Goal: Transaction & Acquisition: Book appointment/travel/reservation

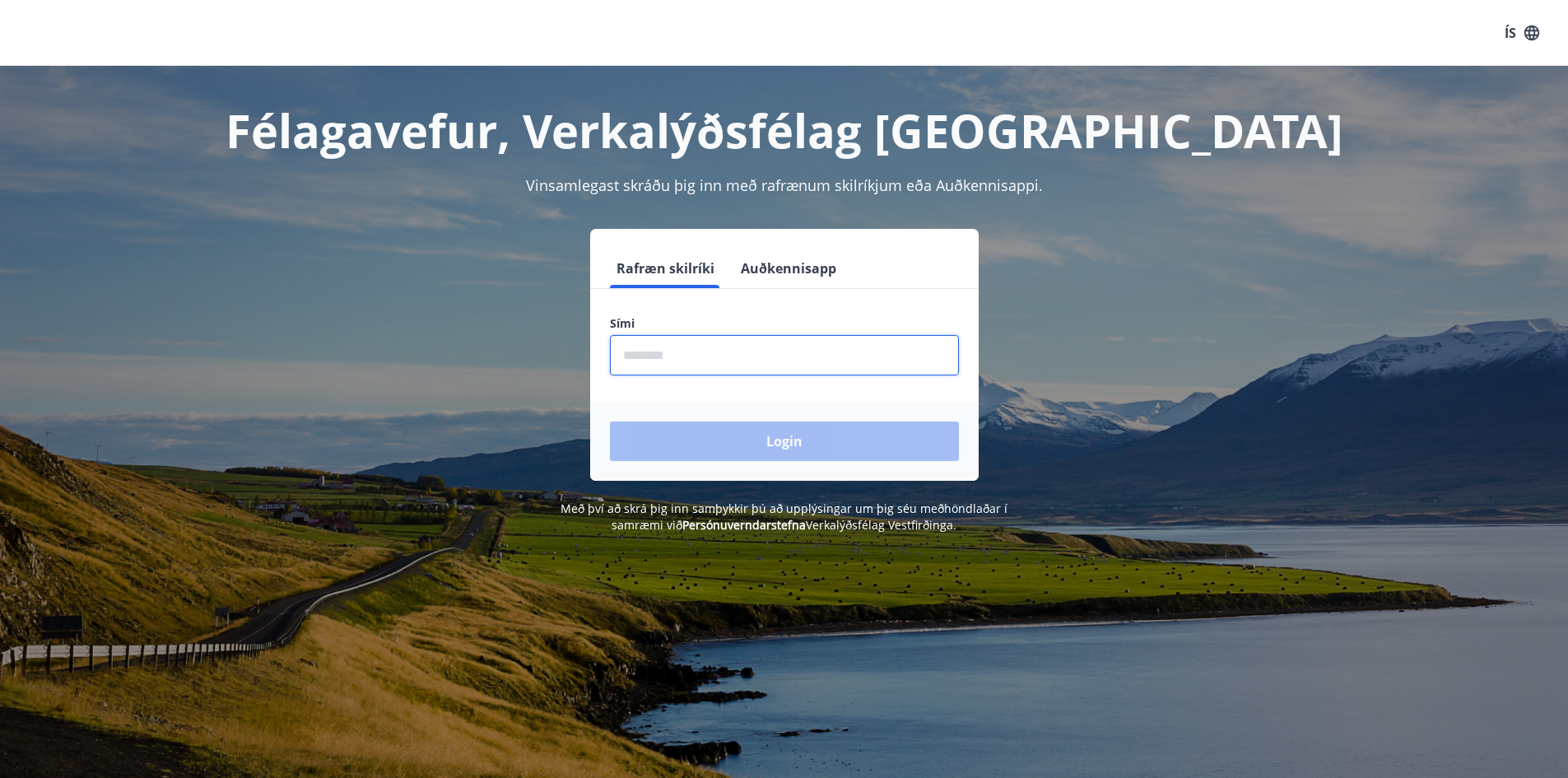
click at [701, 361] on input "phone" at bounding box center [784, 355] width 349 height 40
type input "********"
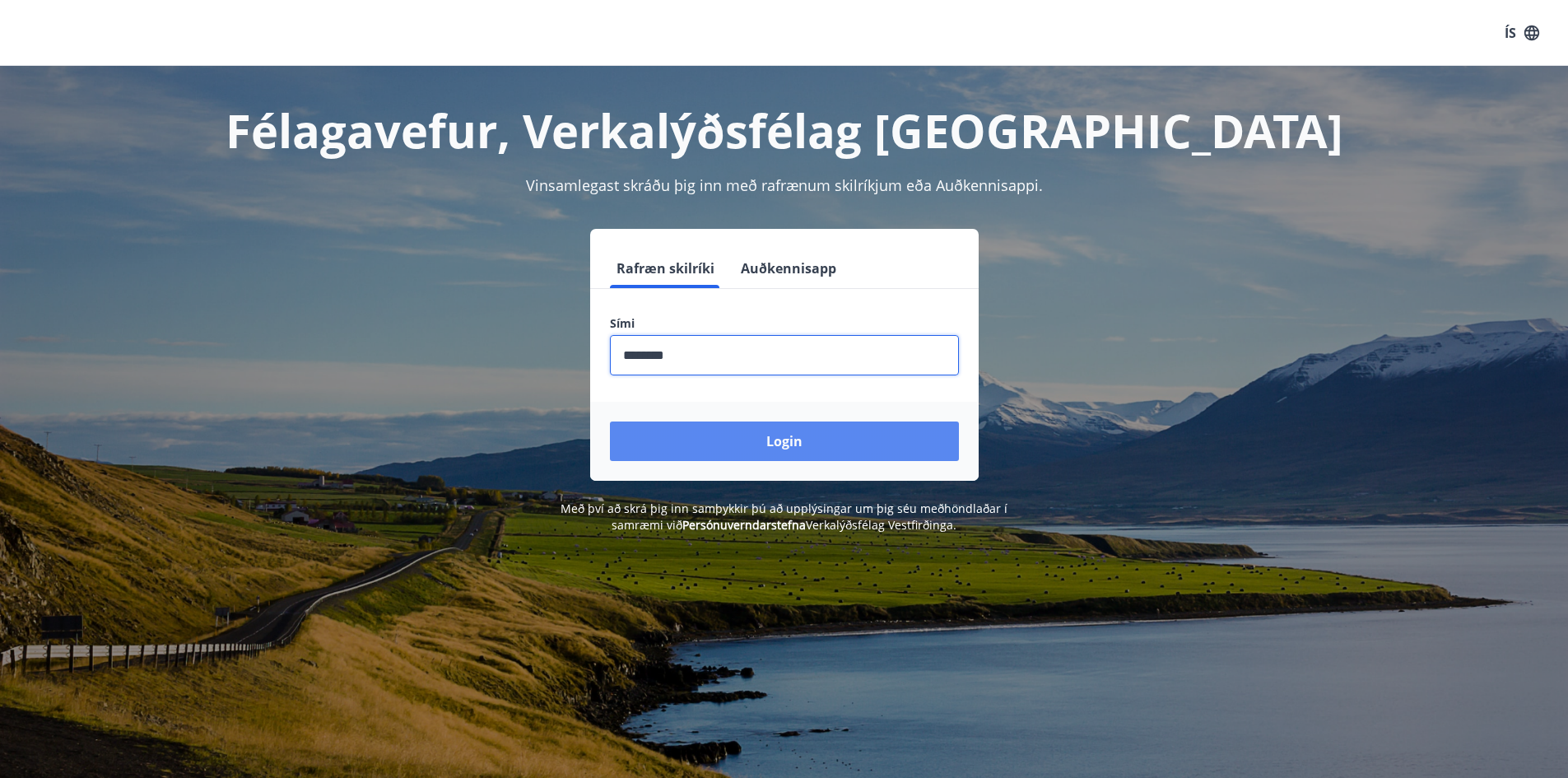
click at [768, 440] on button "Login" at bounding box center [784, 440] width 349 height 40
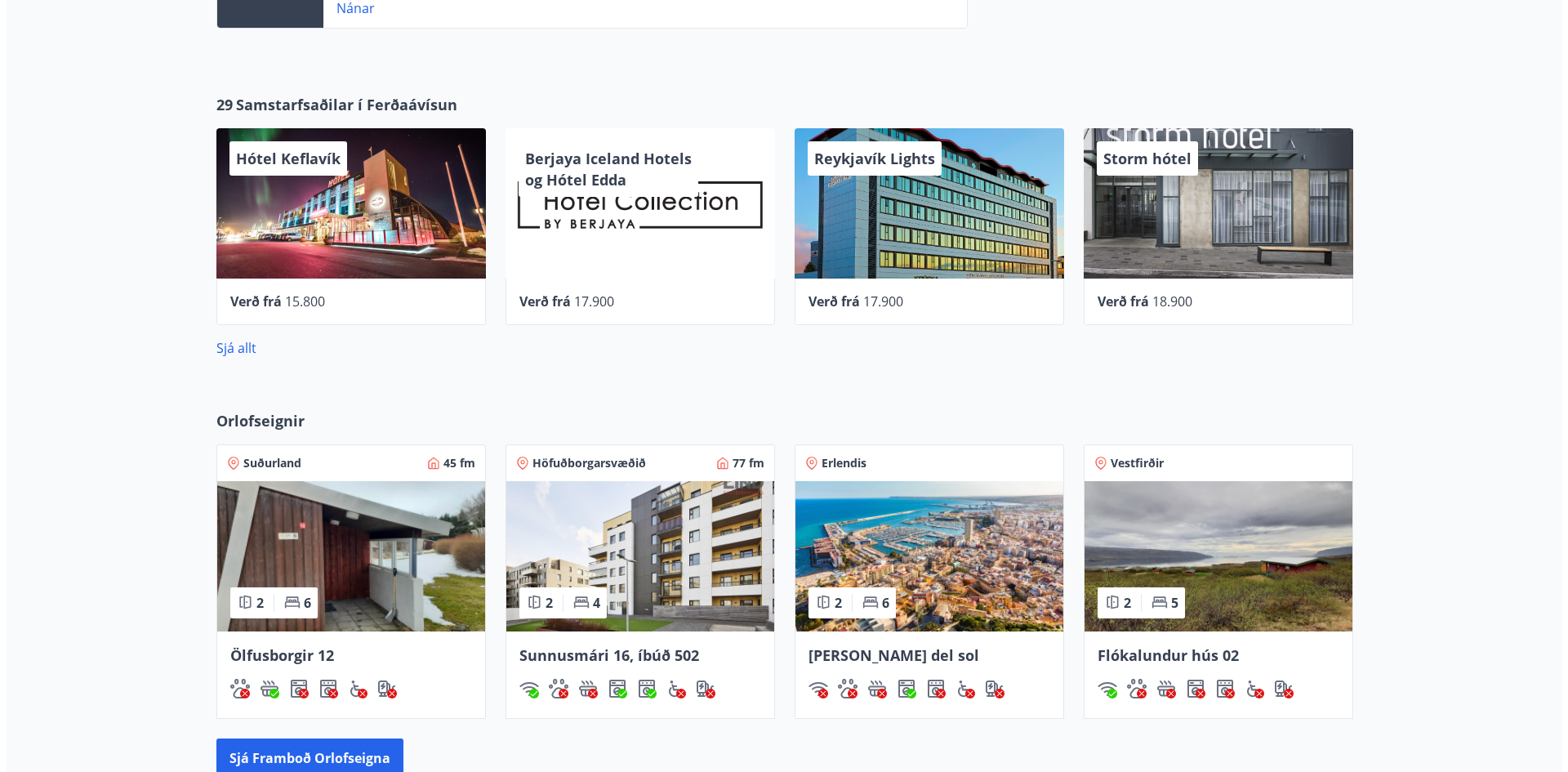
scroll to position [735, 0]
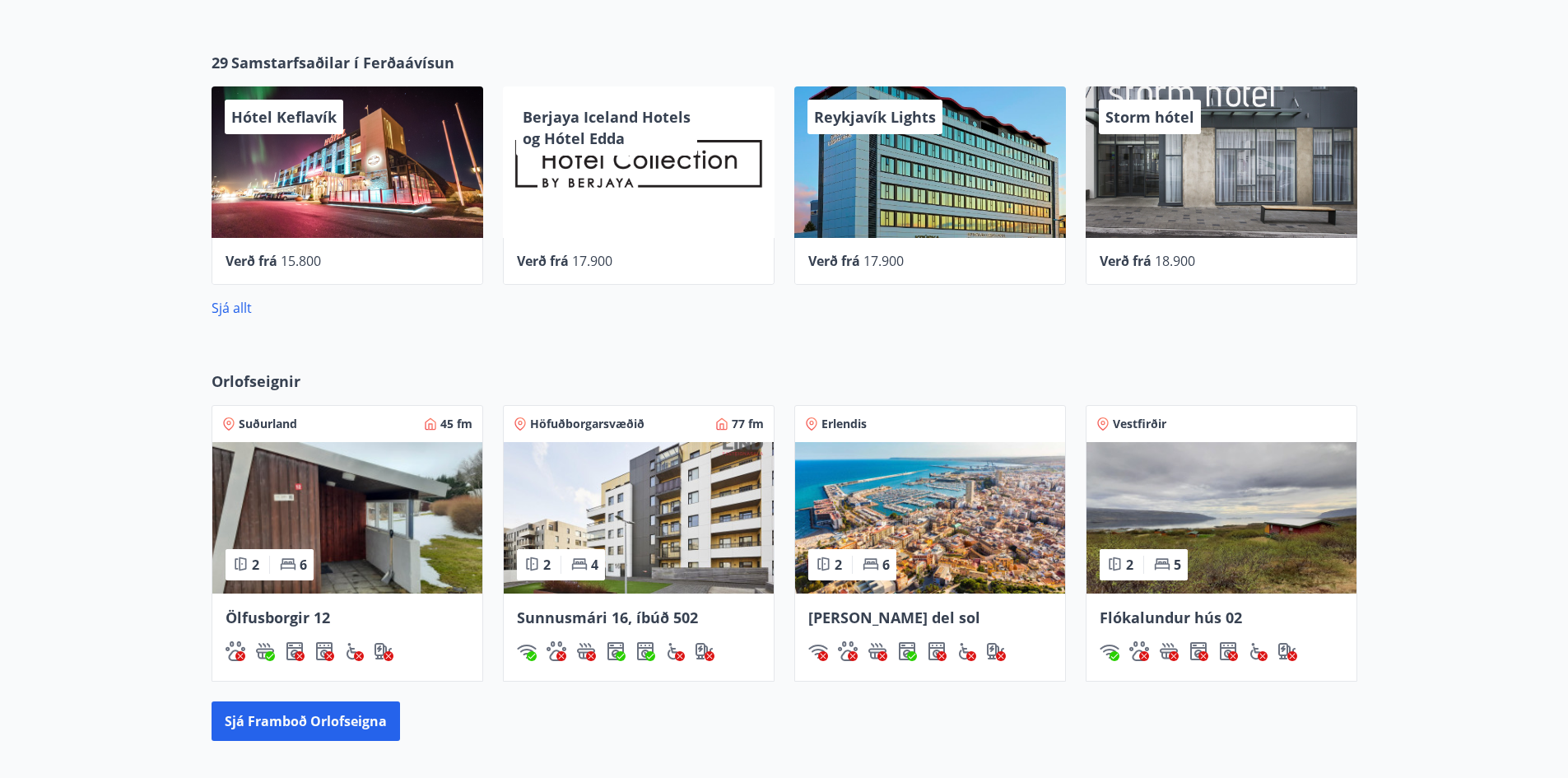
click at [362, 177] on div "Hótel Keflavík" at bounding box center [347, 162] width 271 height 152
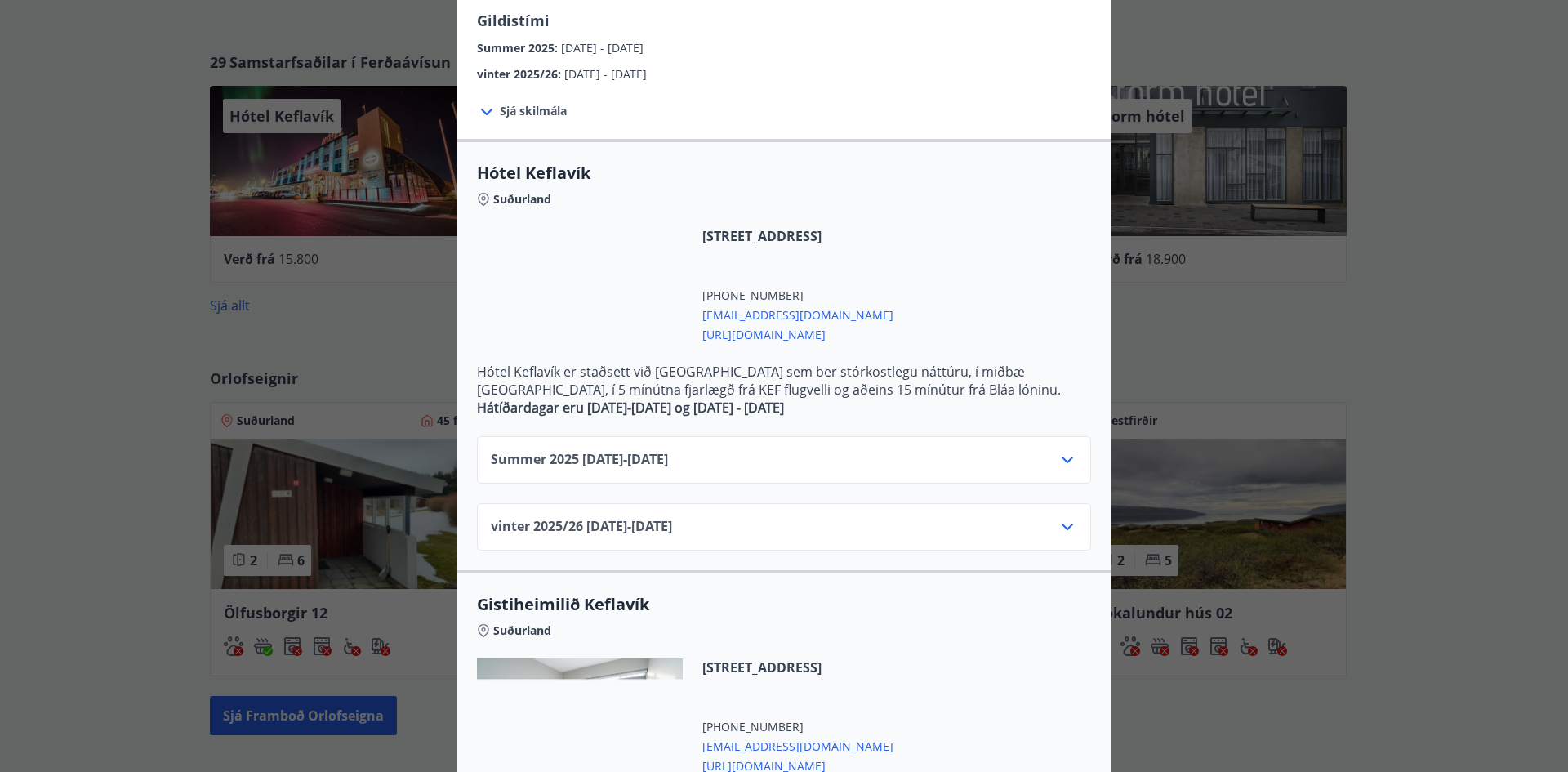
scroll to position [327, 0]
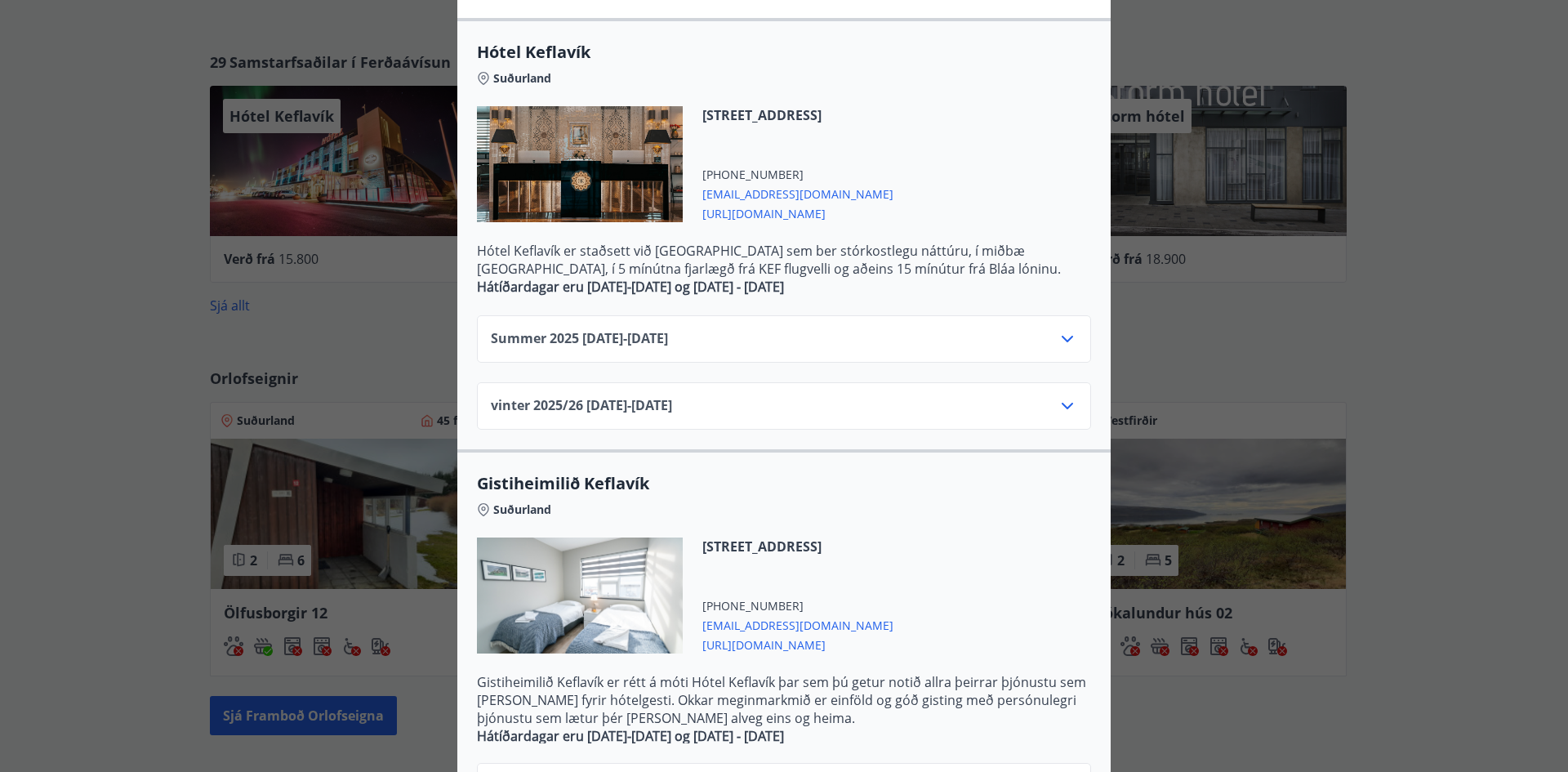
click at [1066, 340] on icon at bounding box center [1067, 339] width 19 height 19
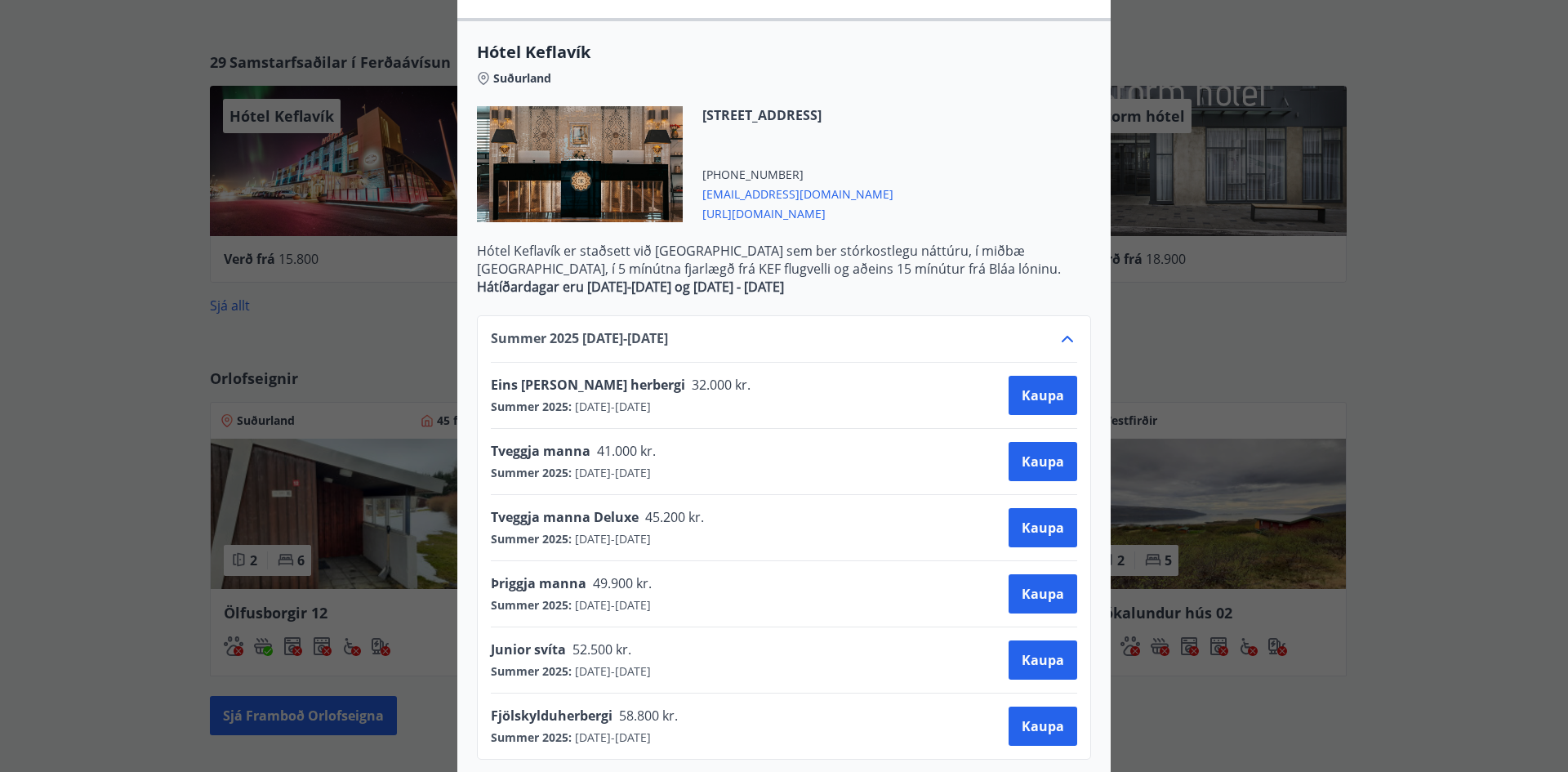
click at [1353, 398] on div "Hótel Keflavík Fjögurra stjörnu fjölskylduhótel. Staðsett í miðbæ Keflavíkur og…" at bounding box center [784, 59] width 1568 height 772
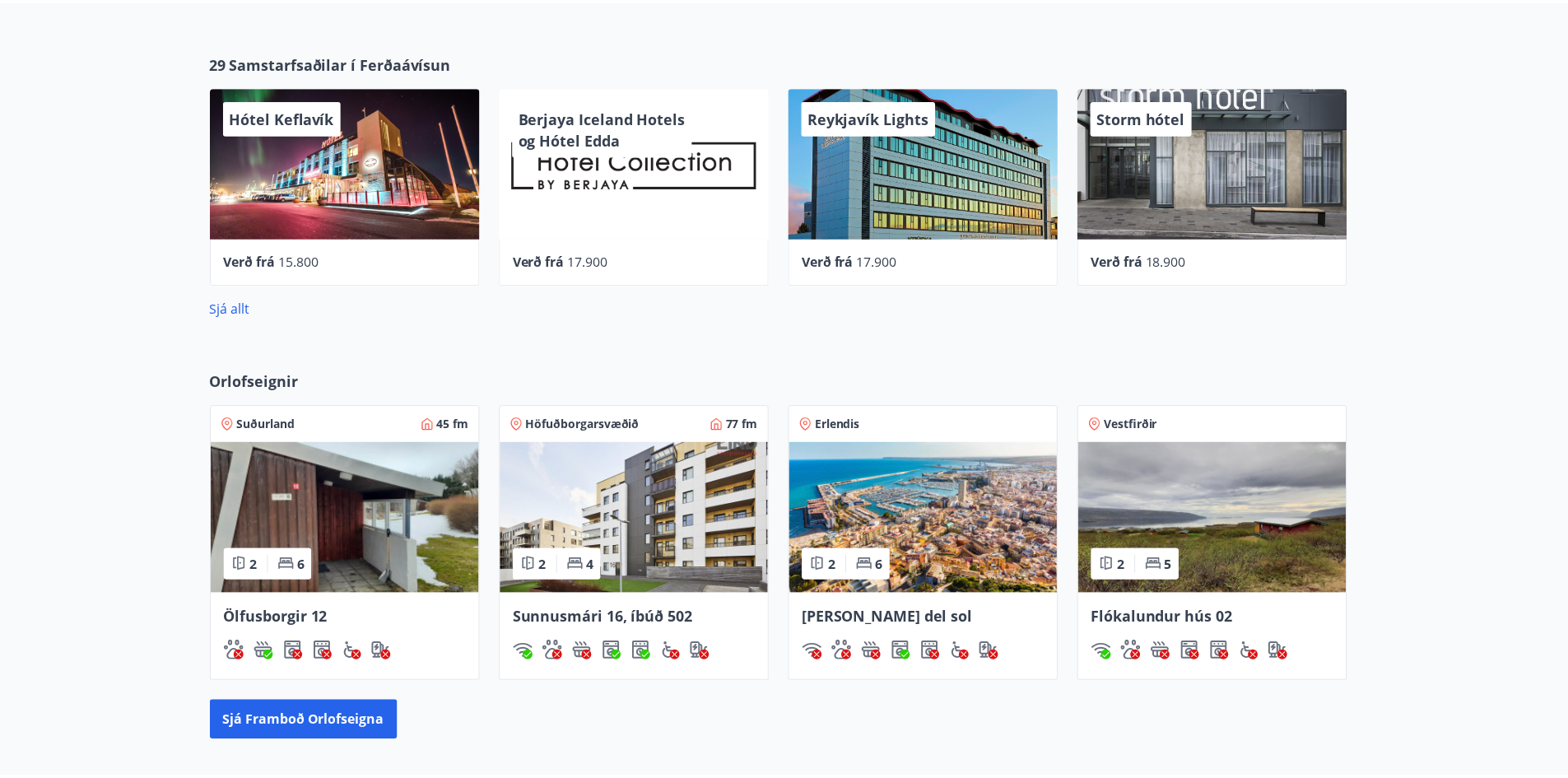
scroll to position [0, 0]
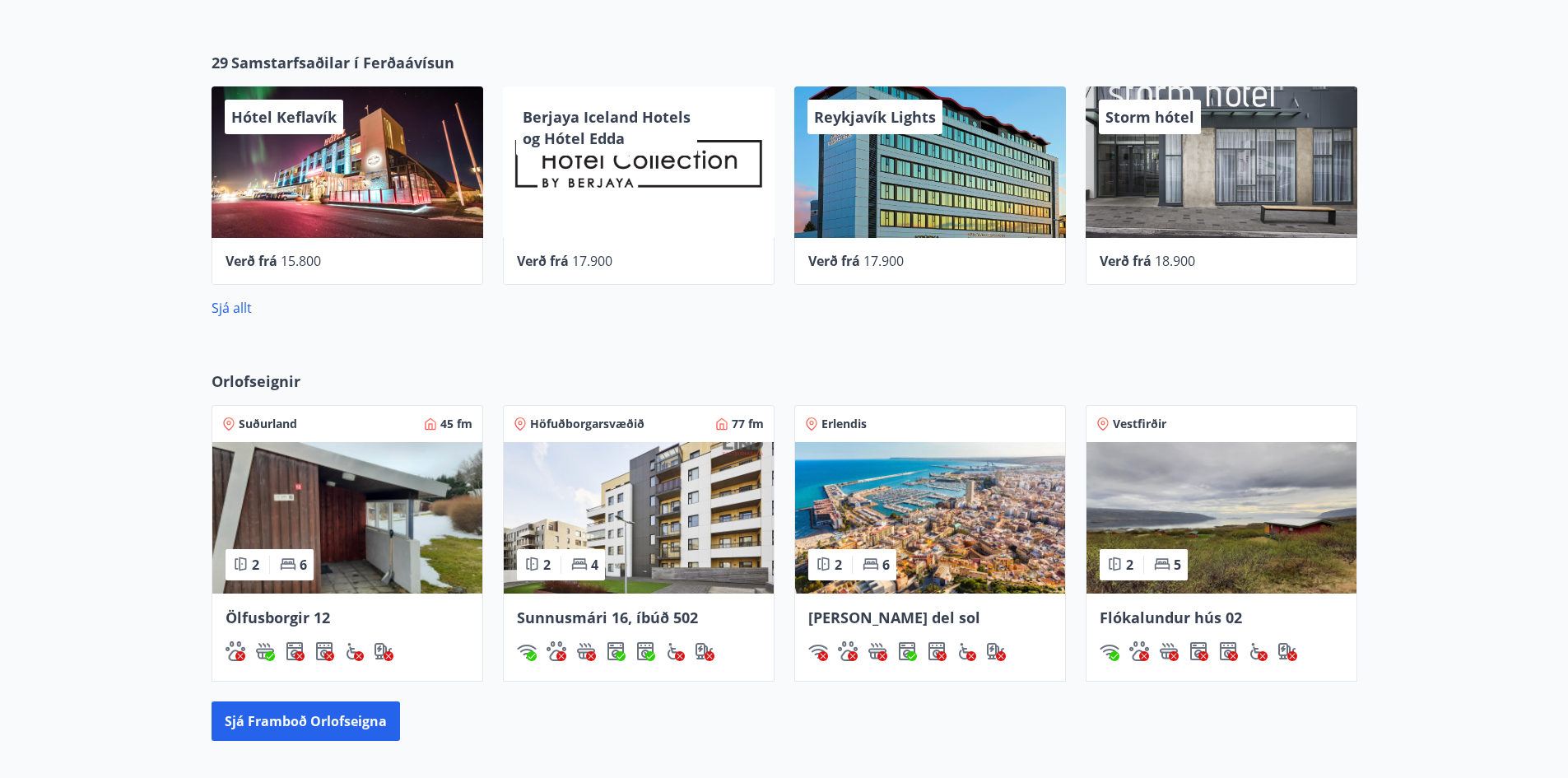
click at [1262, 530] on img at bounding box center [1221, 518] width 270 height 152
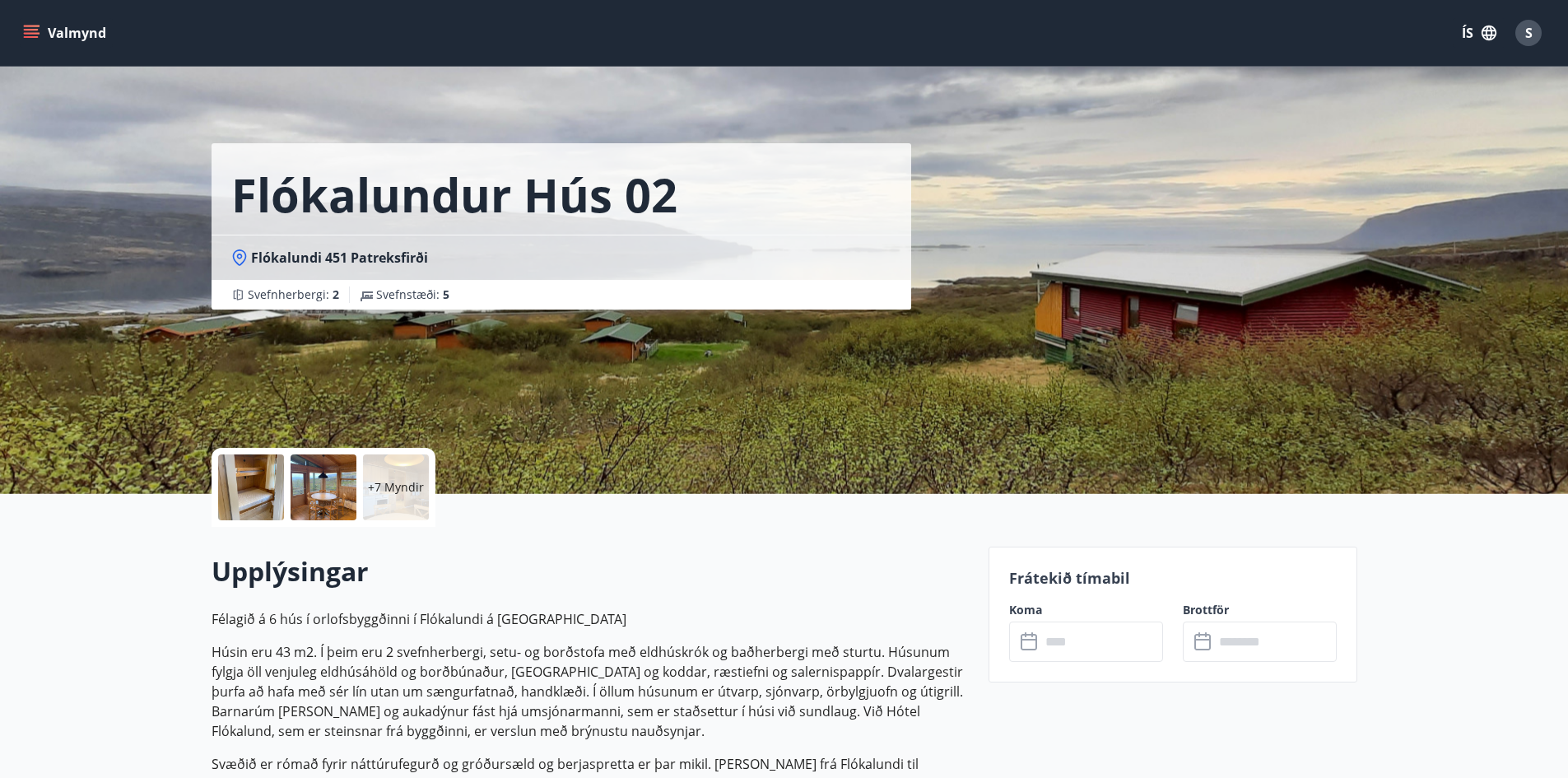
click at [372, 484] on p "+7 Myndir" at bounding box center [395, 487] width 56 height 17
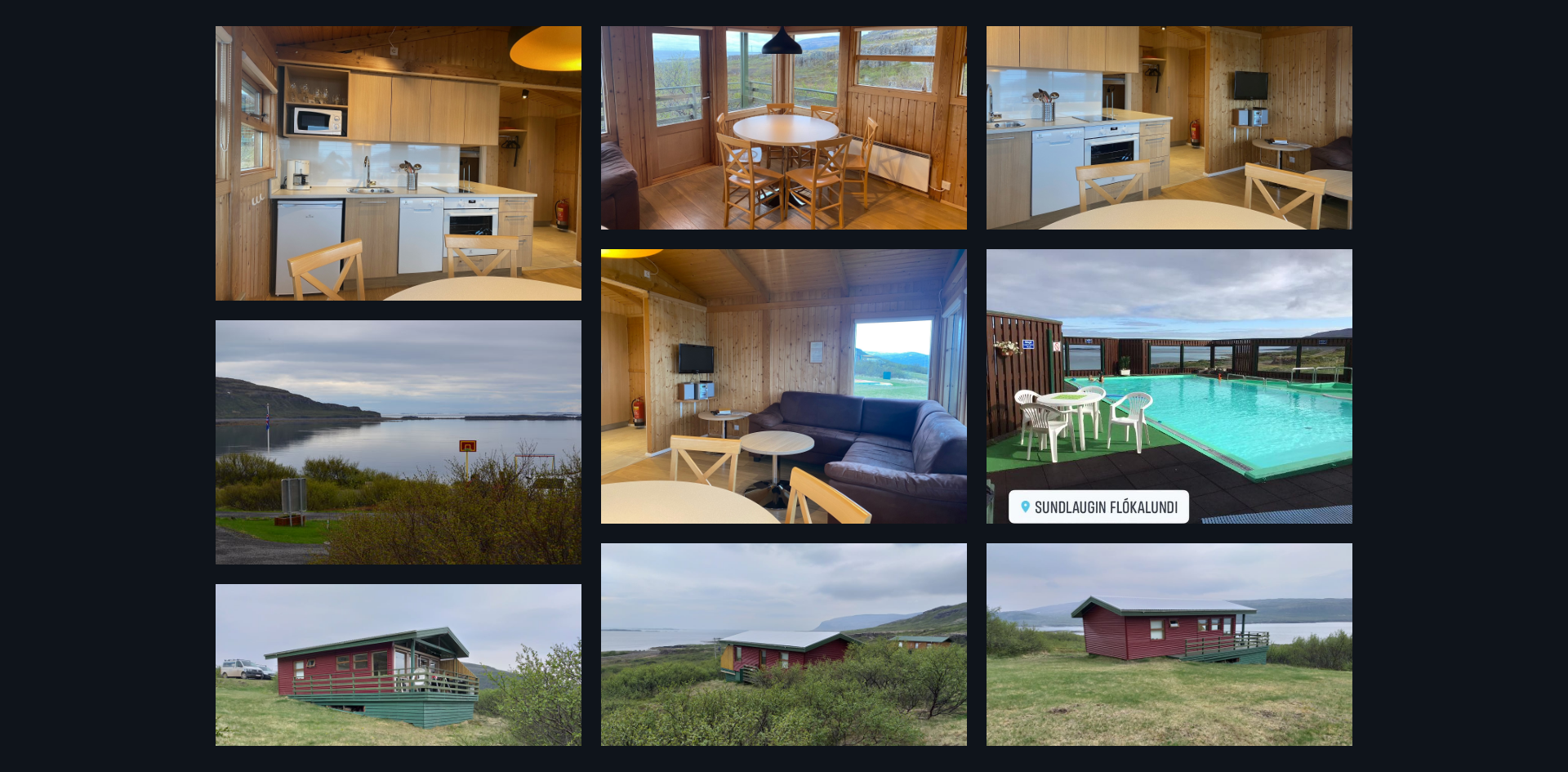
scroll to position [771, 0]
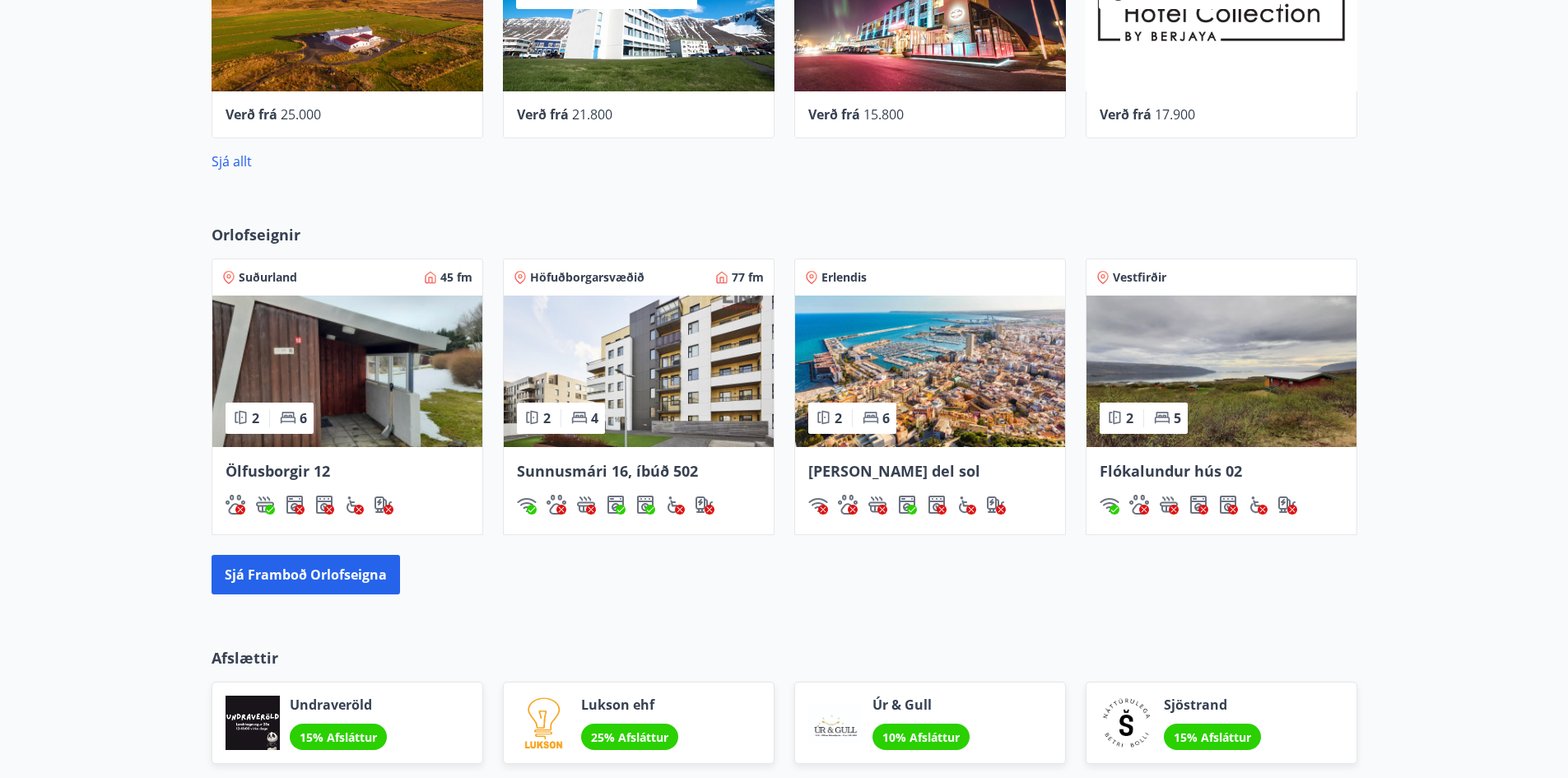
scroll to position [1119, 0]
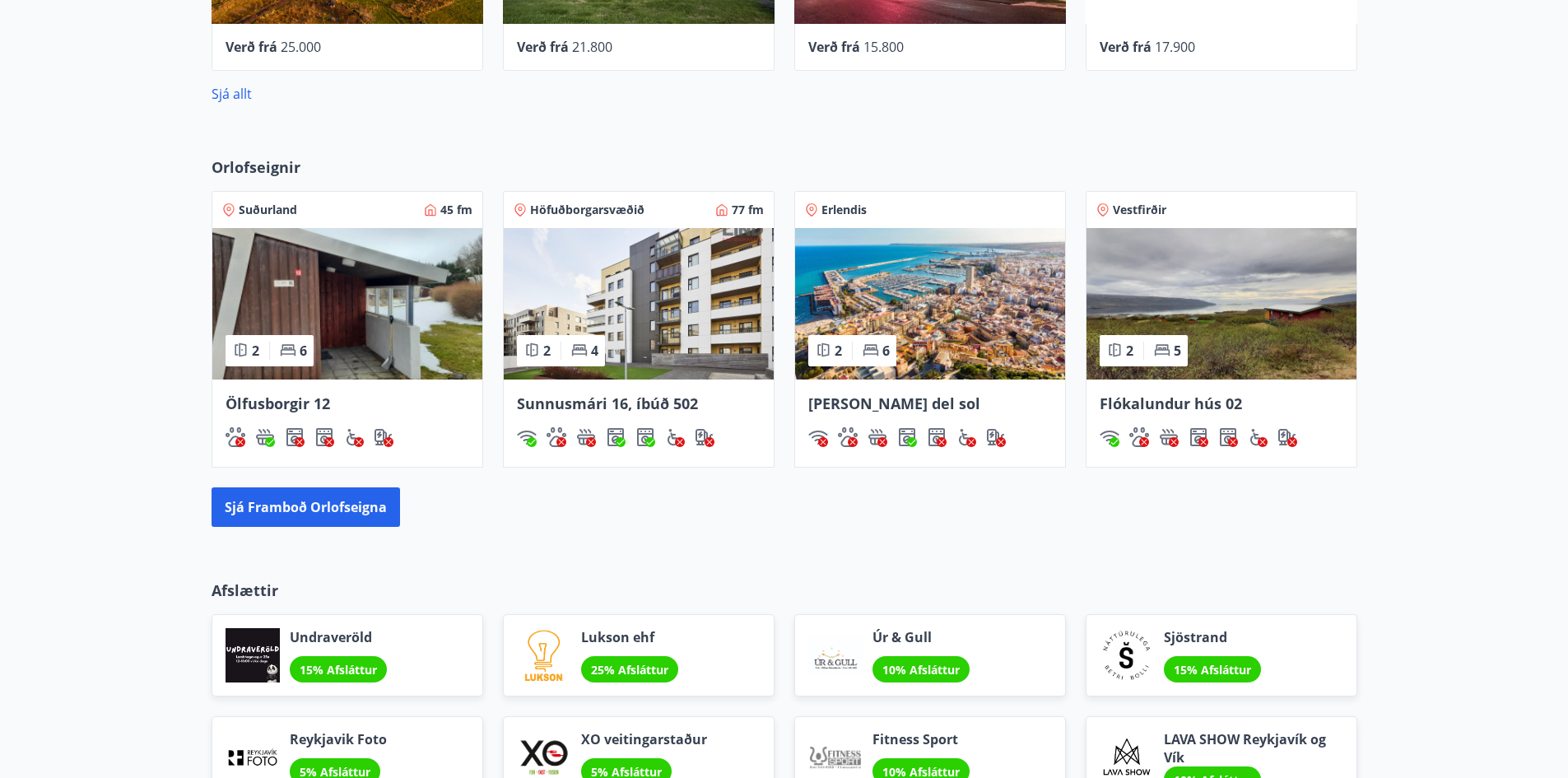
click at [318, 317] on img at bounding box center [348, 303] width 270 height 152
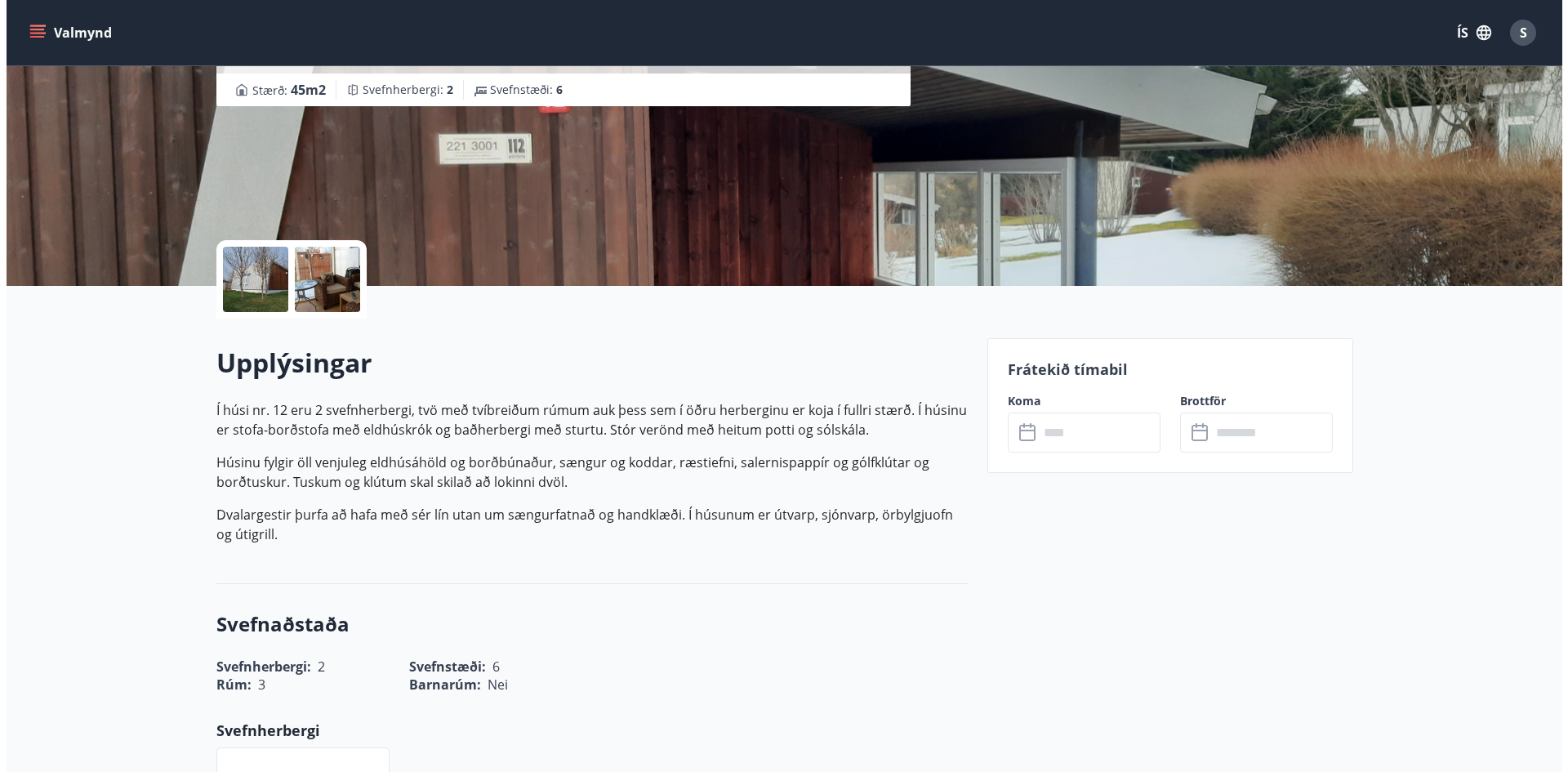
scroll to position [81, 0]
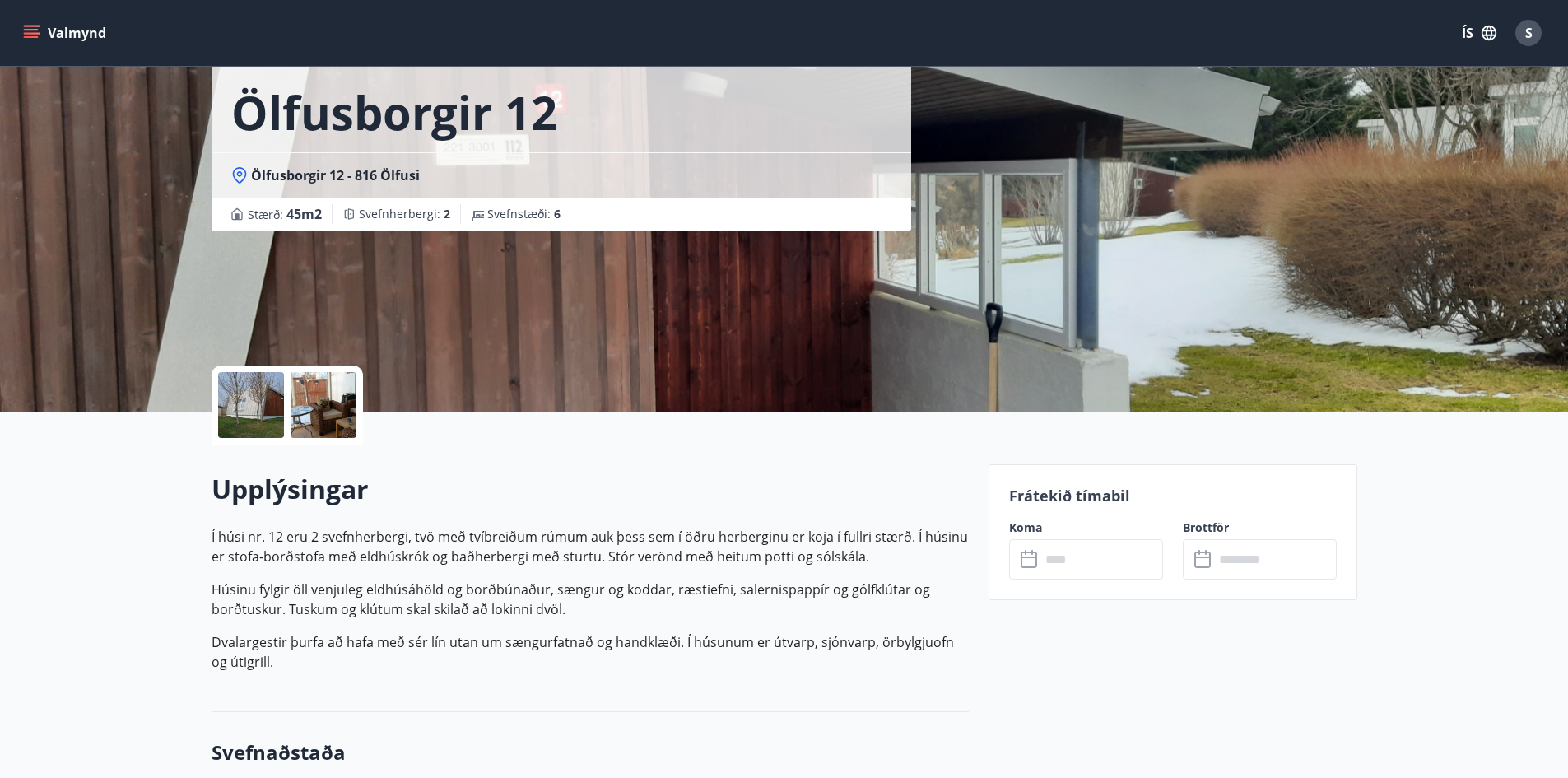
click at [249, 401] on div at bounding box center [251, 405] width 66 height 66
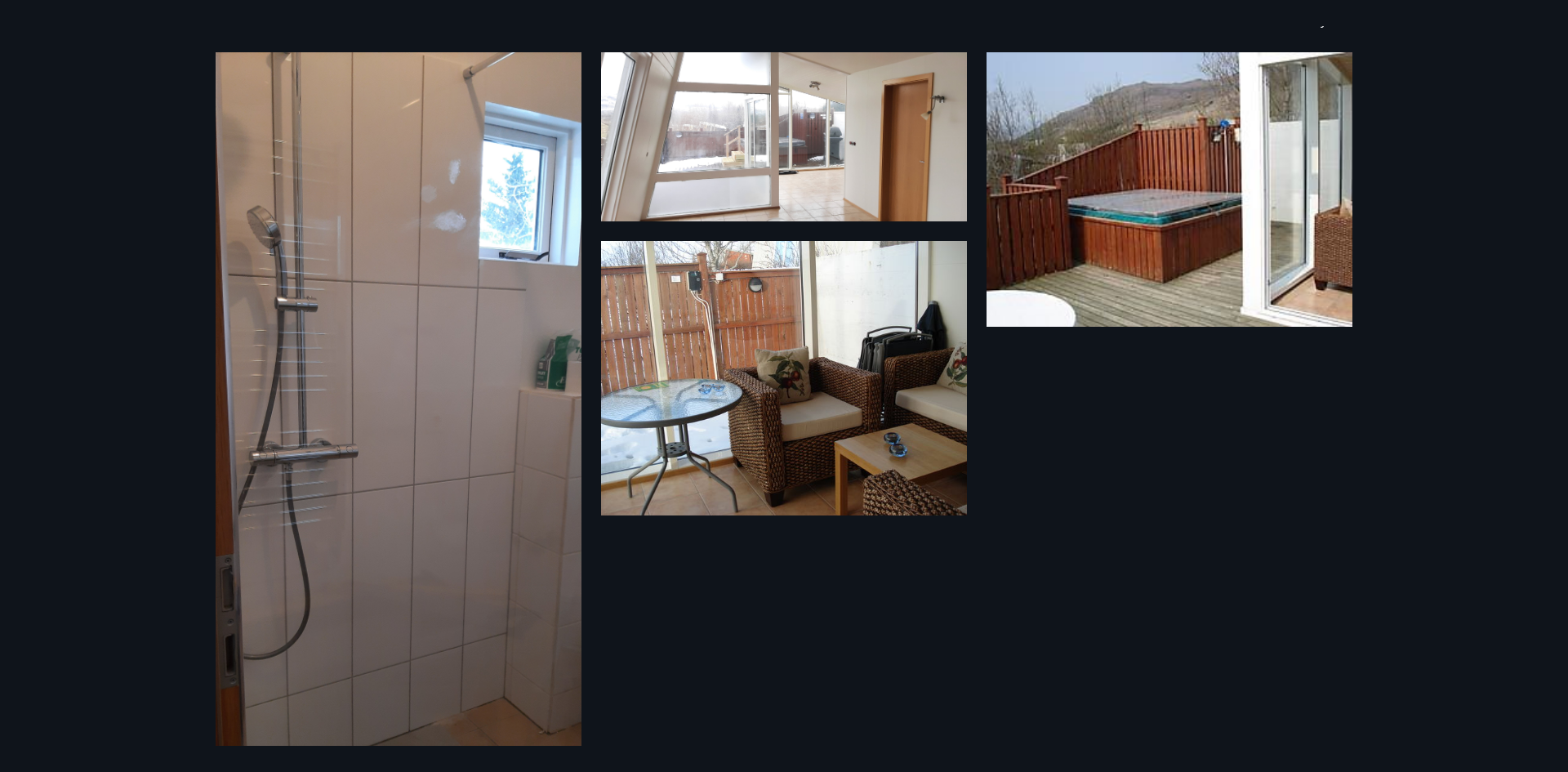
scroll to position [0, 0]
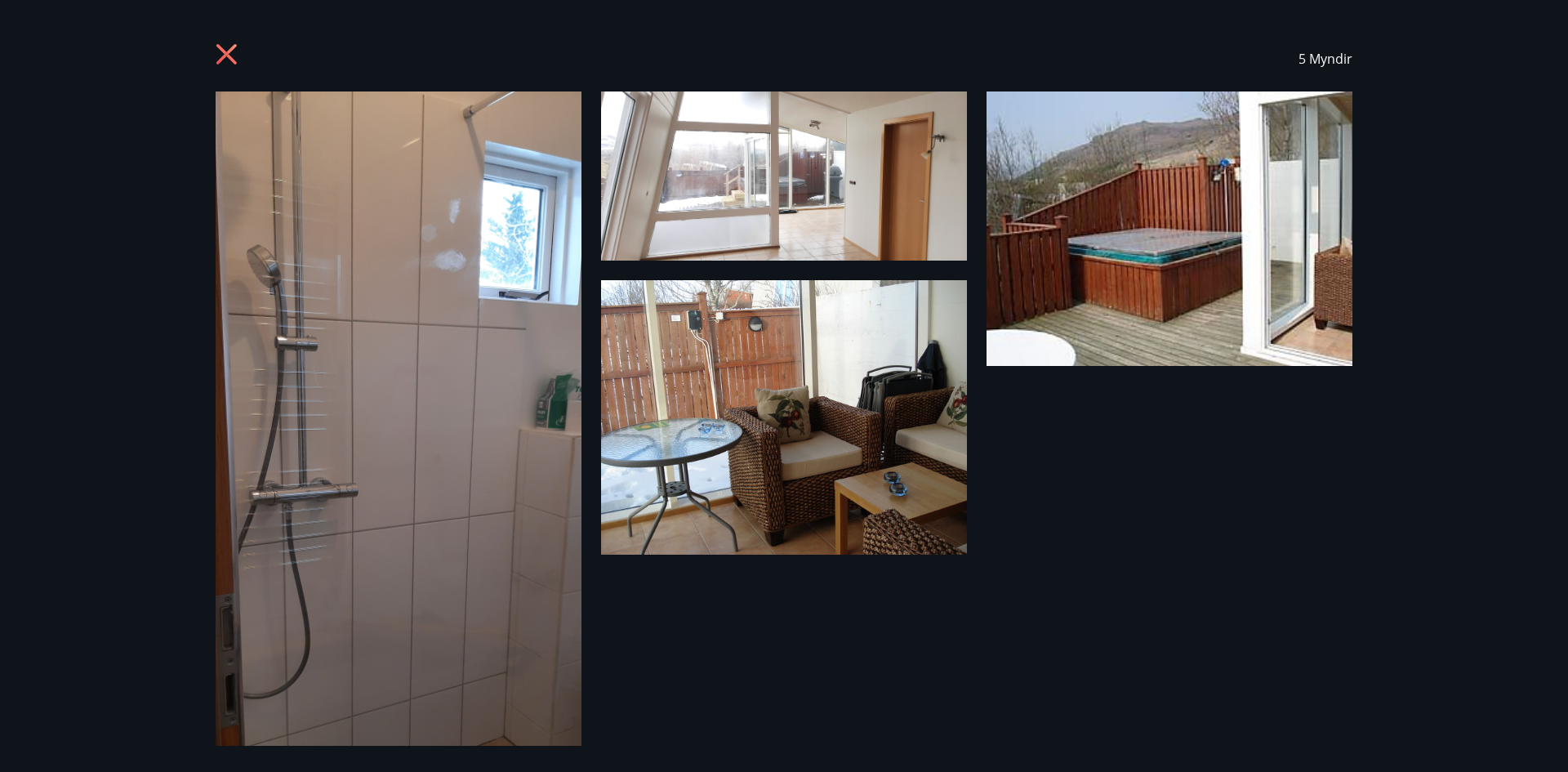
click at [1167, 316] on img at bounding box center [1169, 228] width 366 height 275
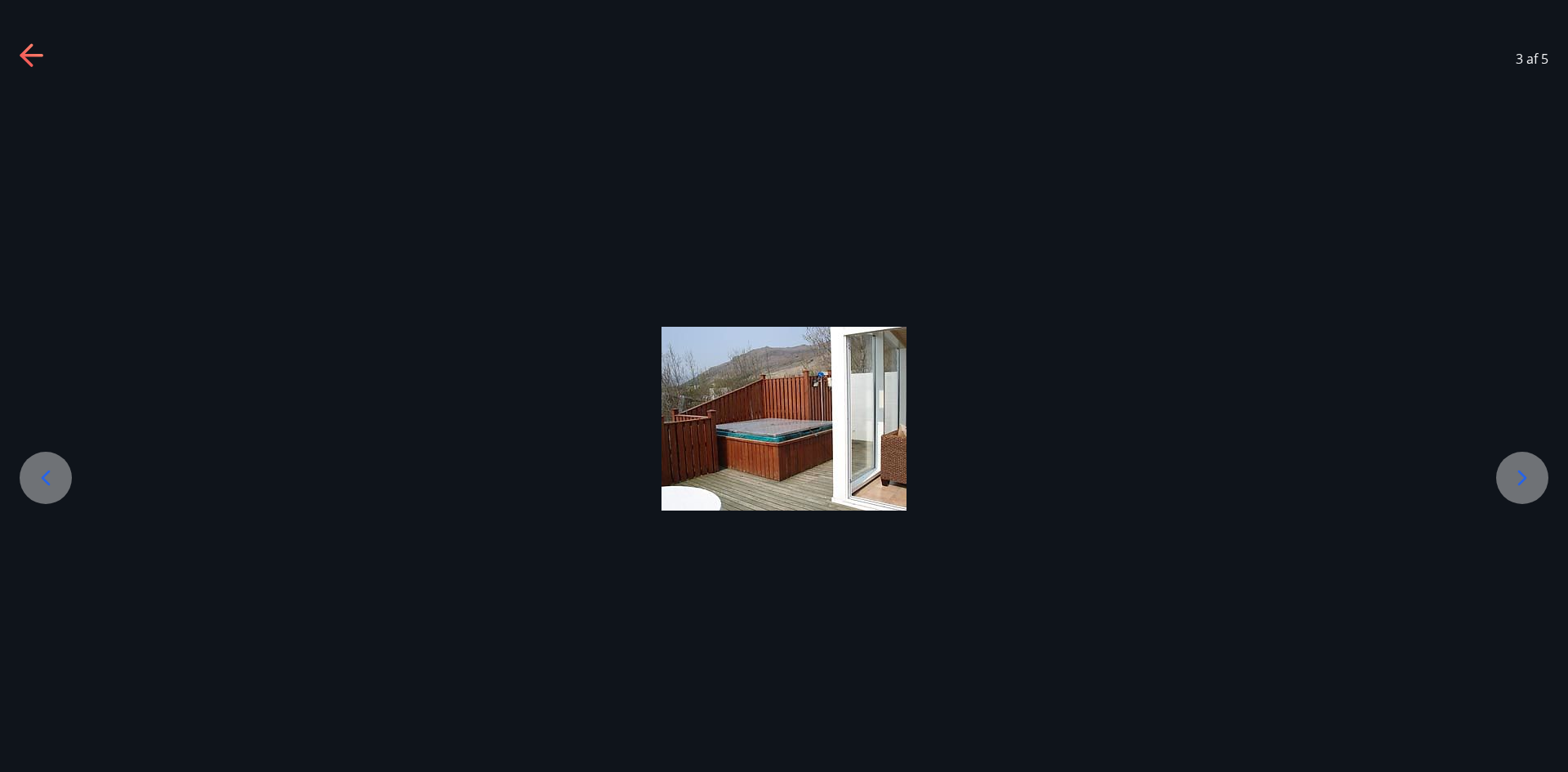
click at [1525, 475] on icon at bounding box center [1522, 477] width 26 height 26
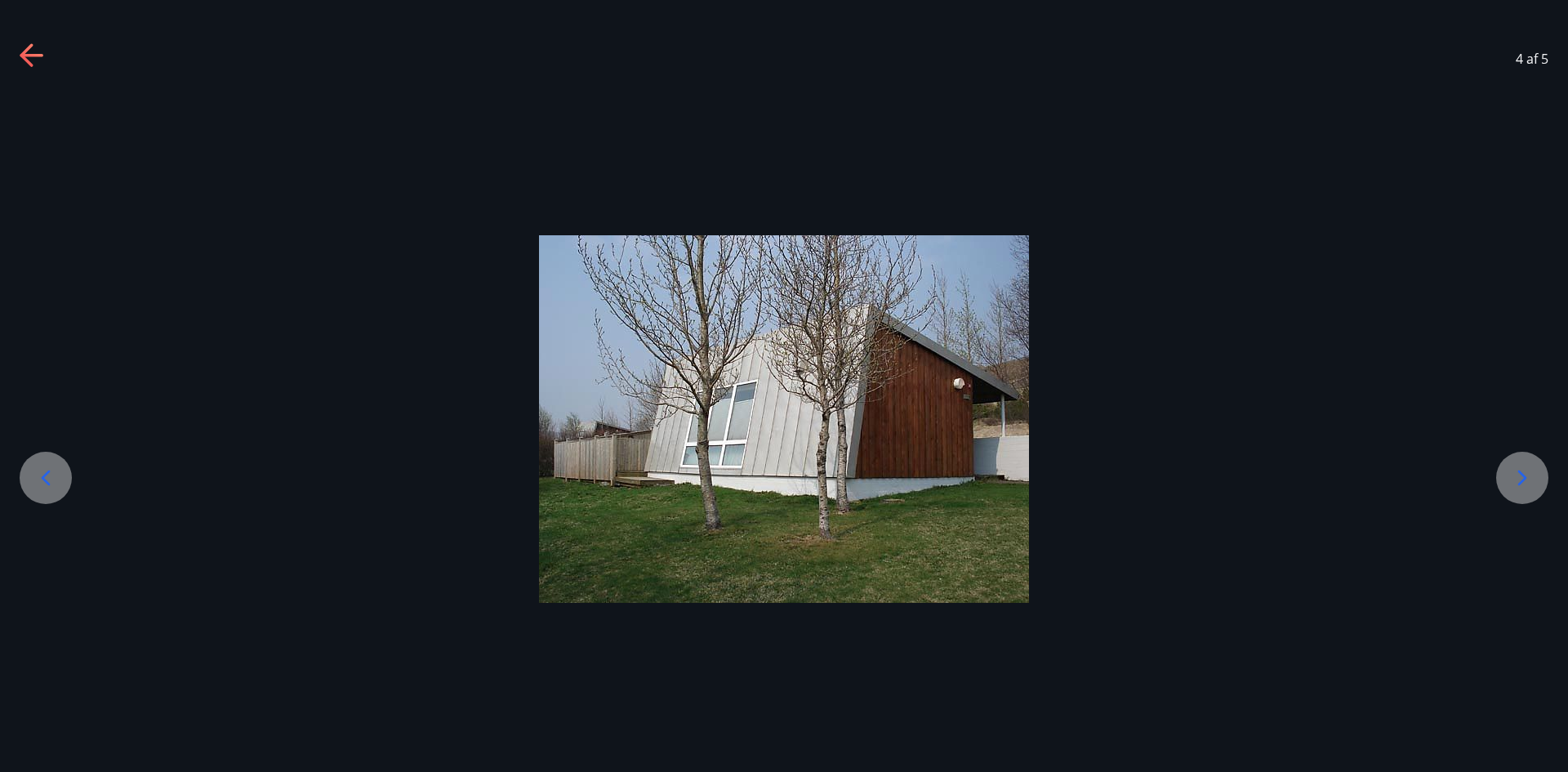
click at [1522, 475] on icon at bounding box center [1523, 477] width 9 height 16
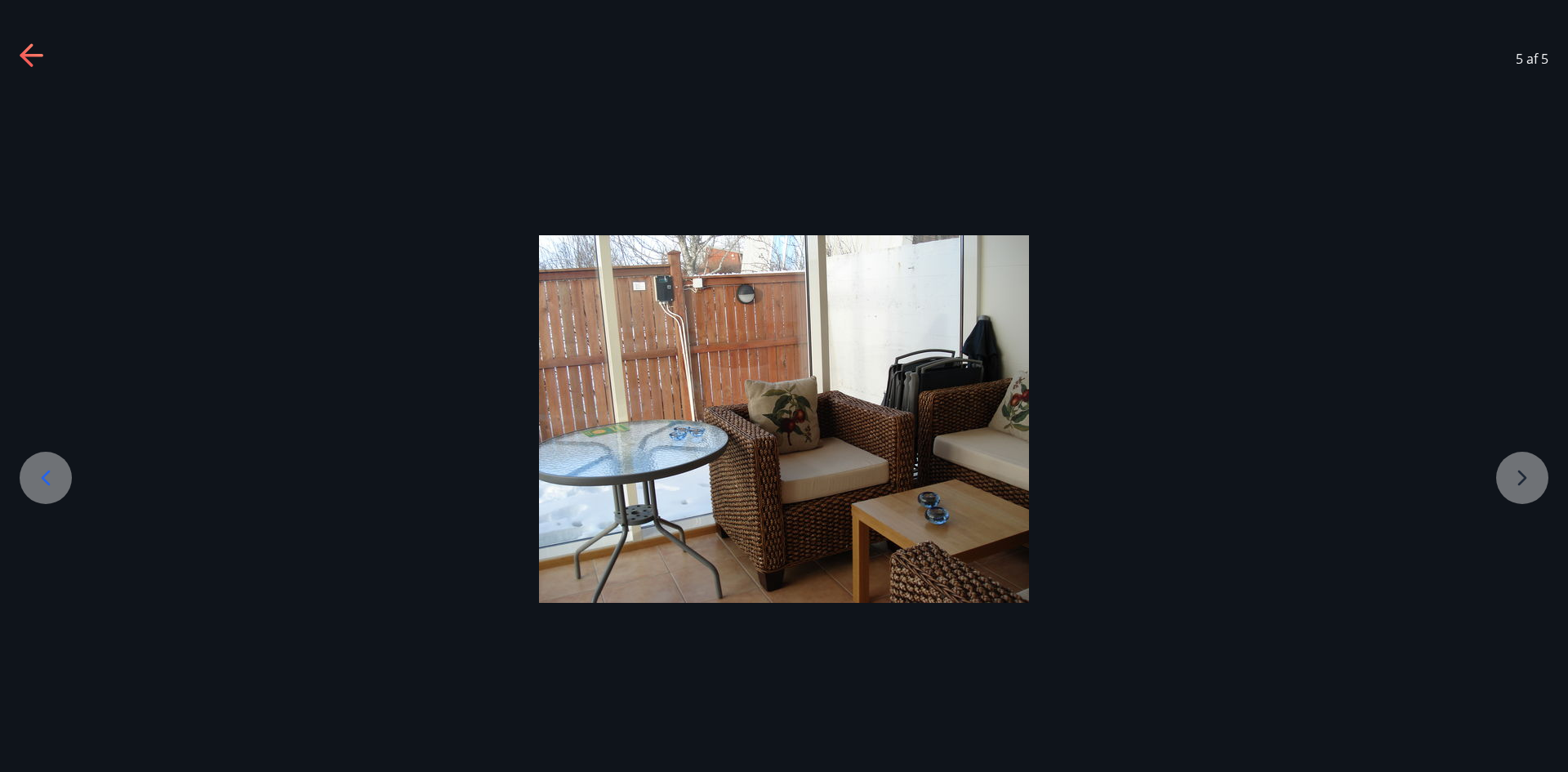
click at [1522, 475] on div at bounding box center [784, 419] width 1568 height 368
click at [36, 475] on icon at bounding box center [46, 477] width 26 height 26
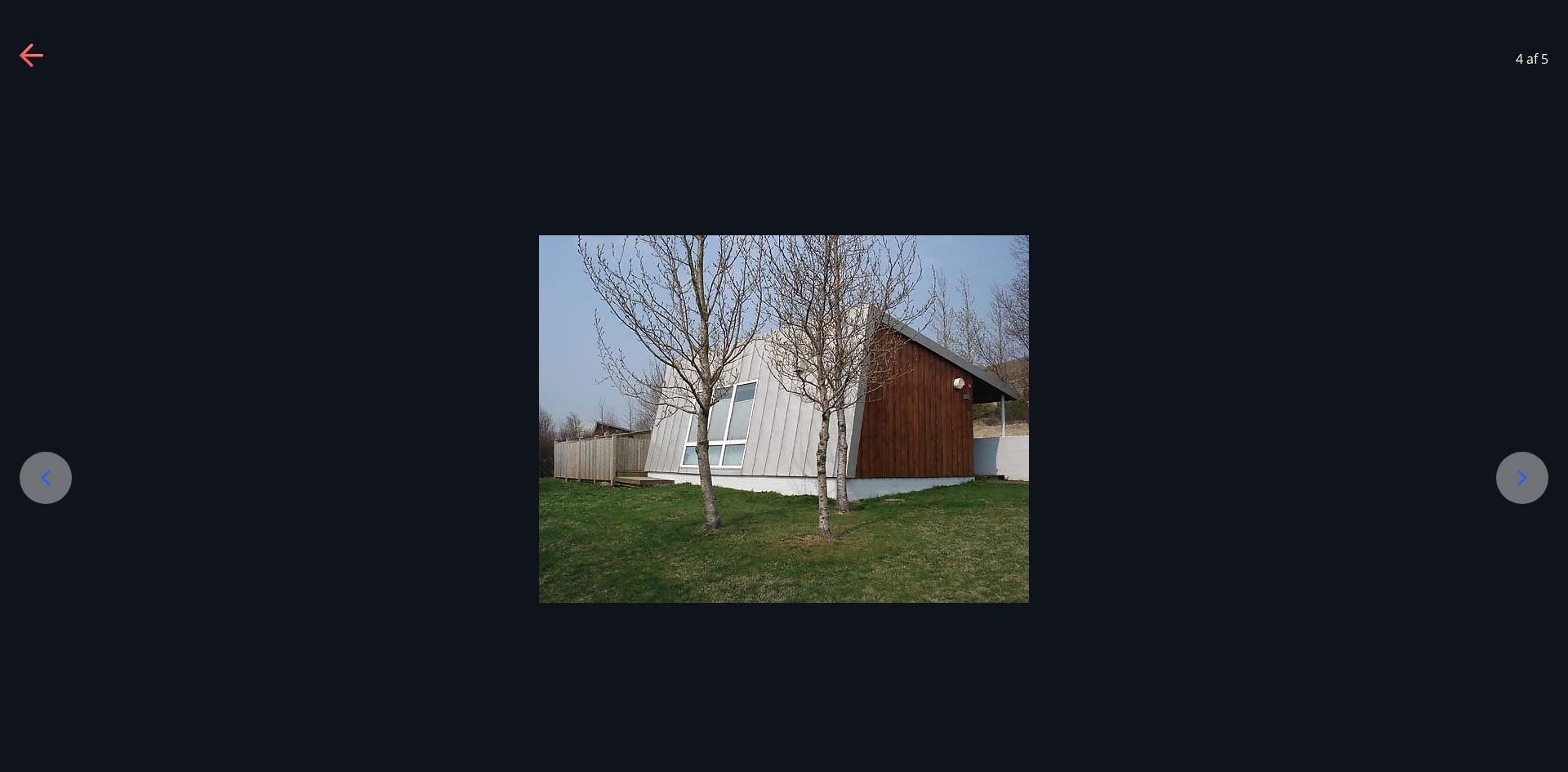
click at [36, 473] on icon at bounding box center [46, 477] width 26 height 26
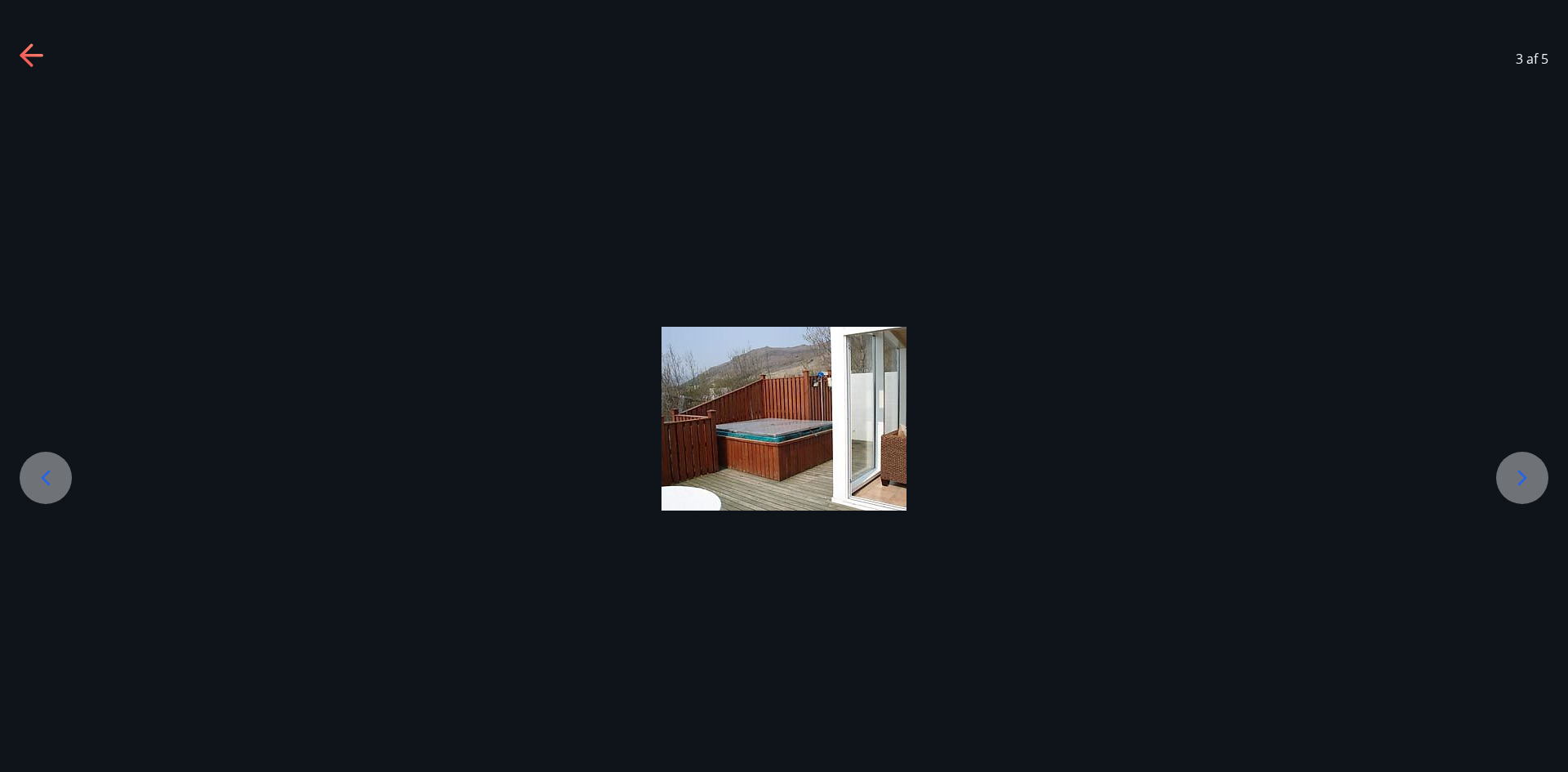
click at [40, 466] on icon at bounding box center [46, 477] width 26 height 26
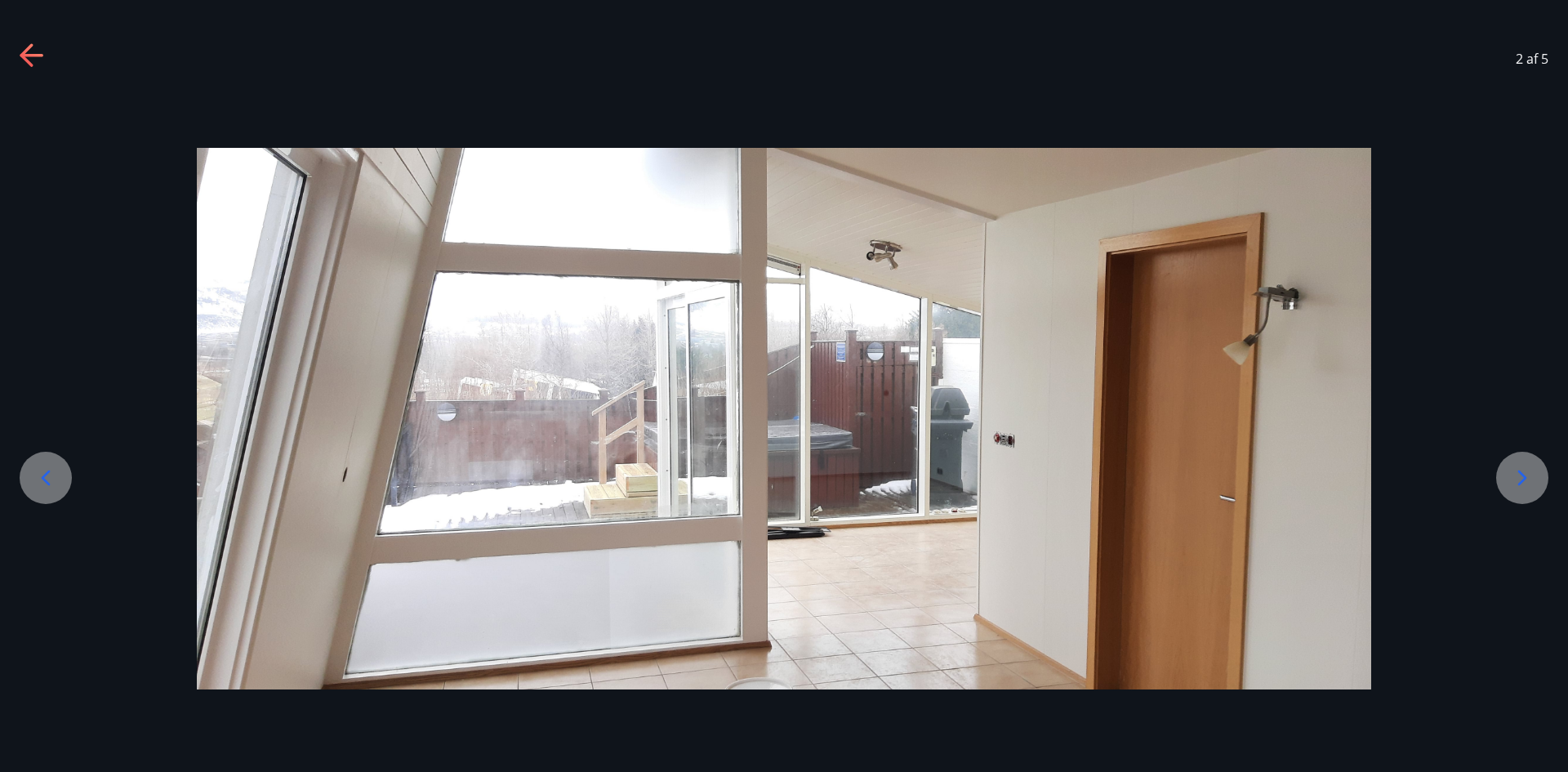
click at [40, 466] on icon at bounding box center [46, 477] width 26 height 26
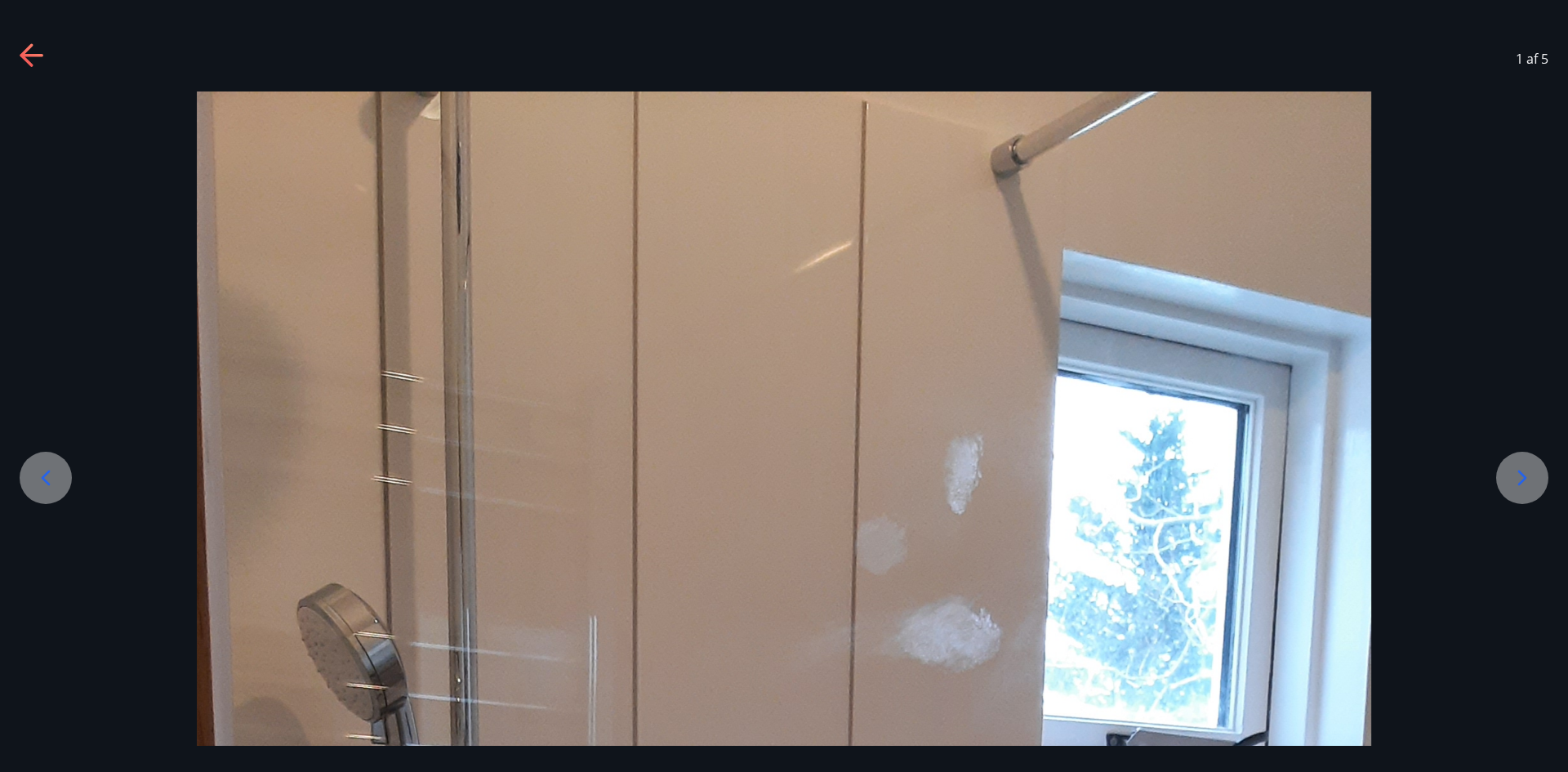
click at [40, 466] on icon at bounding box center [46, 477] width 26 height 26
click at [35, 57] on icon at bounding box center [30, 56] width 23 height 4
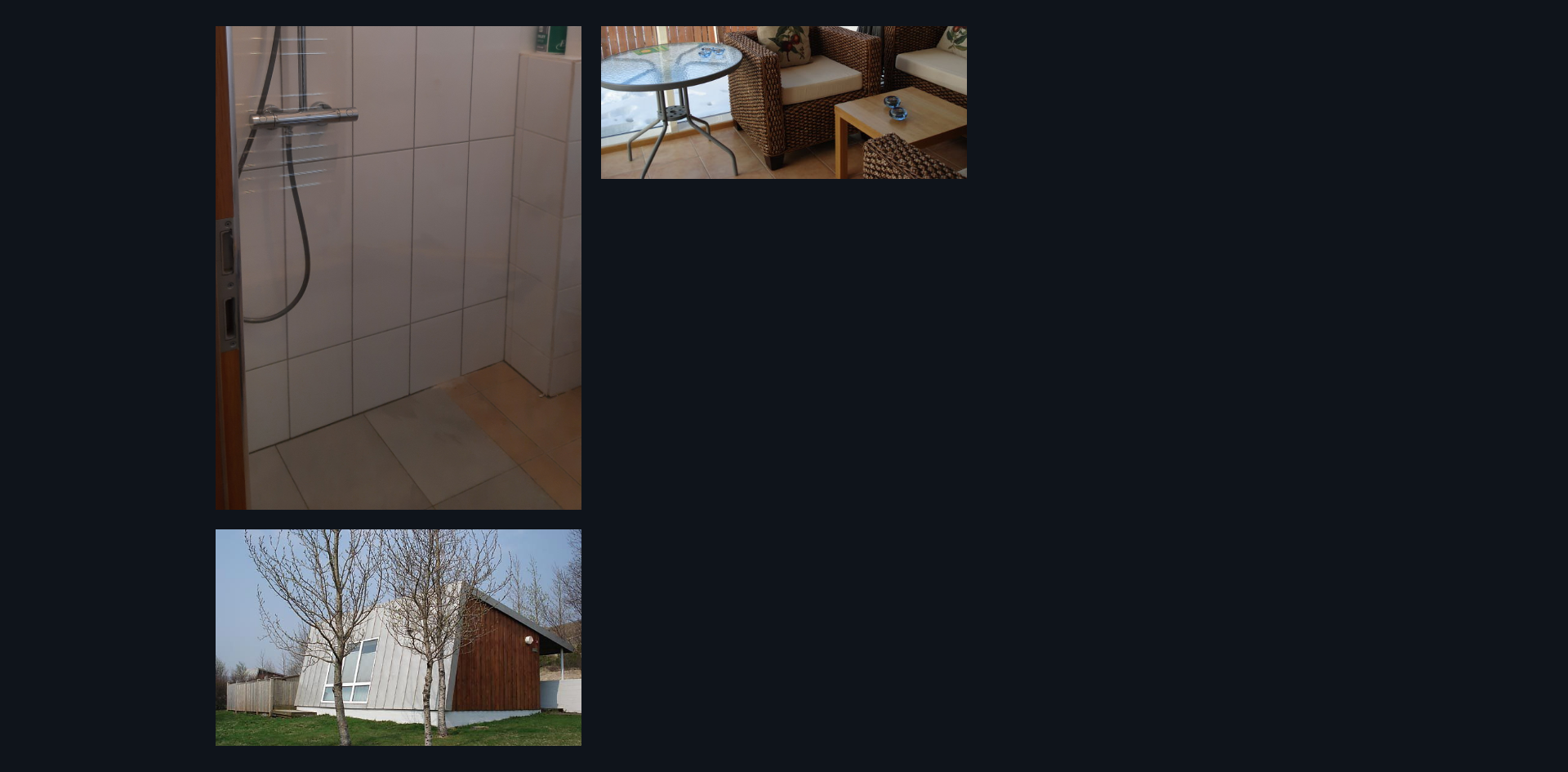
scroll to position [439, 0]
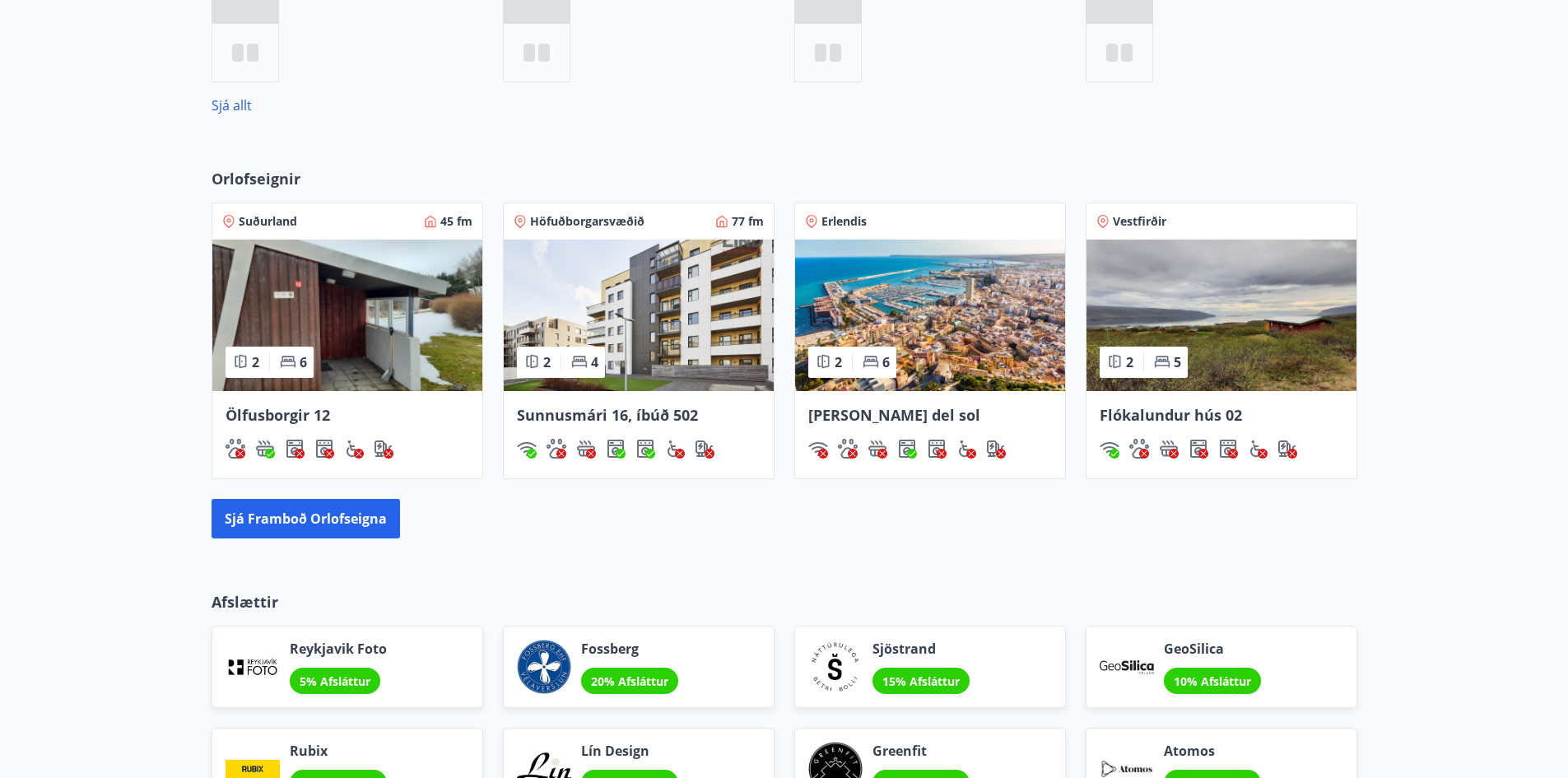
scroll to position [1004, 0]
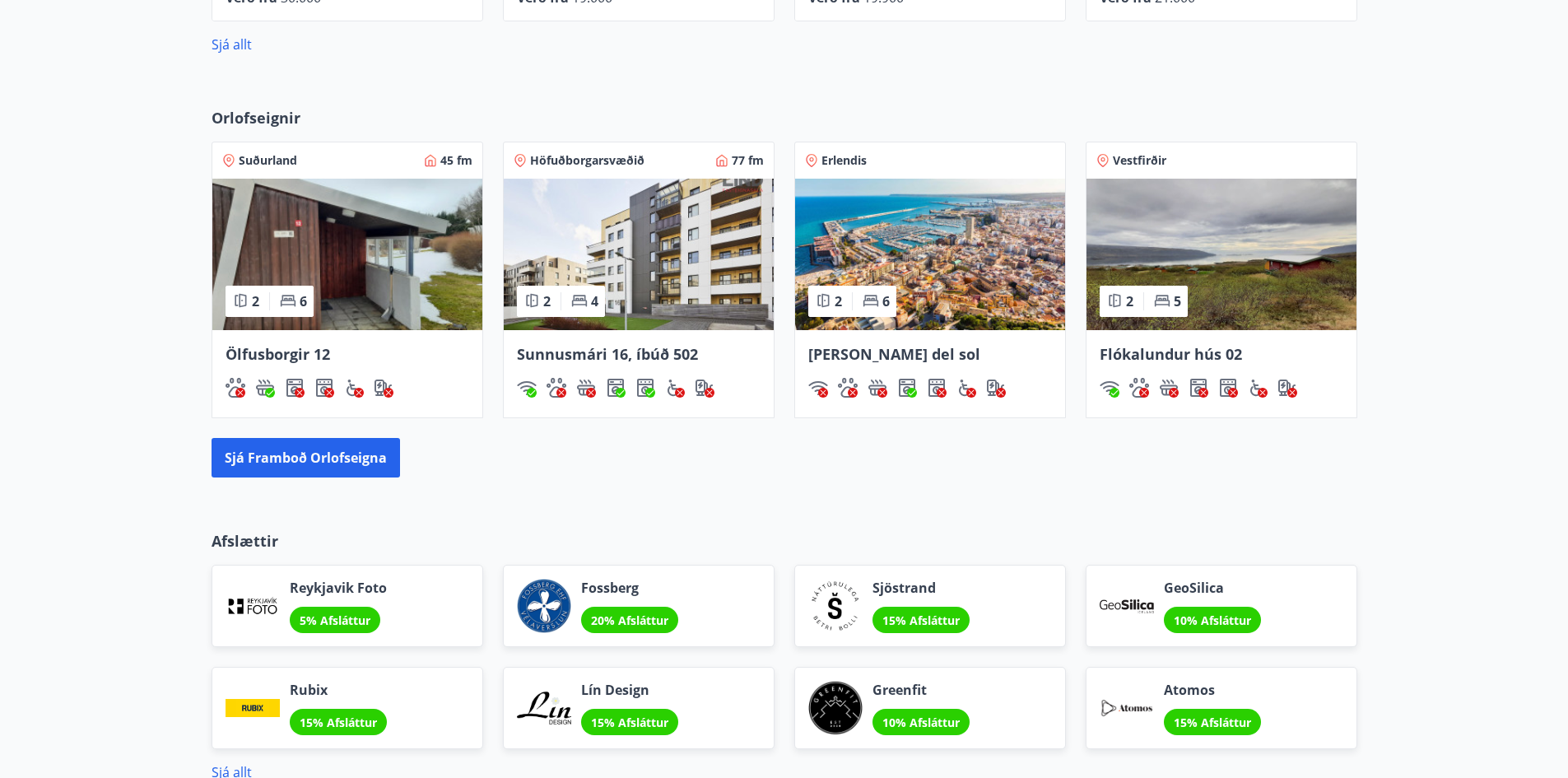
click at [356, 269] on img at bounding box center [348, 254] width 270 height 152
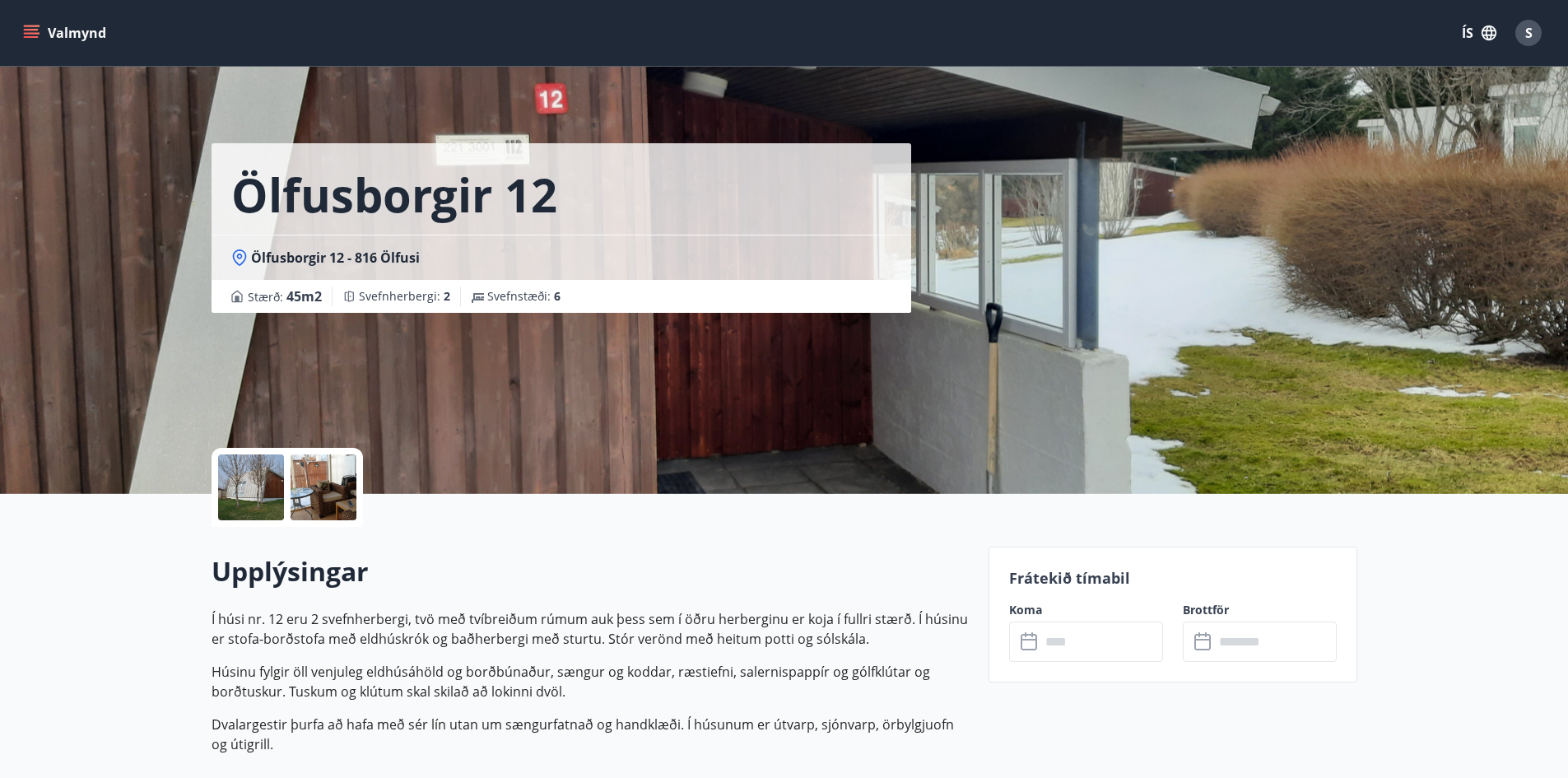
click at [239, 506] on div at bounding box center [251, 487] width 66 height 66
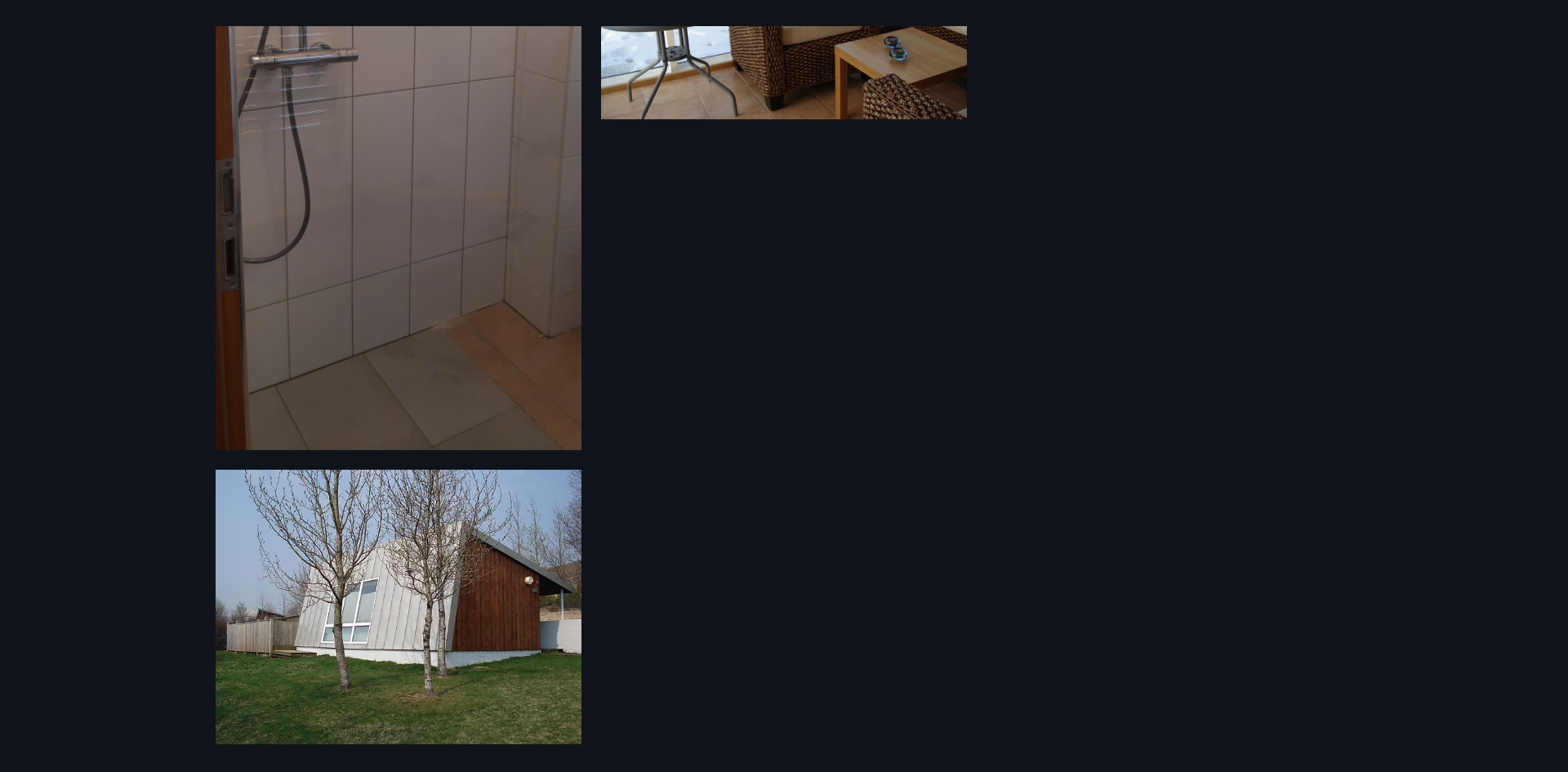
scroll to position [439, 0]
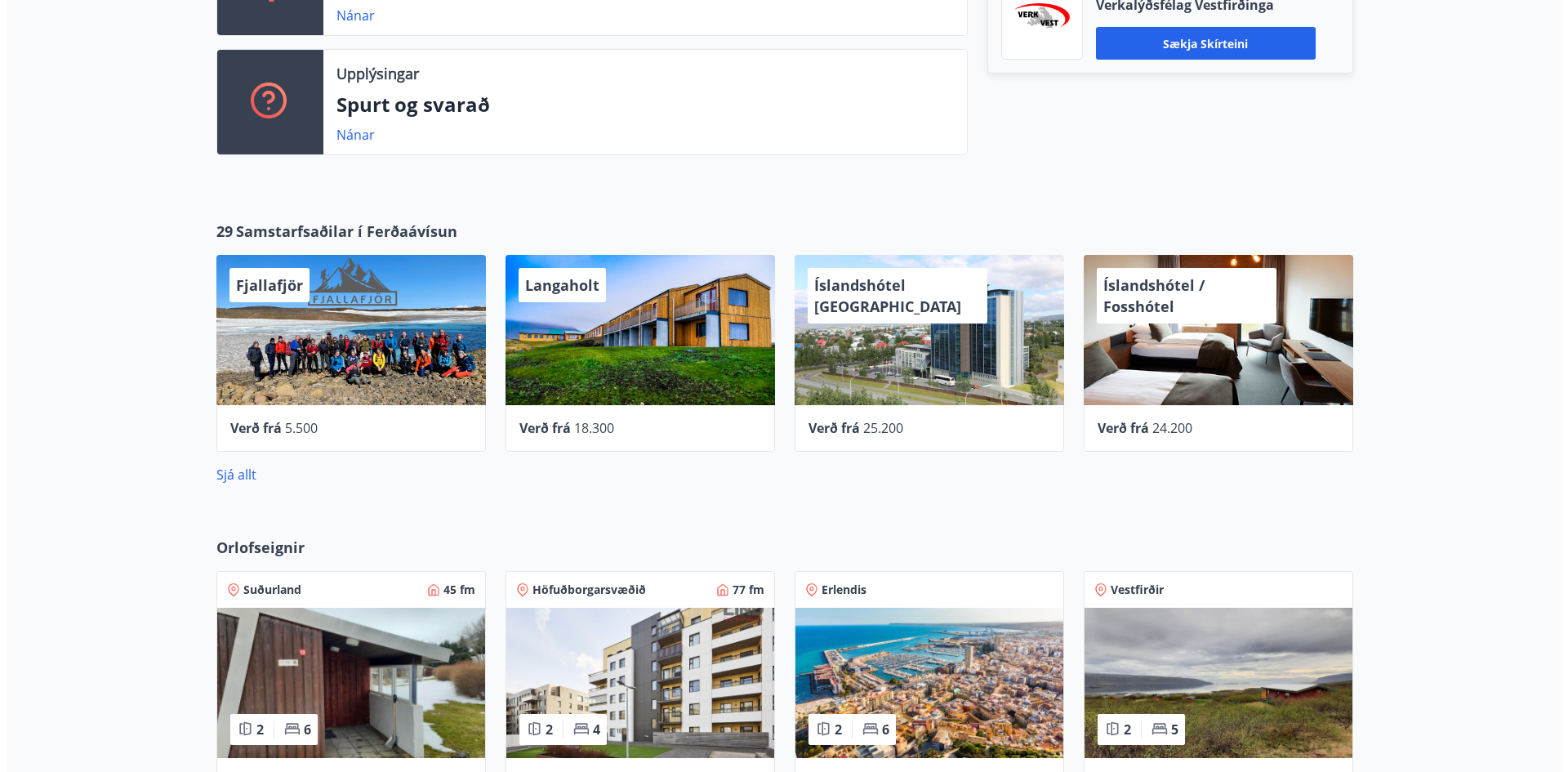
scroll to position [562, 0]
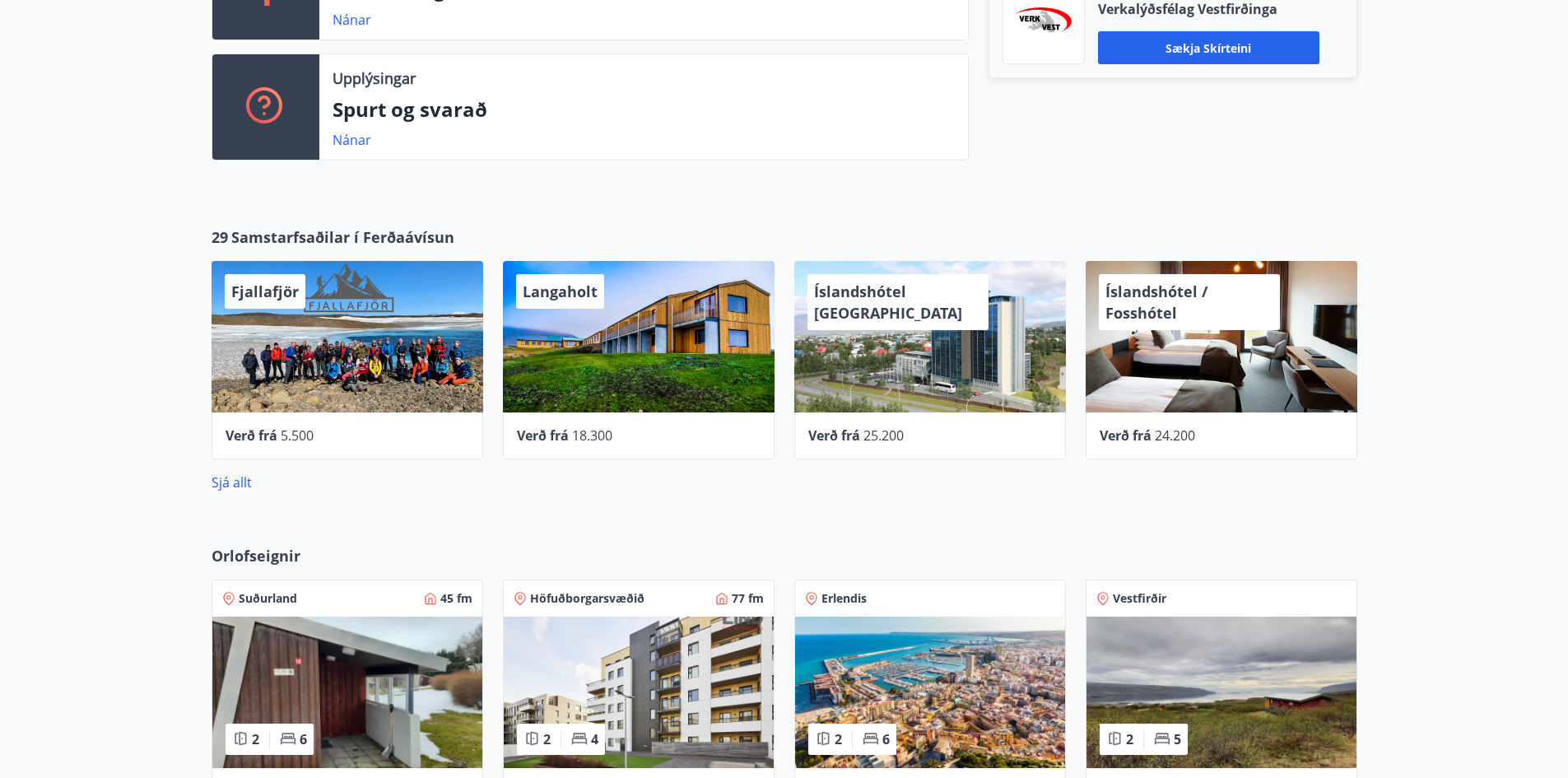
click at [1192, 357] on div "Íslandshótel / Fosshótel" at bounding box center [1220, 337] width 271 height 152
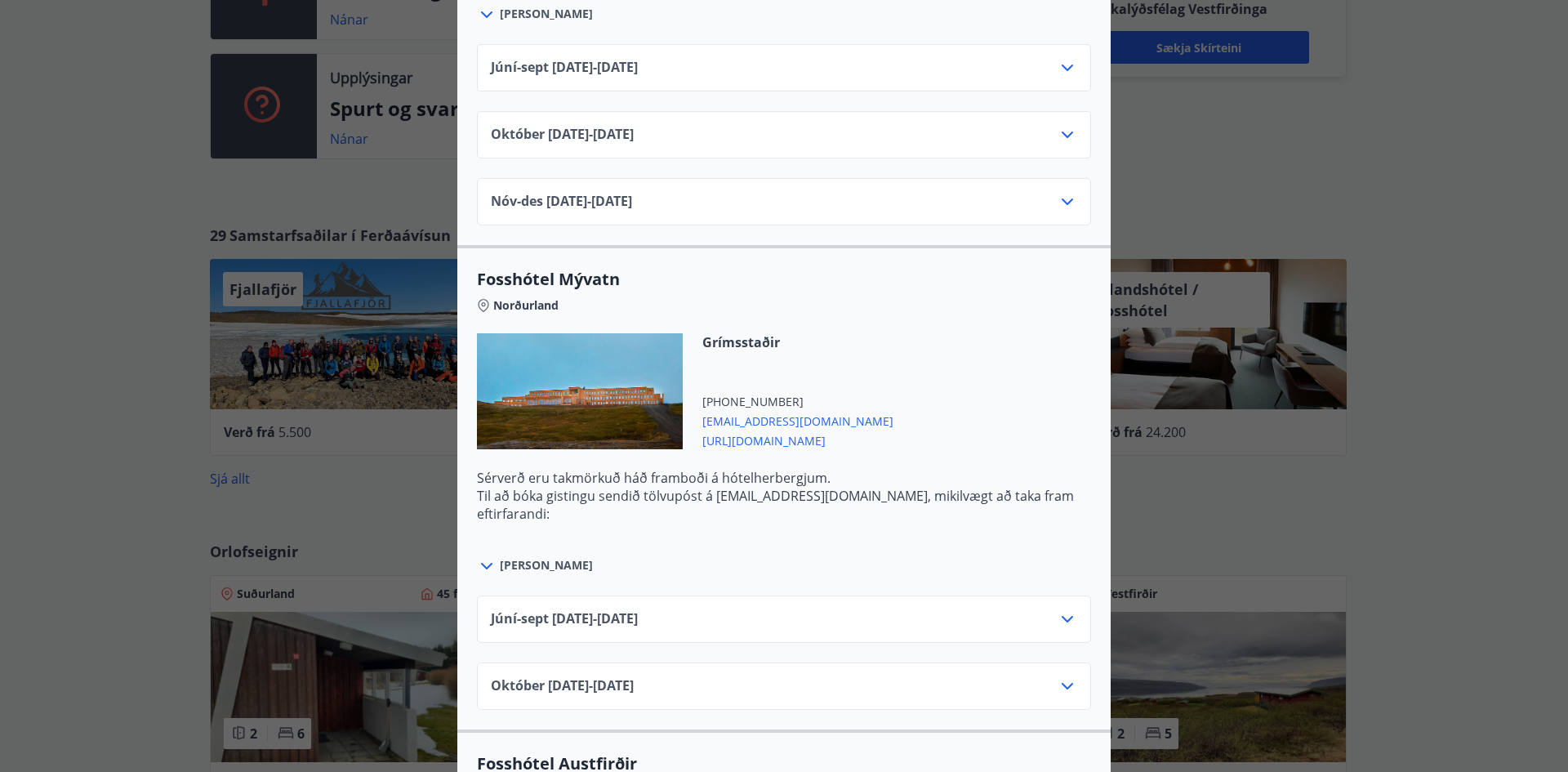
scroll to position [3266, 0]
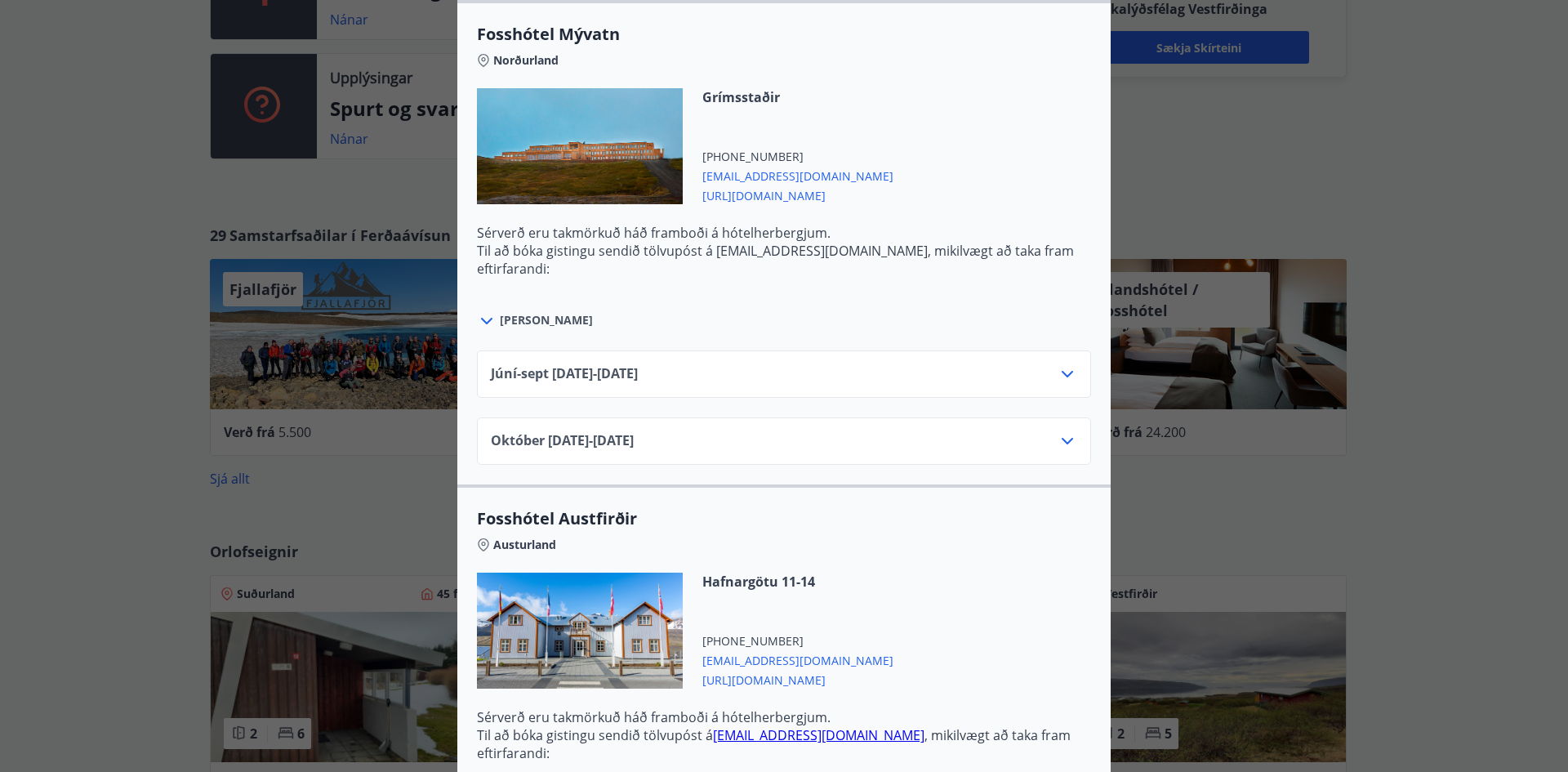
click at [1429, 462] on div "Íslandshótel / Fosshótel Ekki er hægt að nýta Ferðaávísun fyrir bókanir sem eru…" at bounding box center [784, 386] width 1568 height 772
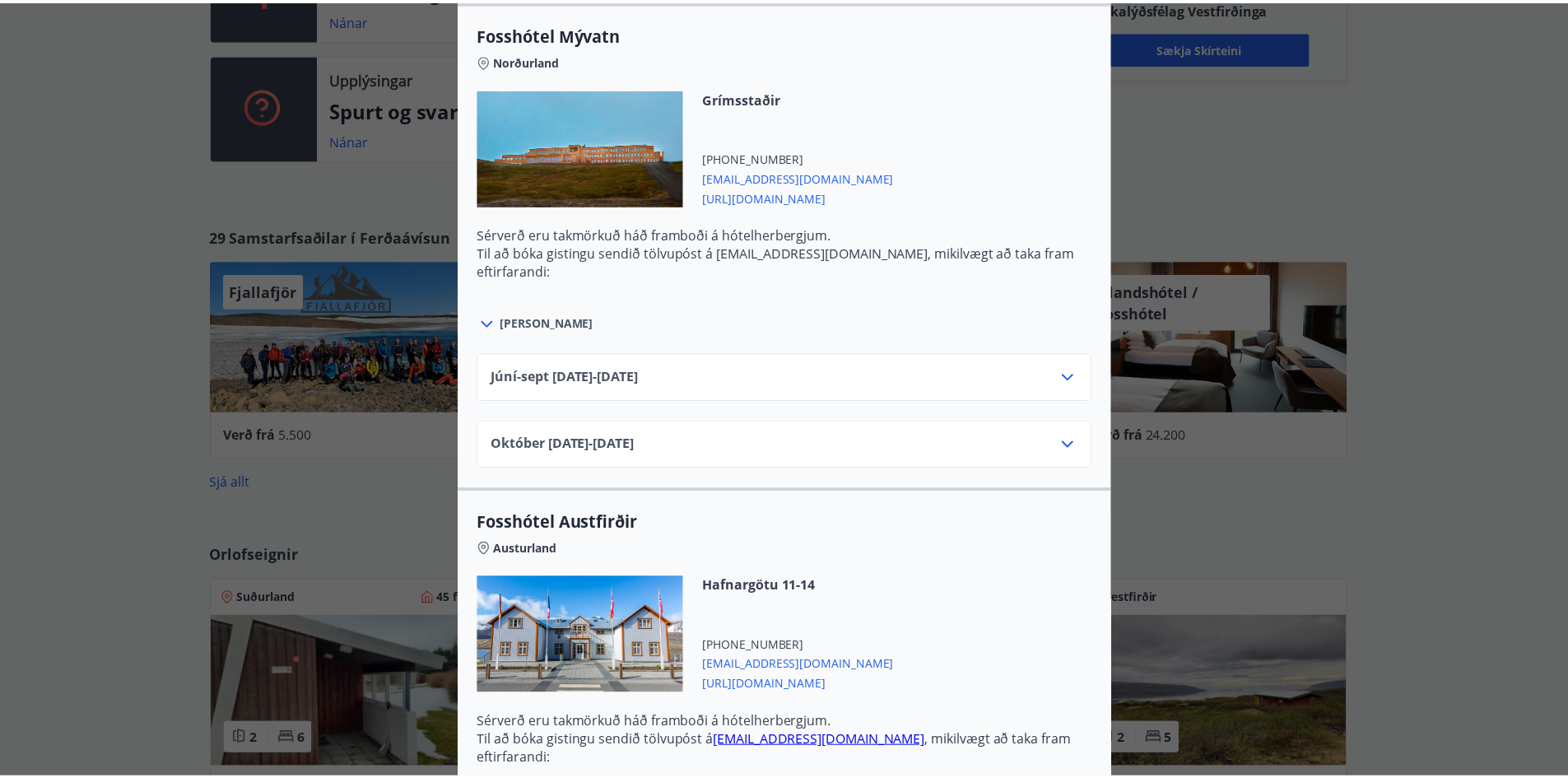
scroll to position [0, 0]
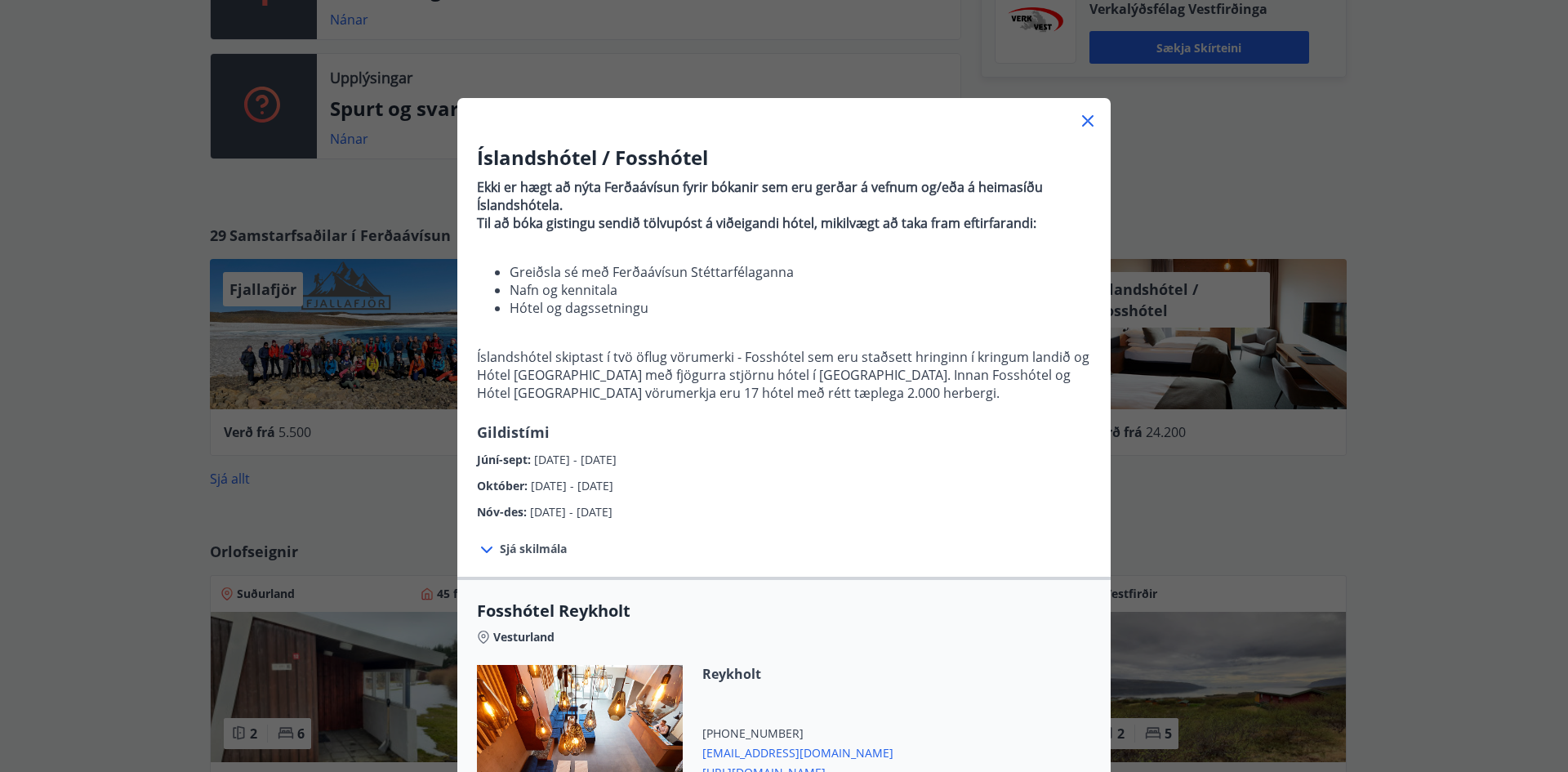
click at [1082, 124] on icon at bounding box center [1087, 120] width 19 height 19
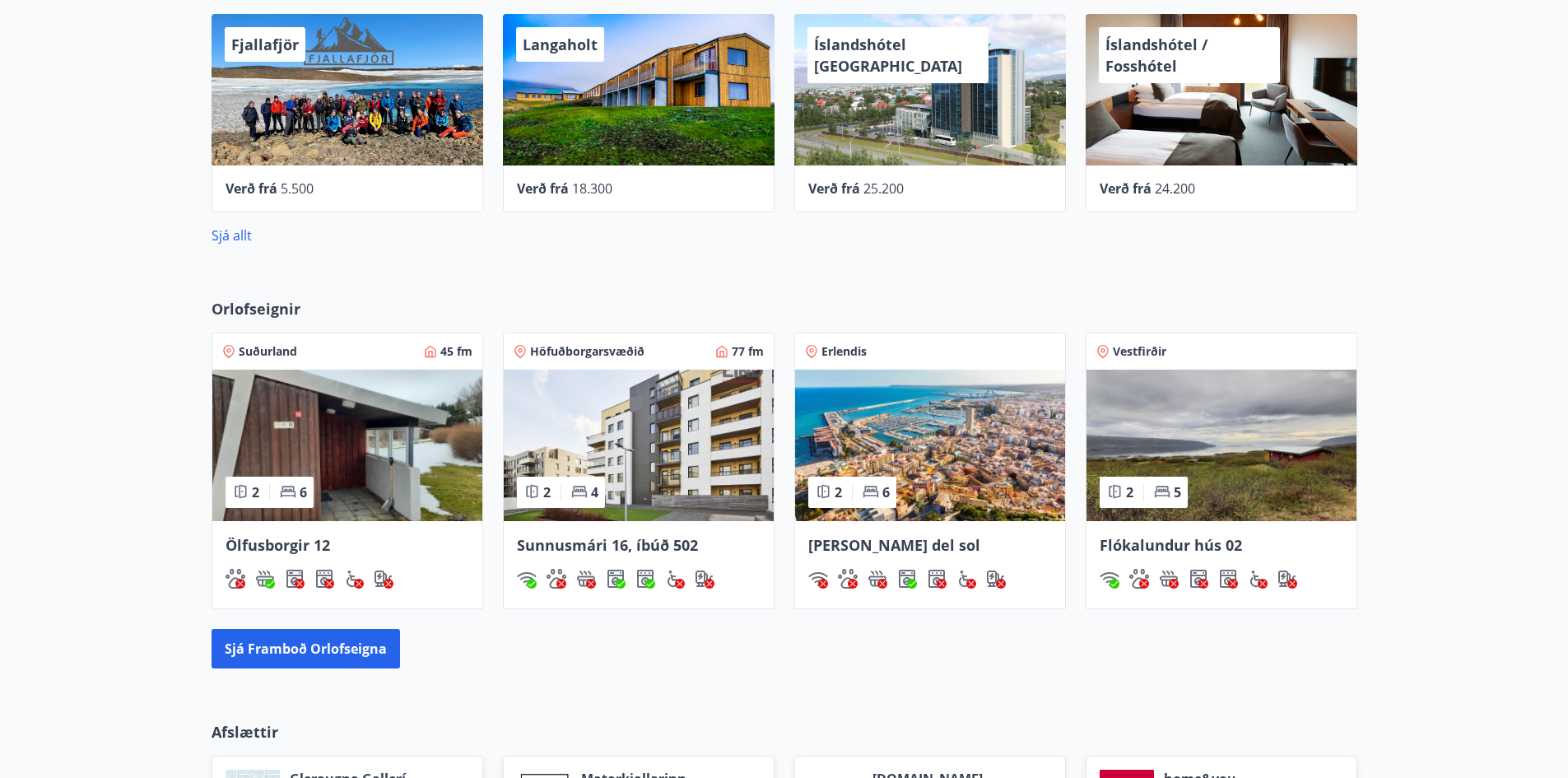
click at [1197, 438] on img at bounding box center [1221, 445] width 270 height 152
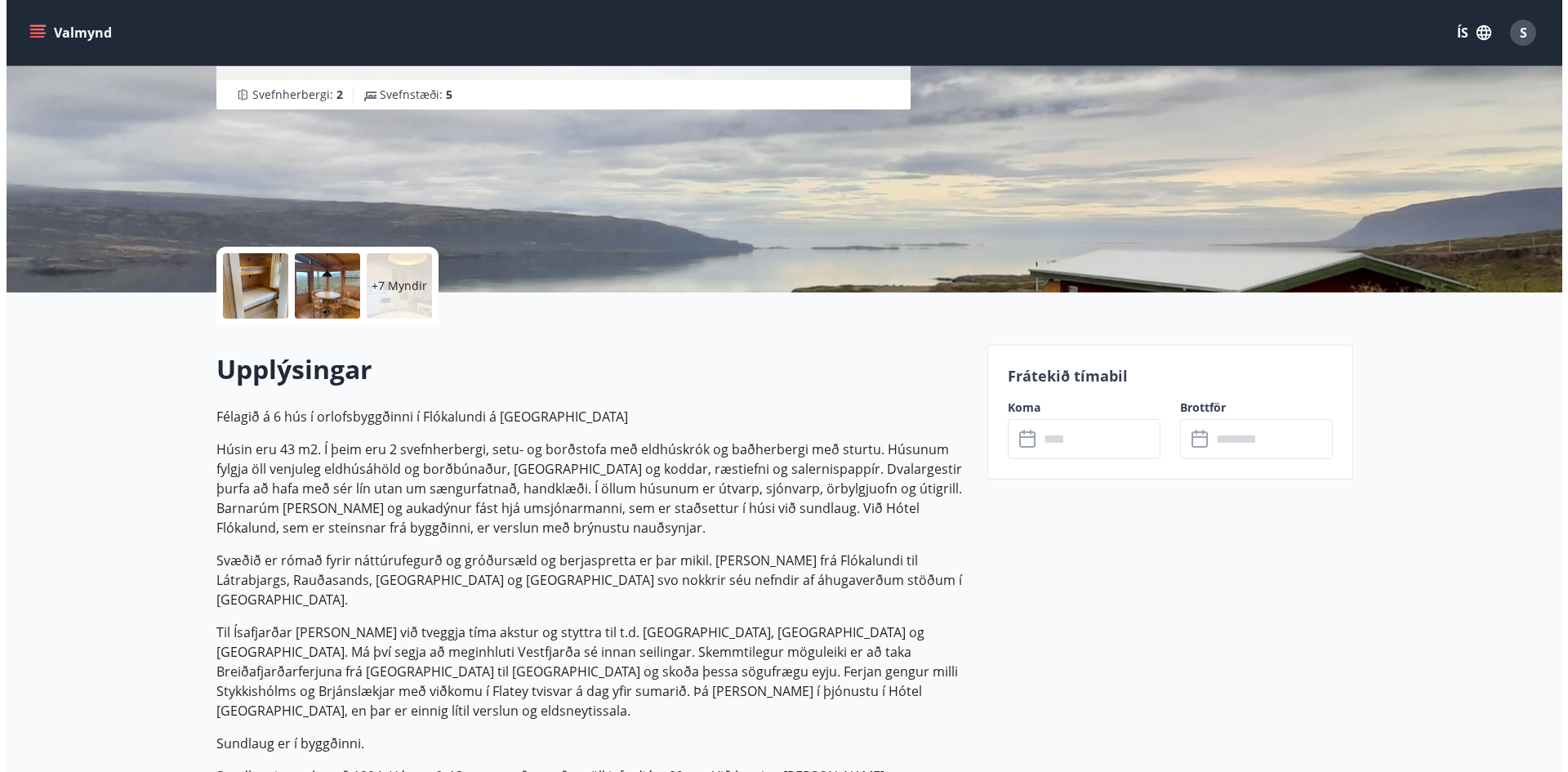
scroll to position [245, 0]
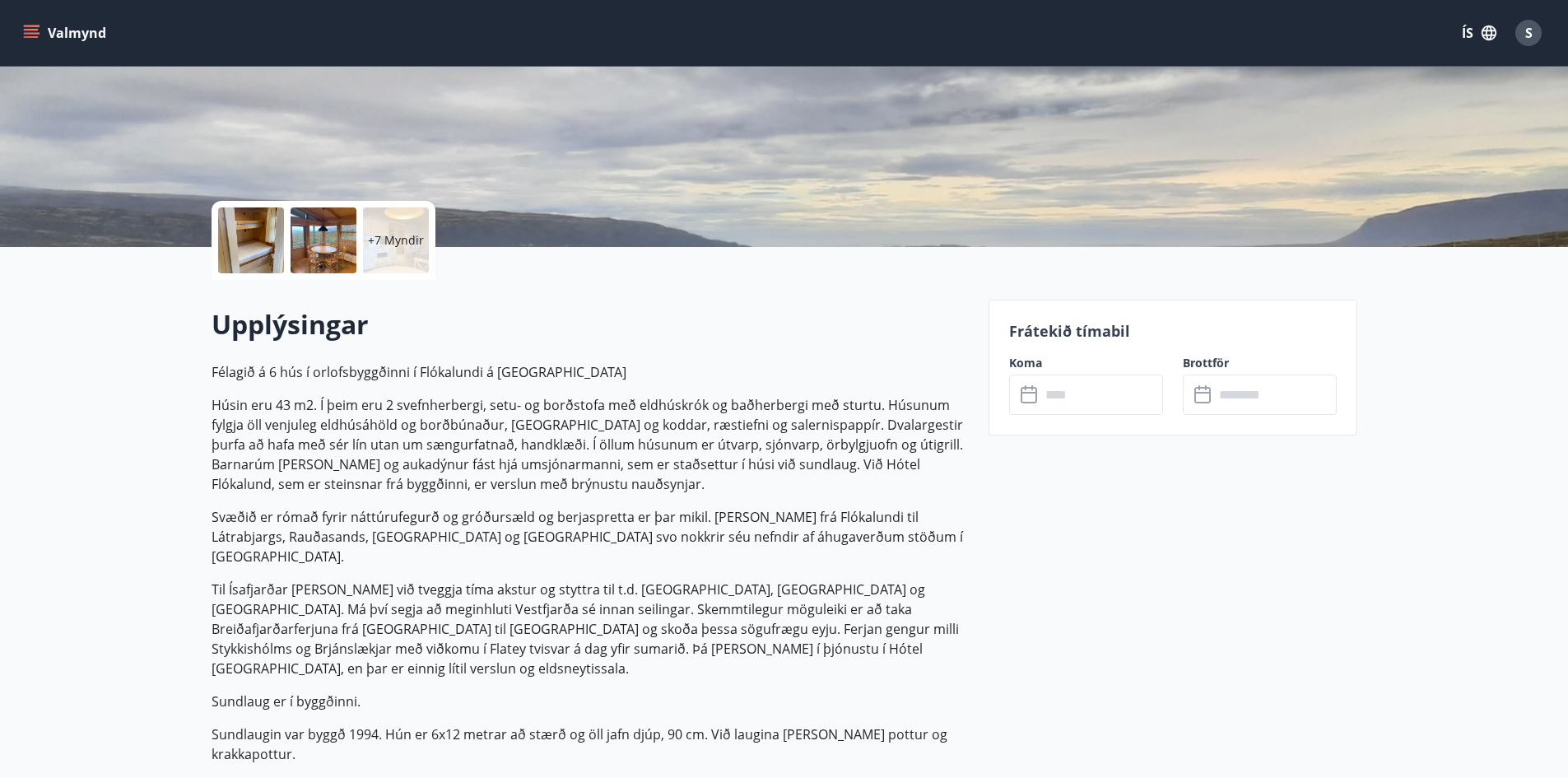
click at [254, 250] on div at bounding box center [251, 241] width 66 height 66
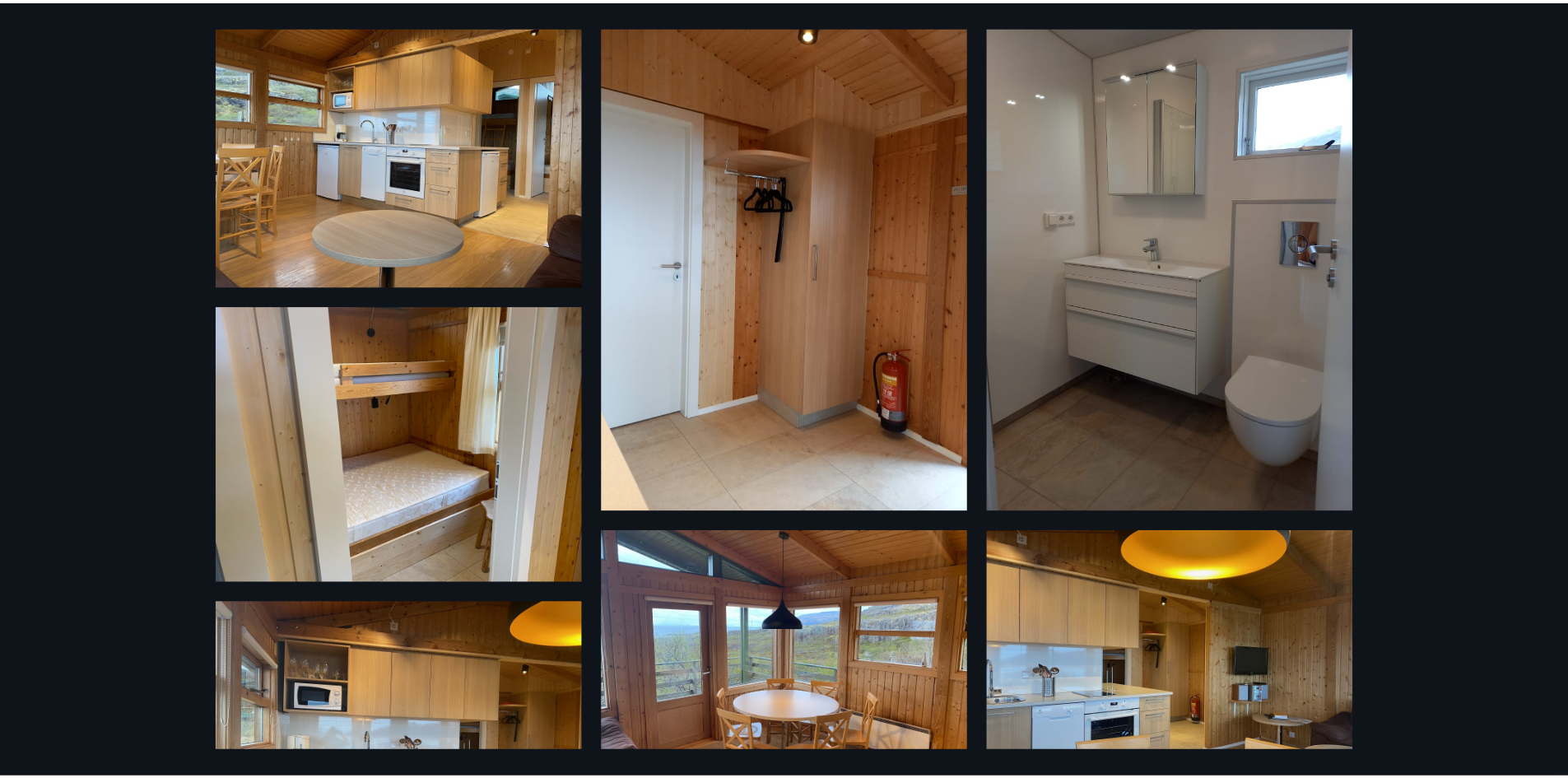
scroll to position [0, 0]
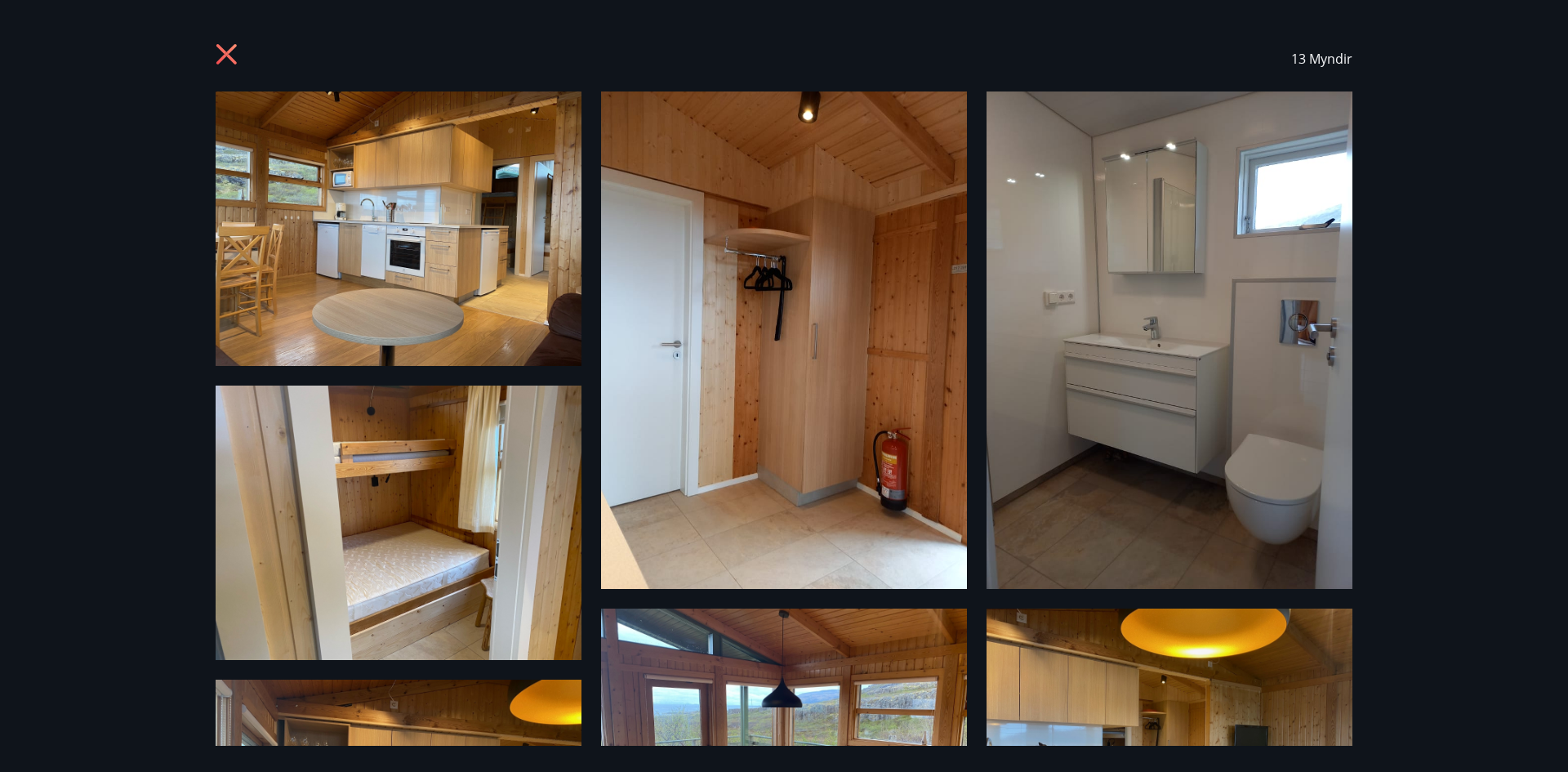
click at [229, 57] on icon at bounding box center [226, 54] width 20 height 20
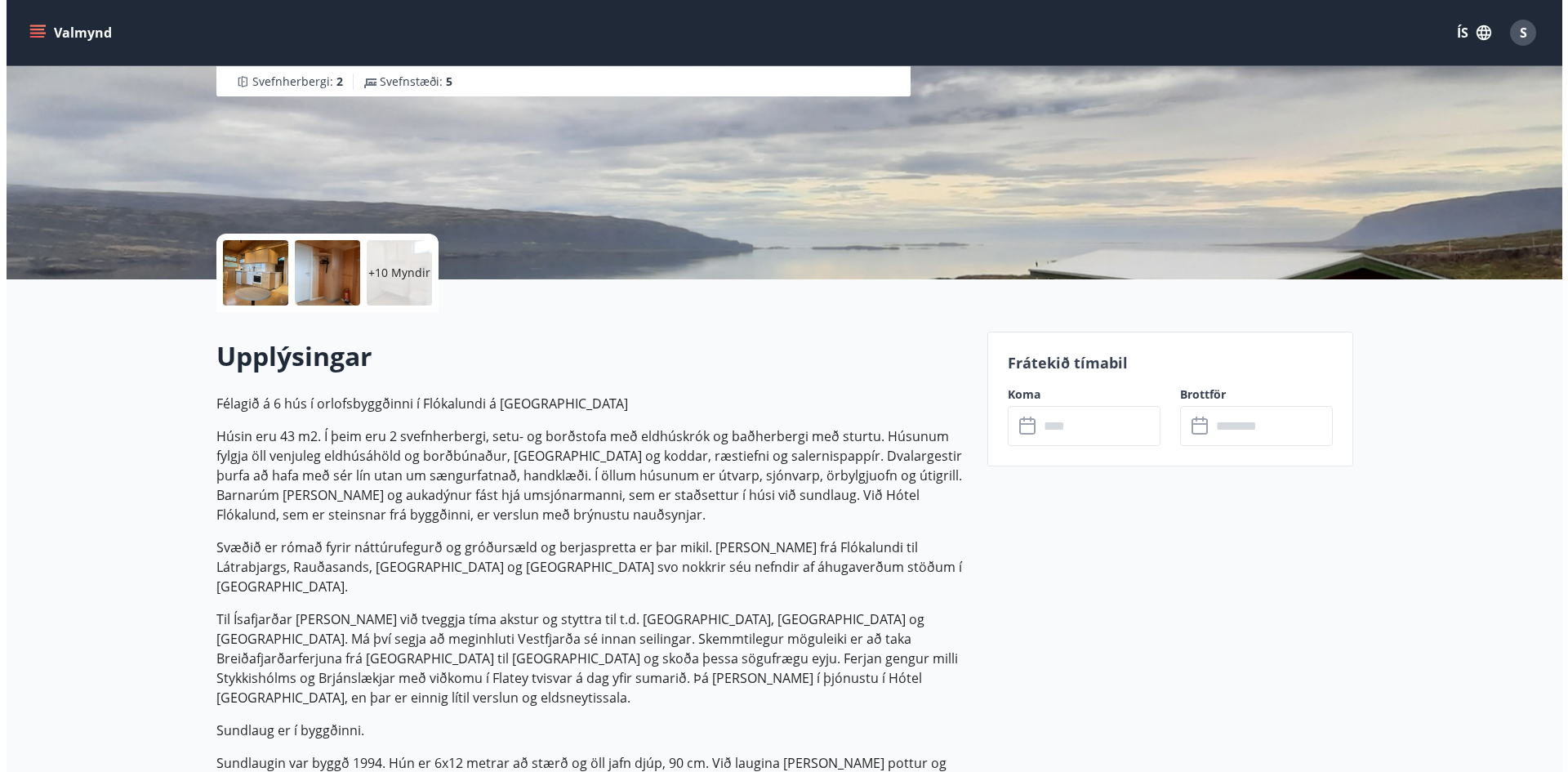
scroll to position [163, 0]
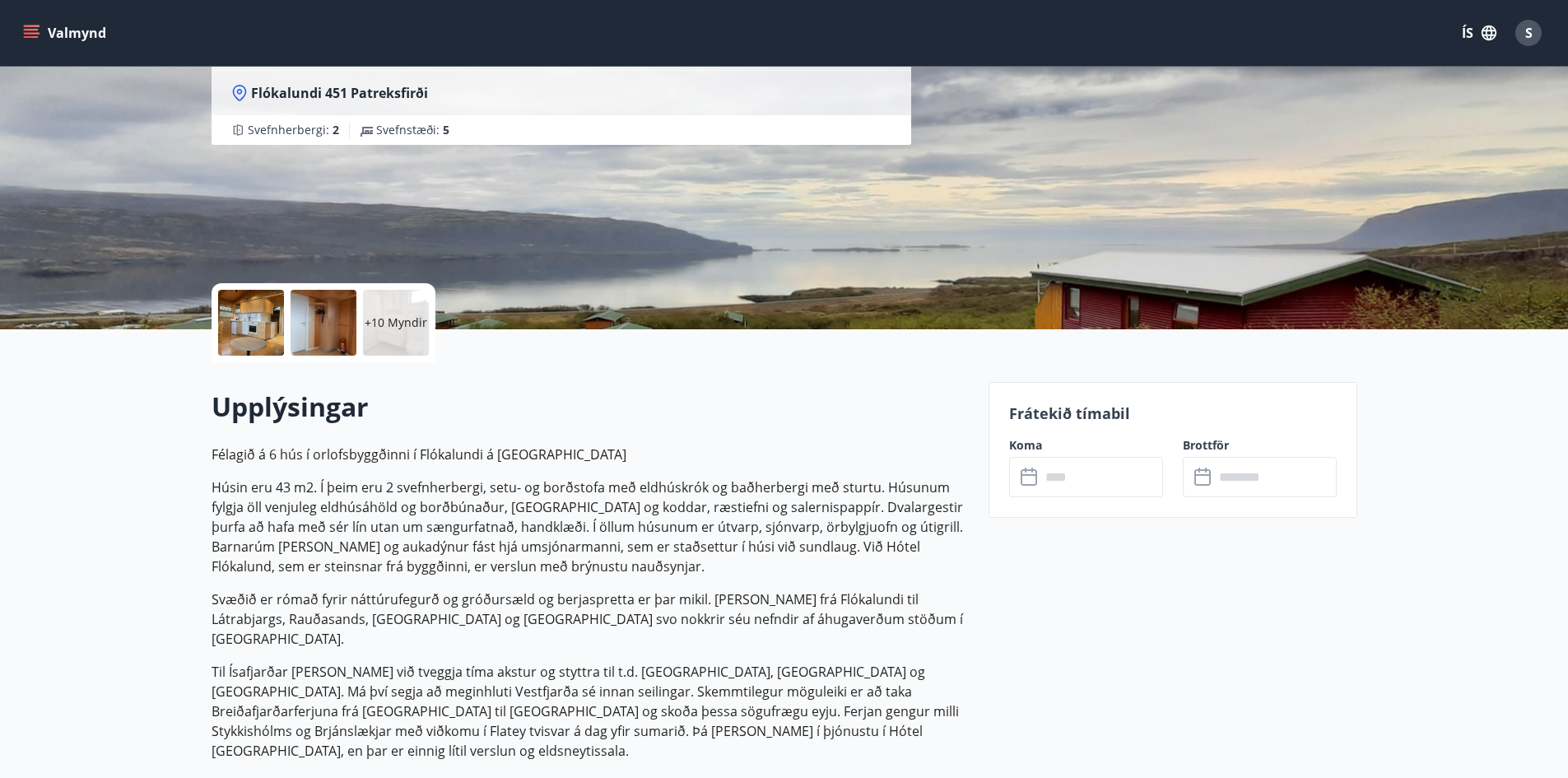
click at [258, 327] on div at bounding box center [251, 323] width 66 height 66
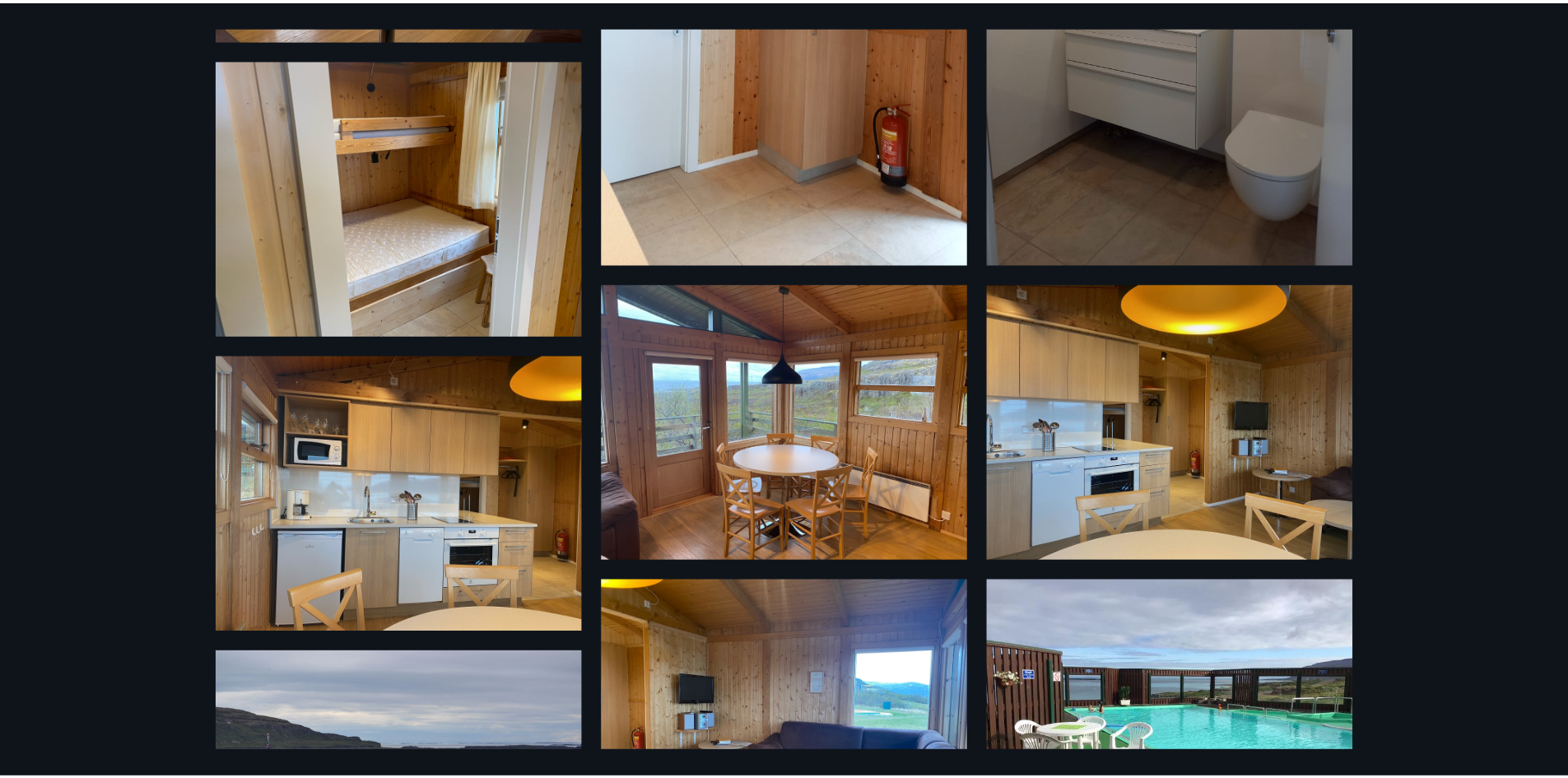
scroll to position [0, 0]
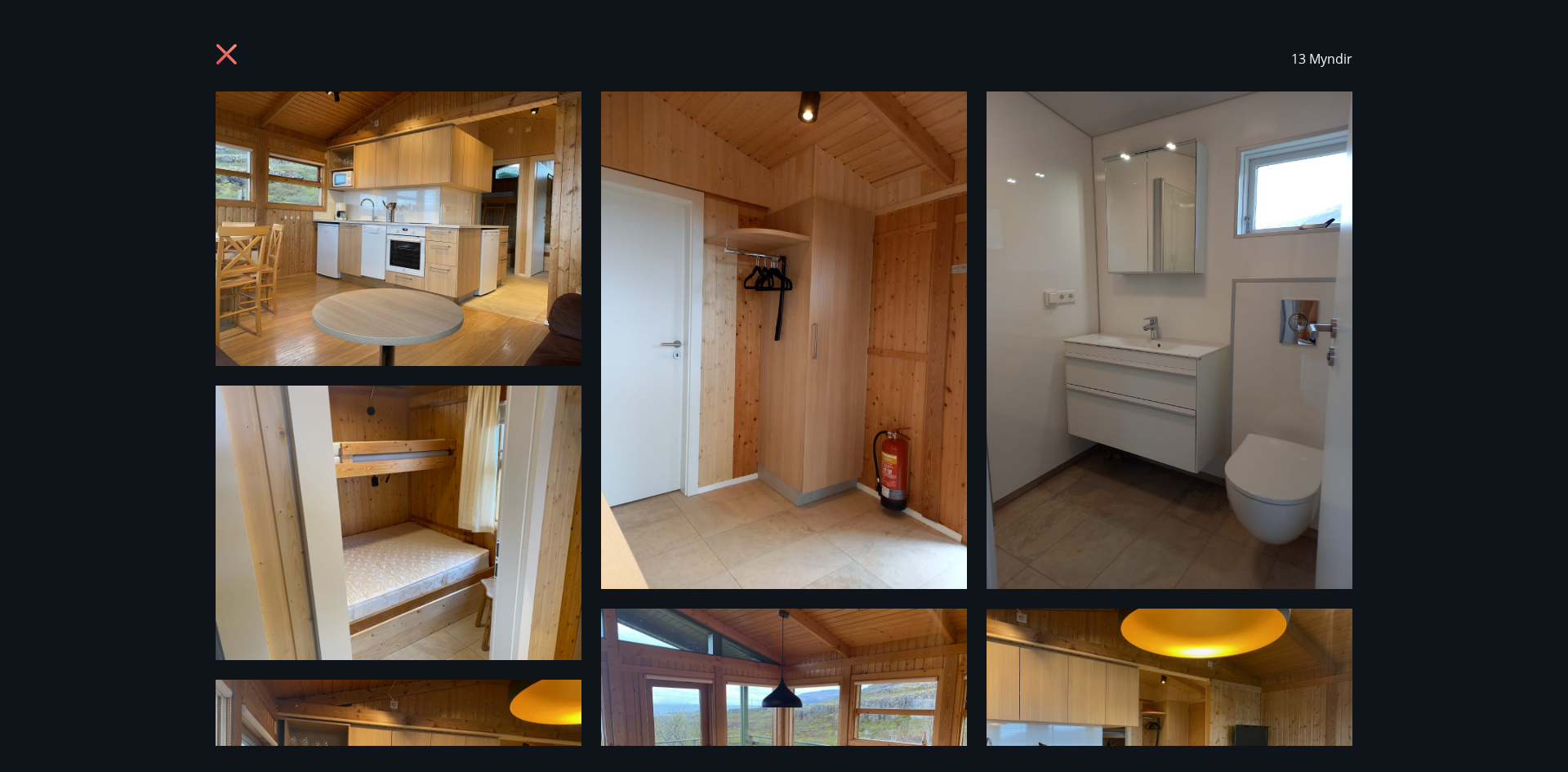
click at [225, 47] on icon at bounding box center [228, 56] width 26 height 26
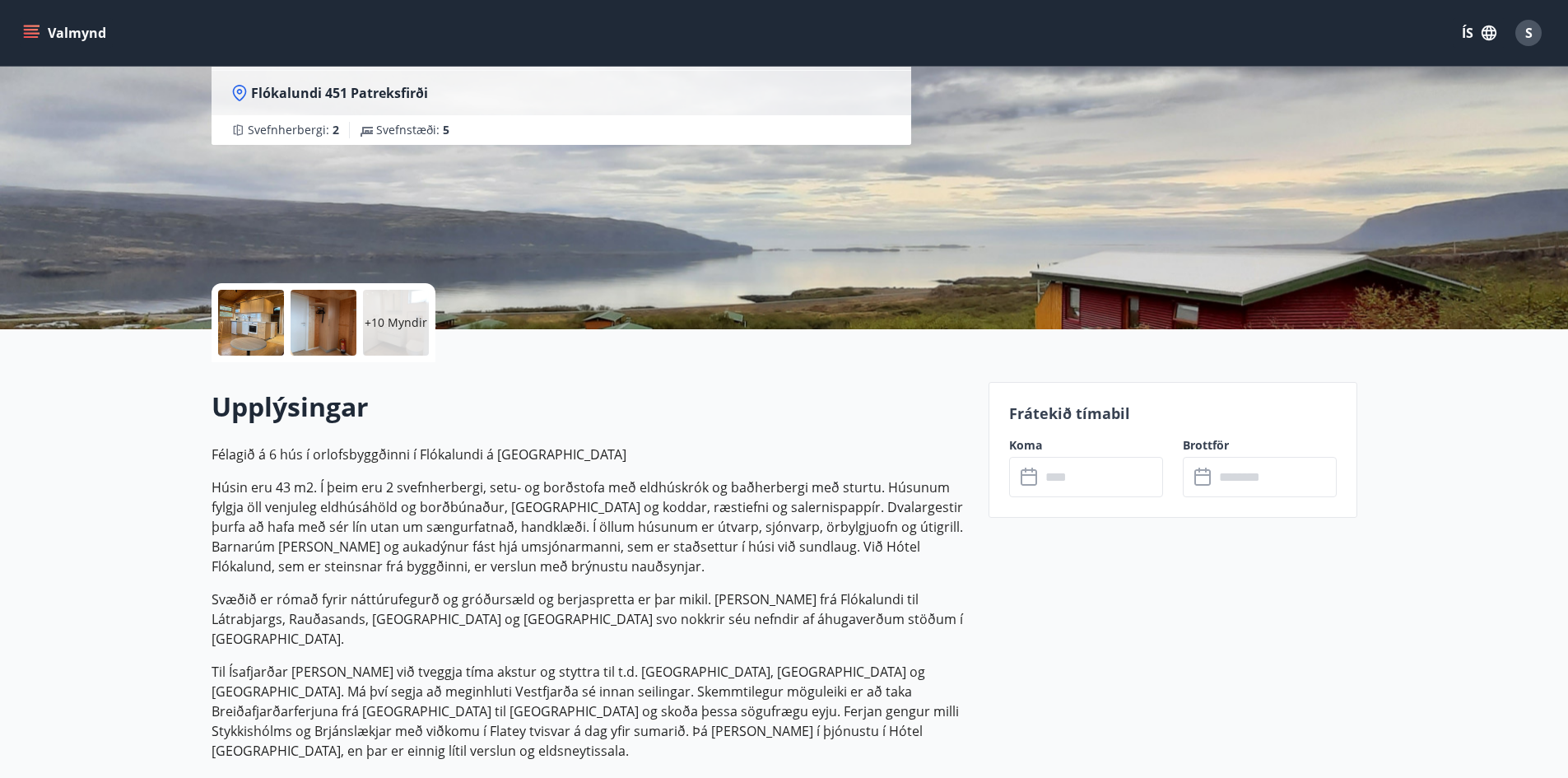
click at [1029, 481] on icon at bounding box center [1030, 476] width 19 height 19
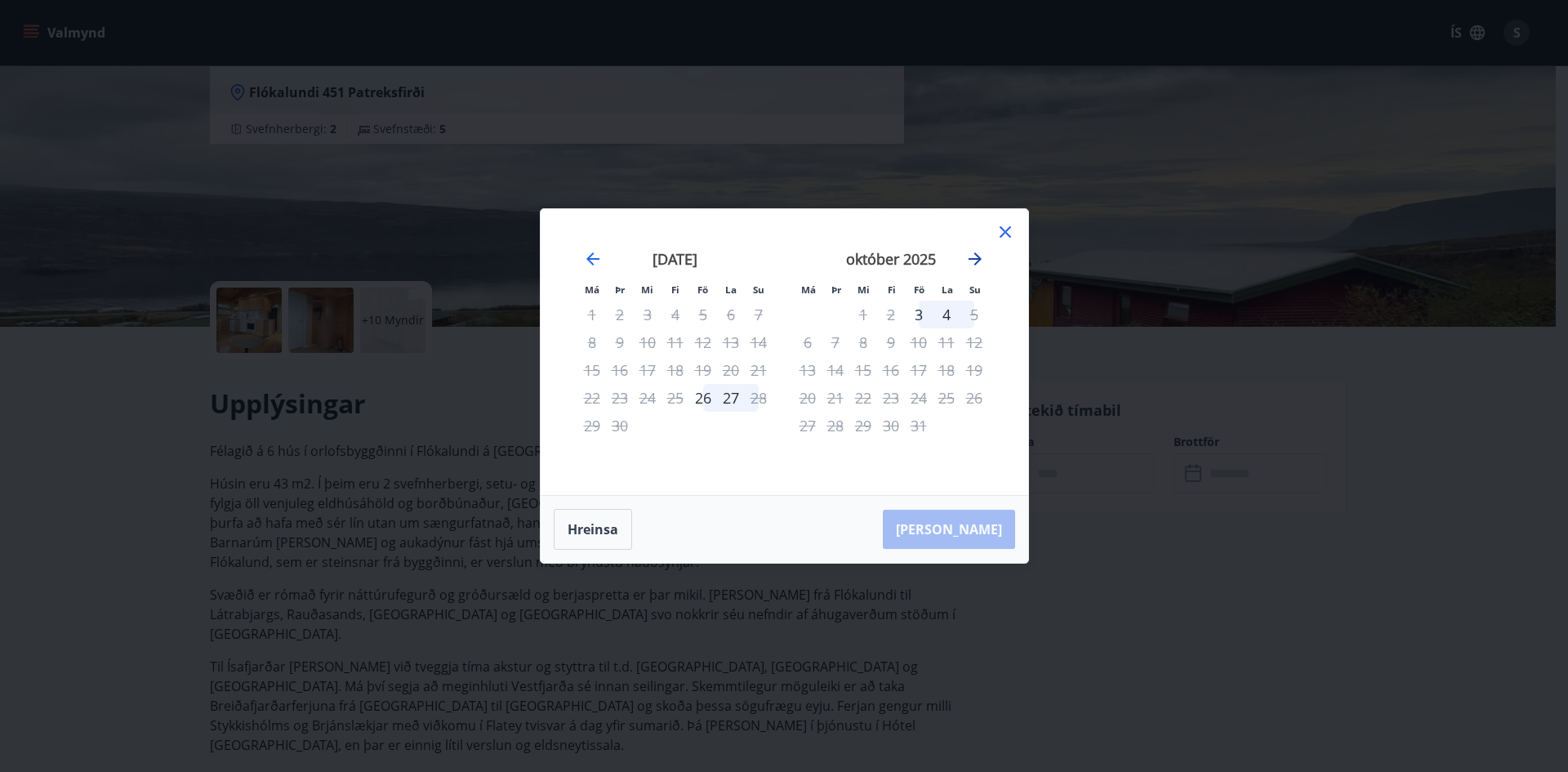
click at [982, 253] on icon "Move forward to switch to the next month." at bounding box center [975, 258] width 19 height 19
click at [974, 257] on icon "Move forward to switch to the next month." at bounding box center [975, 258] width 19 height 19
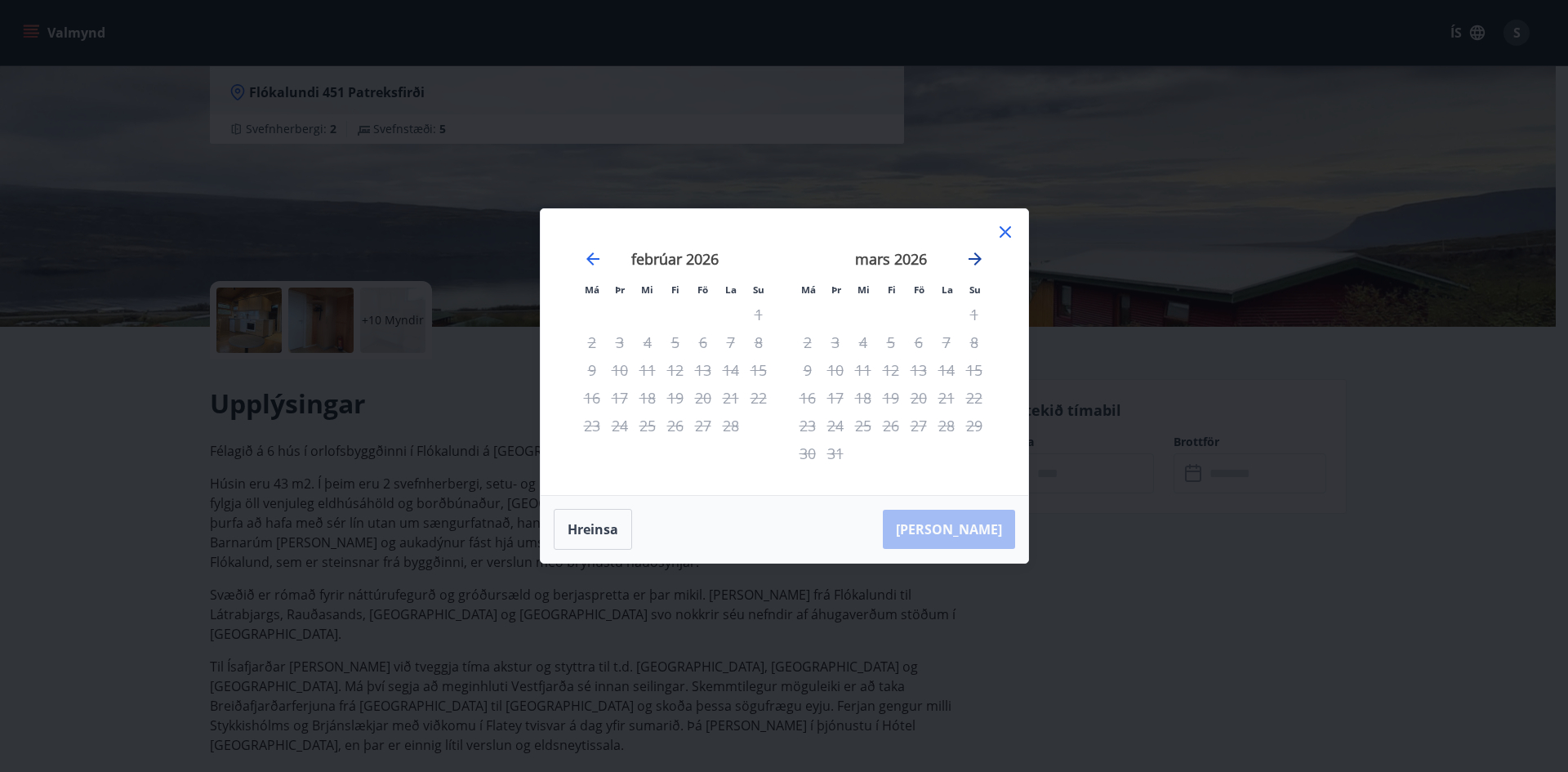
click at [974, 257] on icon "Move forward to switch to the next month." at bounding box center [975, 258] width 19 height 19
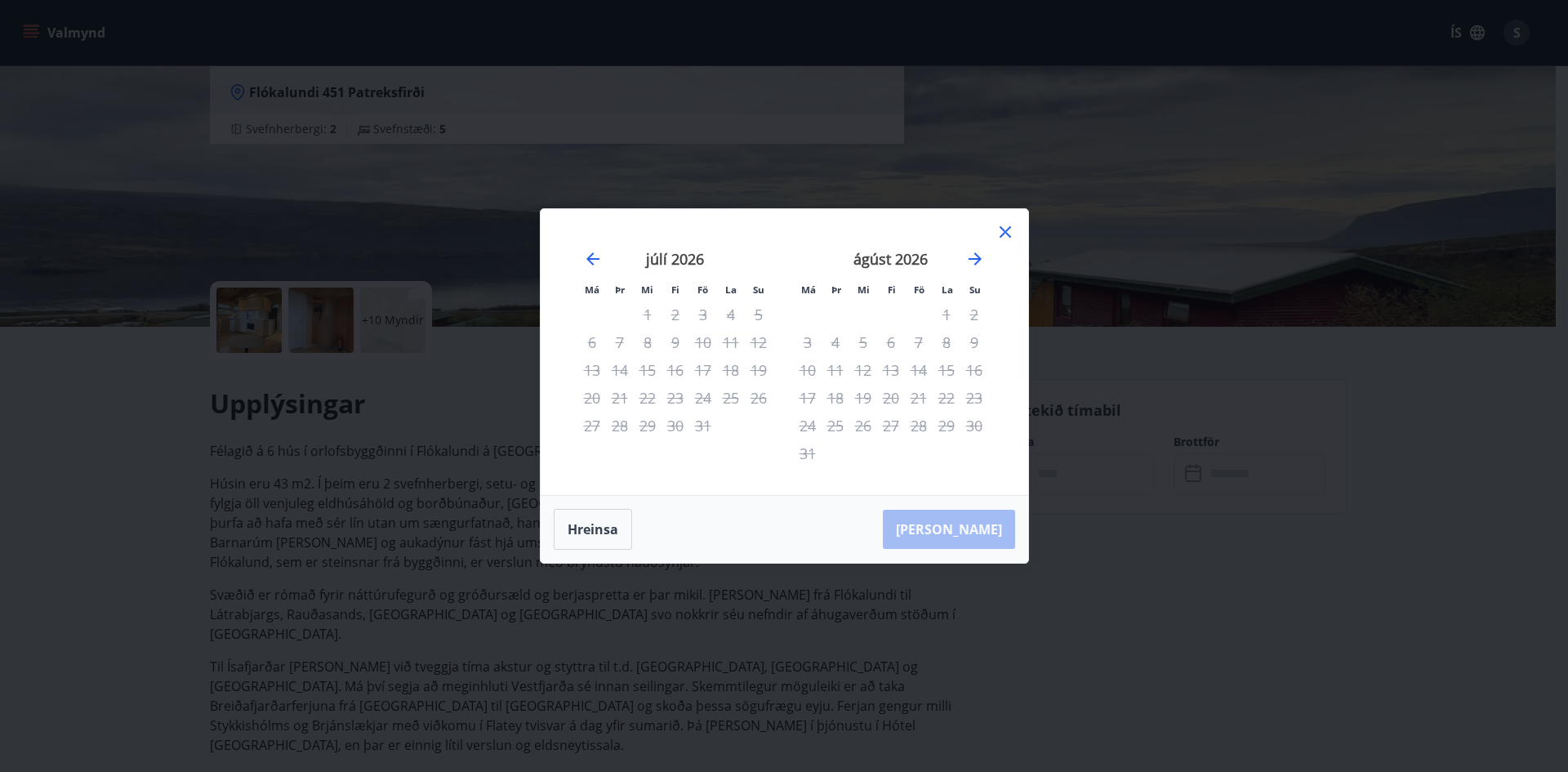
click at [973, 338] on div "9" at bounding box center [974, 342] width 27 height 27
click at [1006, 235] on icon at bounding box center [1005, 231] width 19 height 19
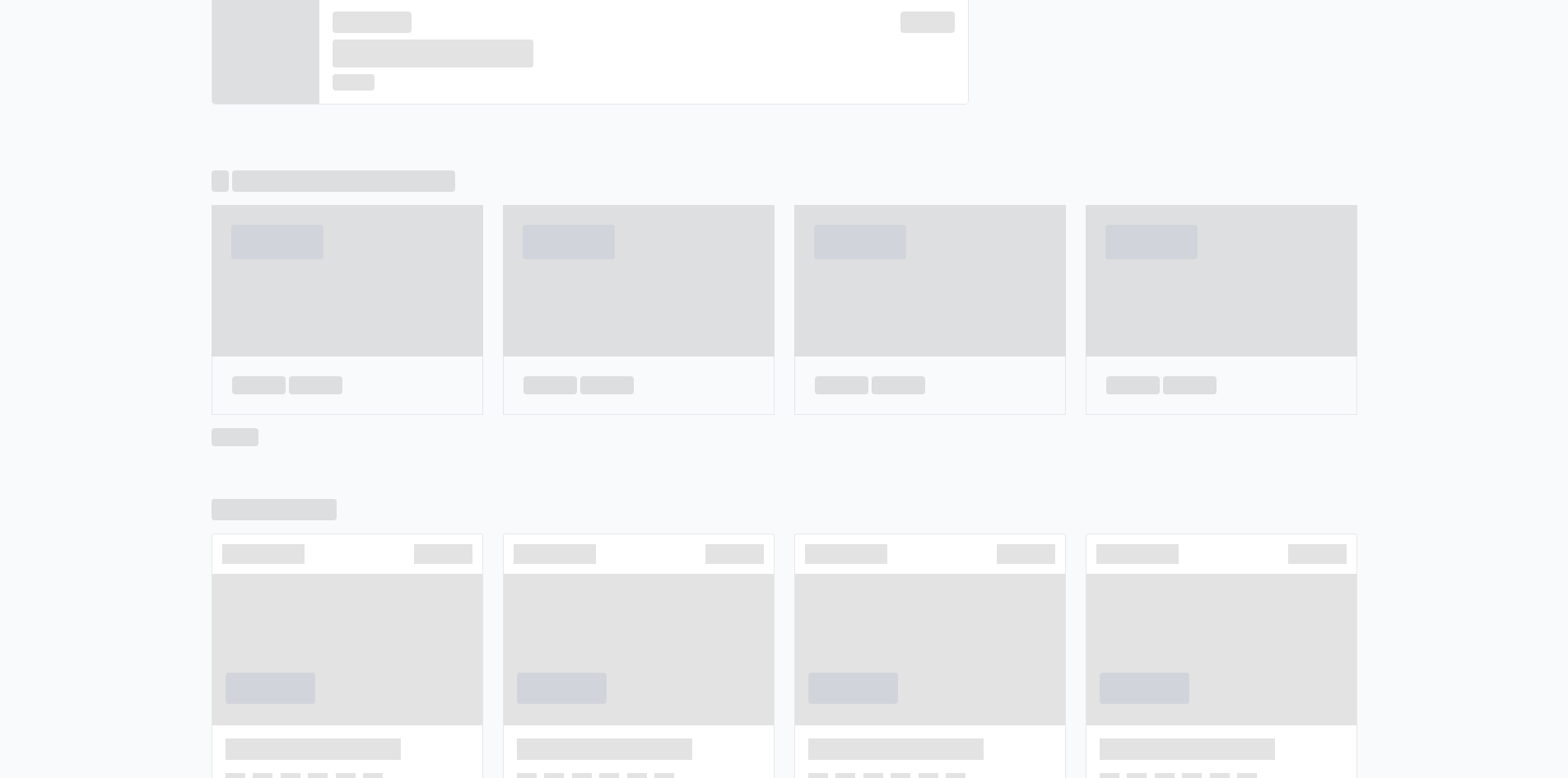
scroll to position [863, 0]
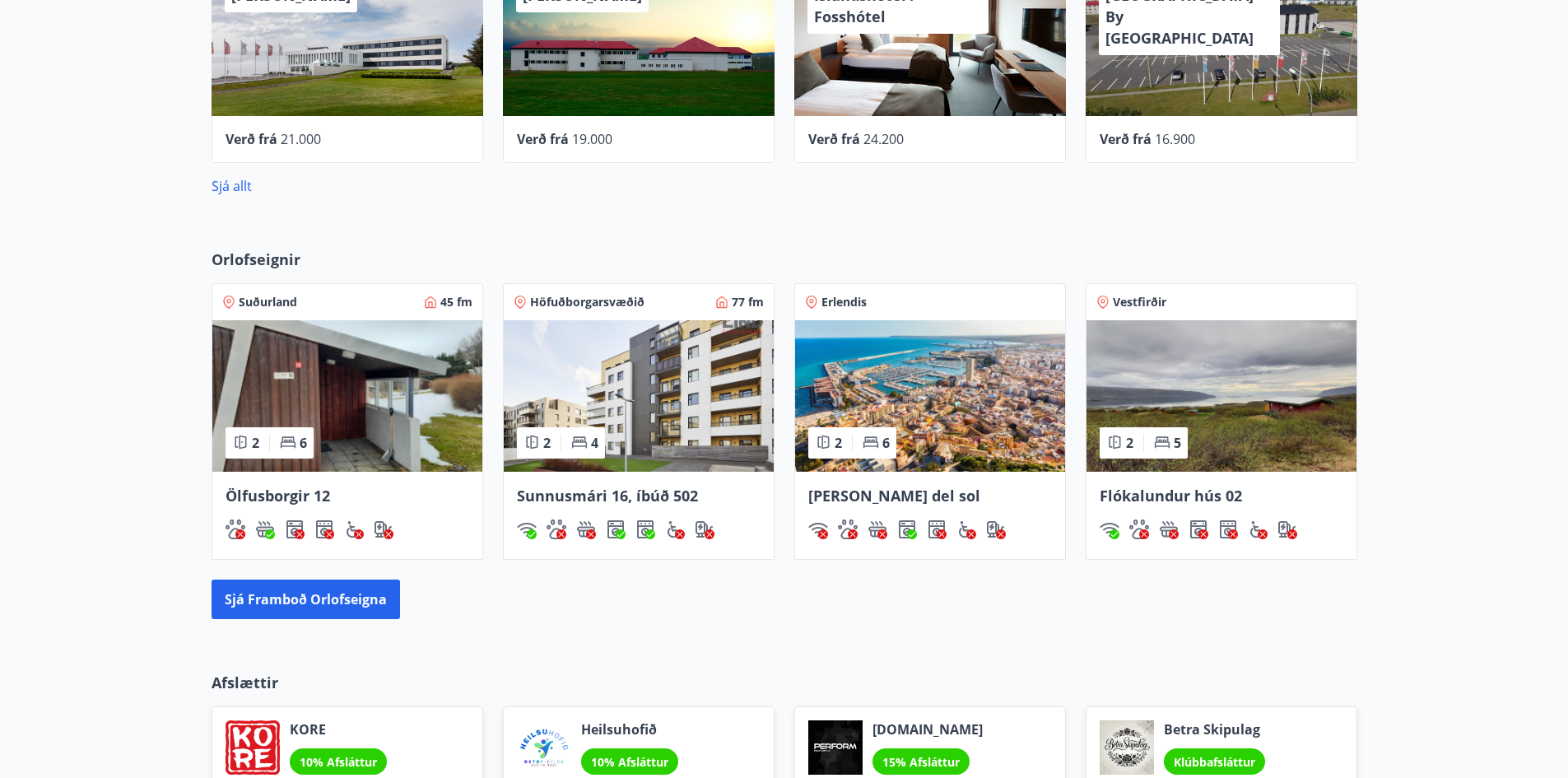
click at [650, 440] on img at bounding box center [639, 395] width 270 height 152
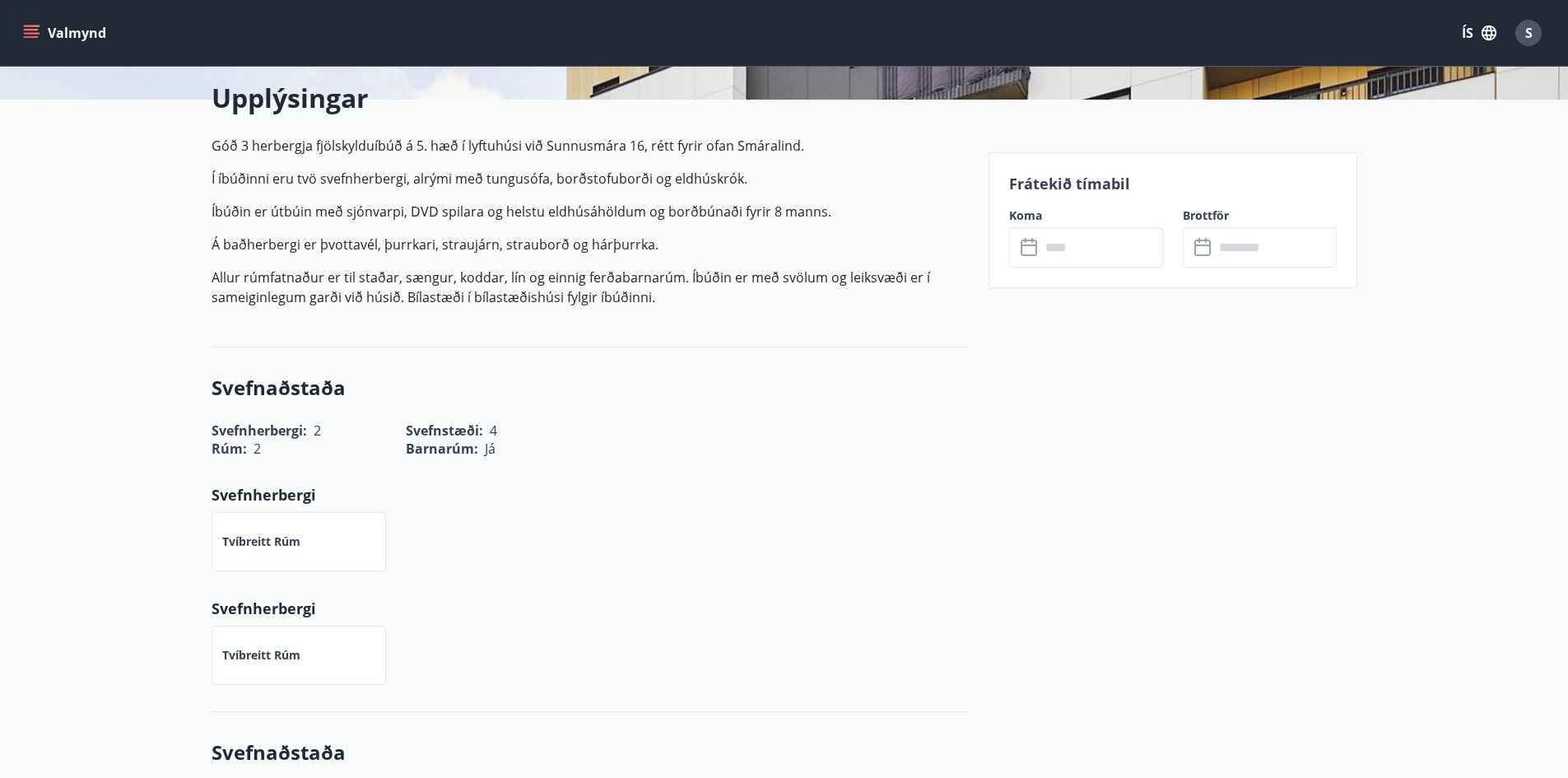
scroll to position [165, 0]
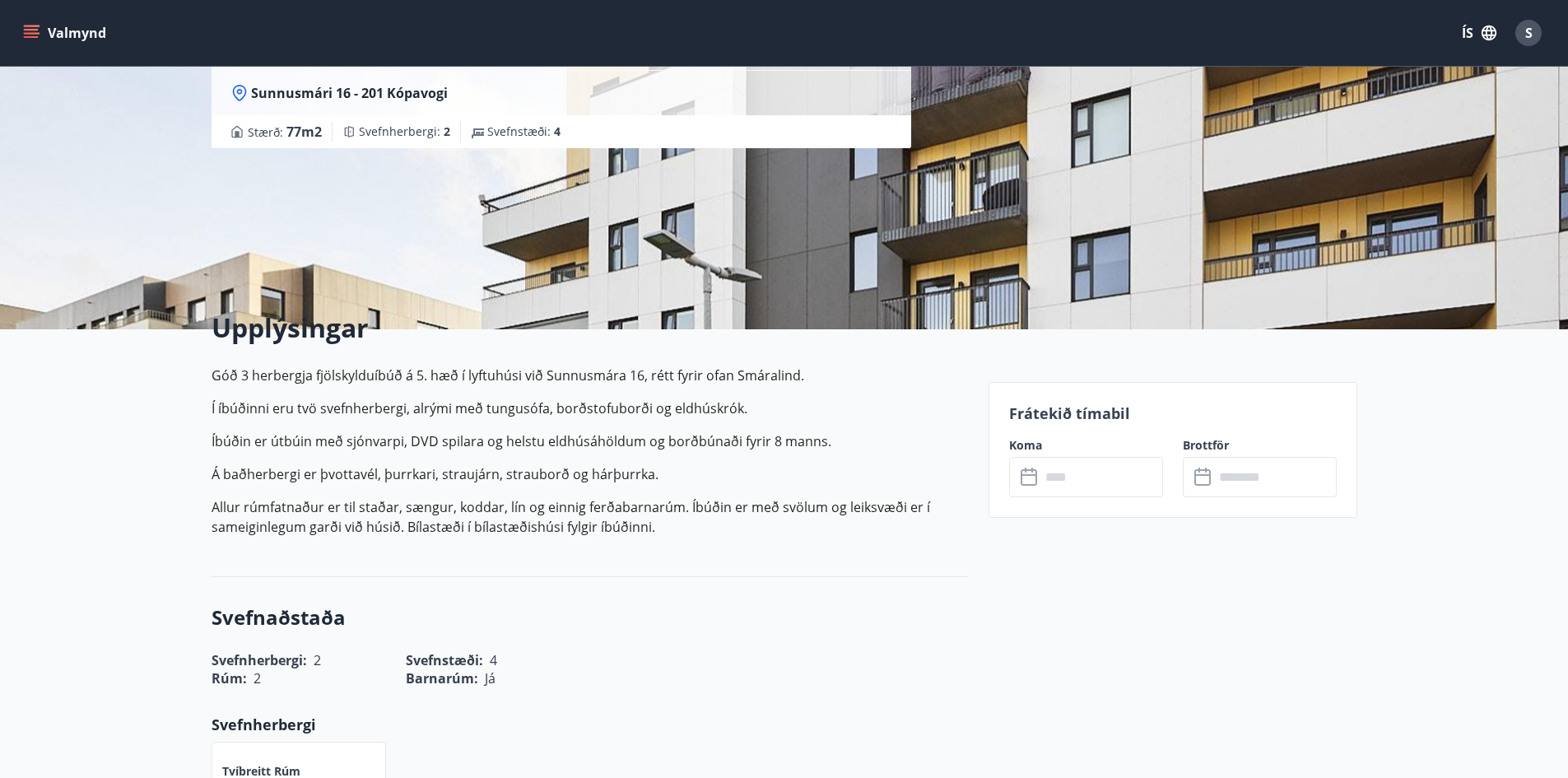
click at [1045, 486] on input "text" at bounding box center [1101, 477] width 122 height 40
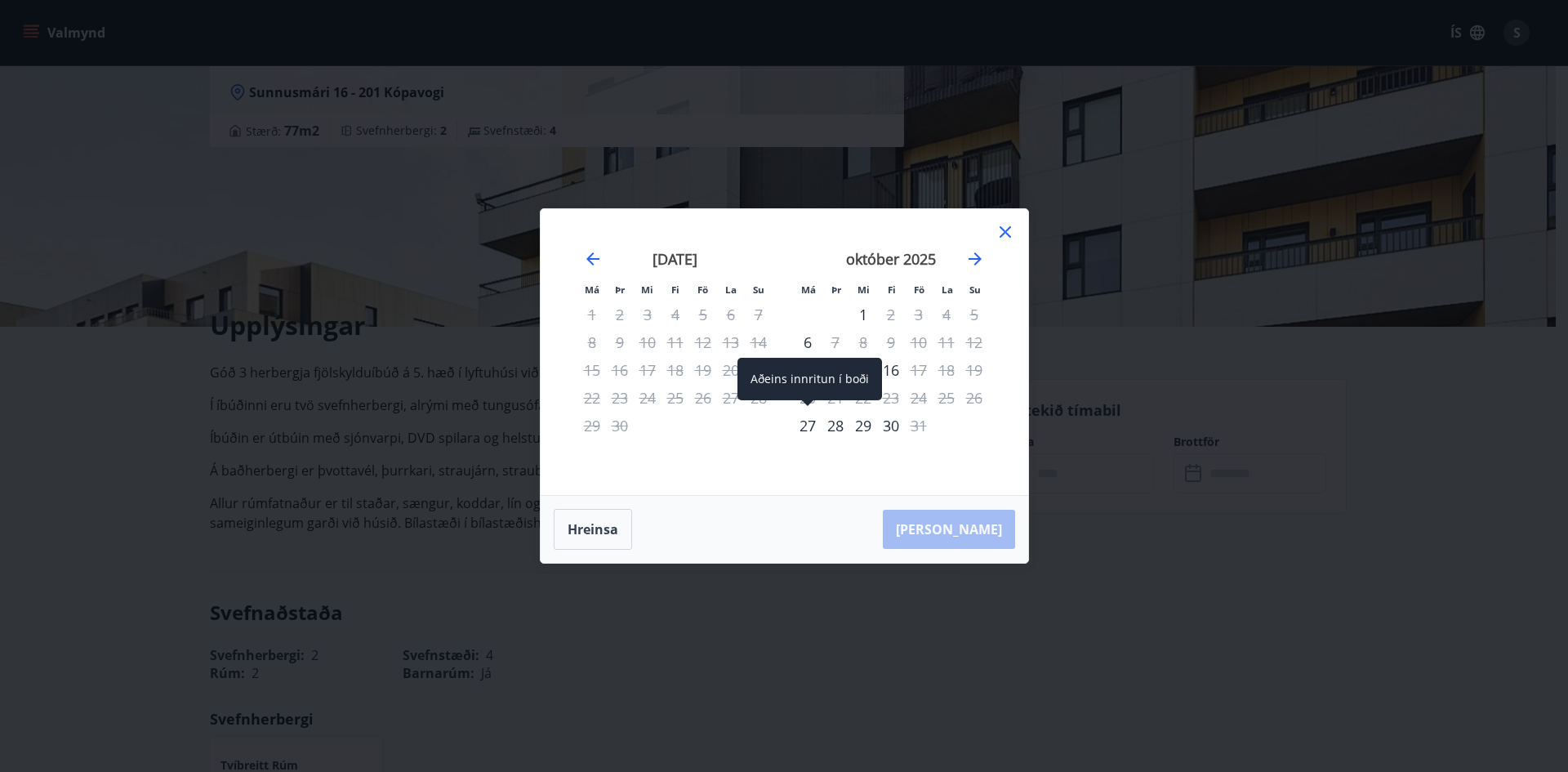
click at [806, 423] on div "27" at bounding box center [808, 425] width 27 height 27
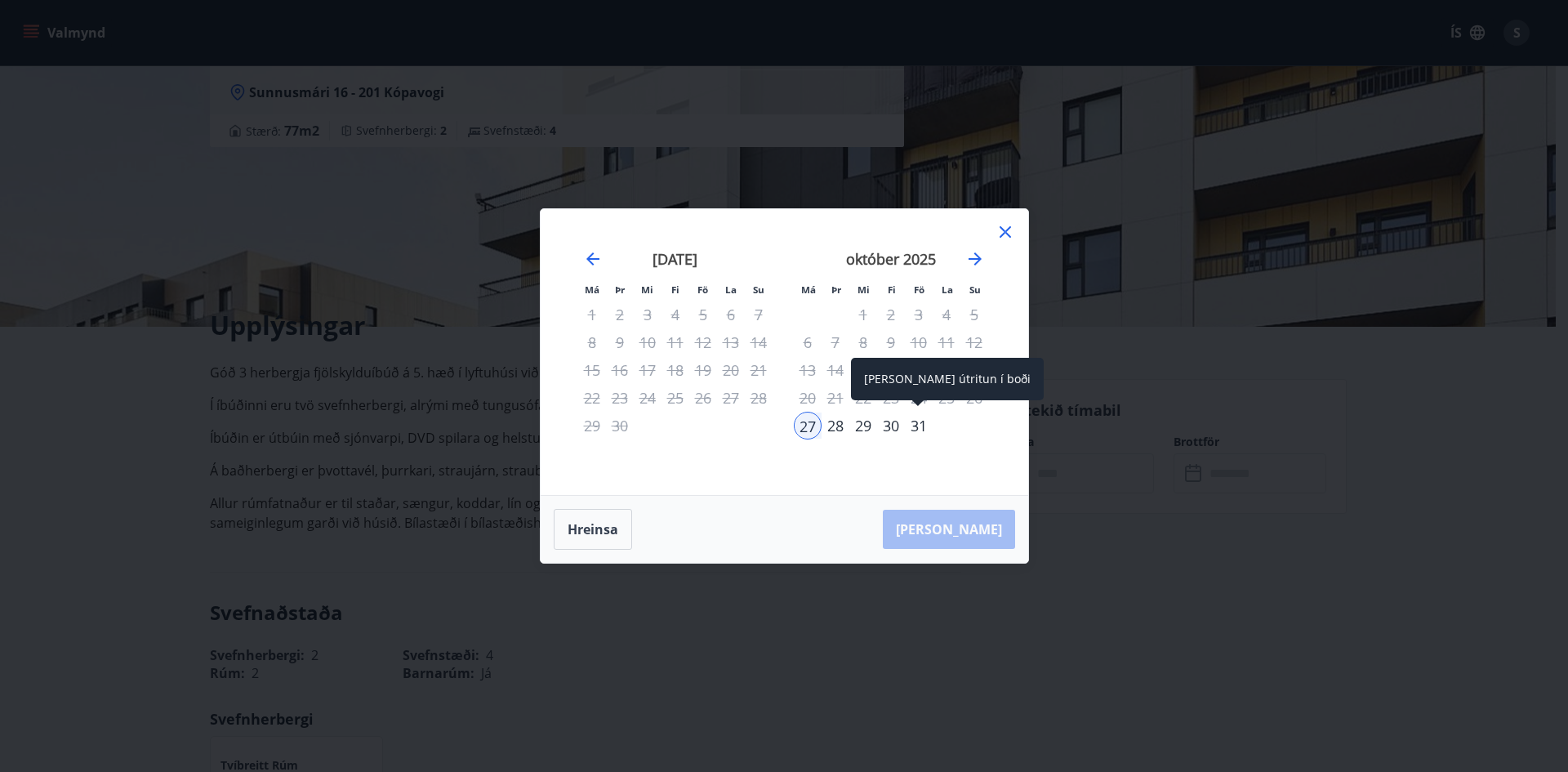
click at [915, 422] on div "31" at bounding box center [919, 425] width 27 height 27
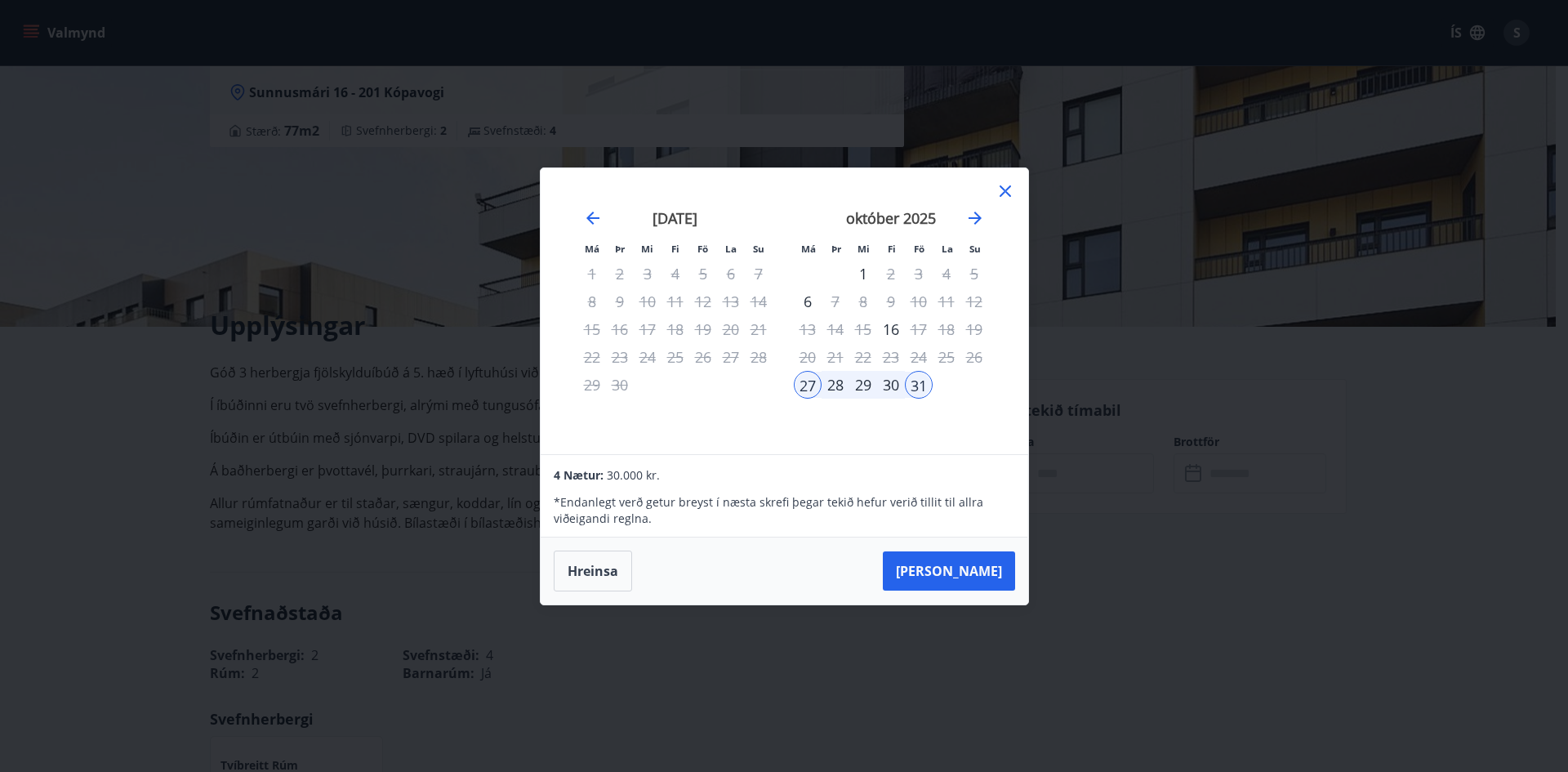
click at [602, 571] on button "Hreinsa" at bounding box center [593, 570] width 78 height 41
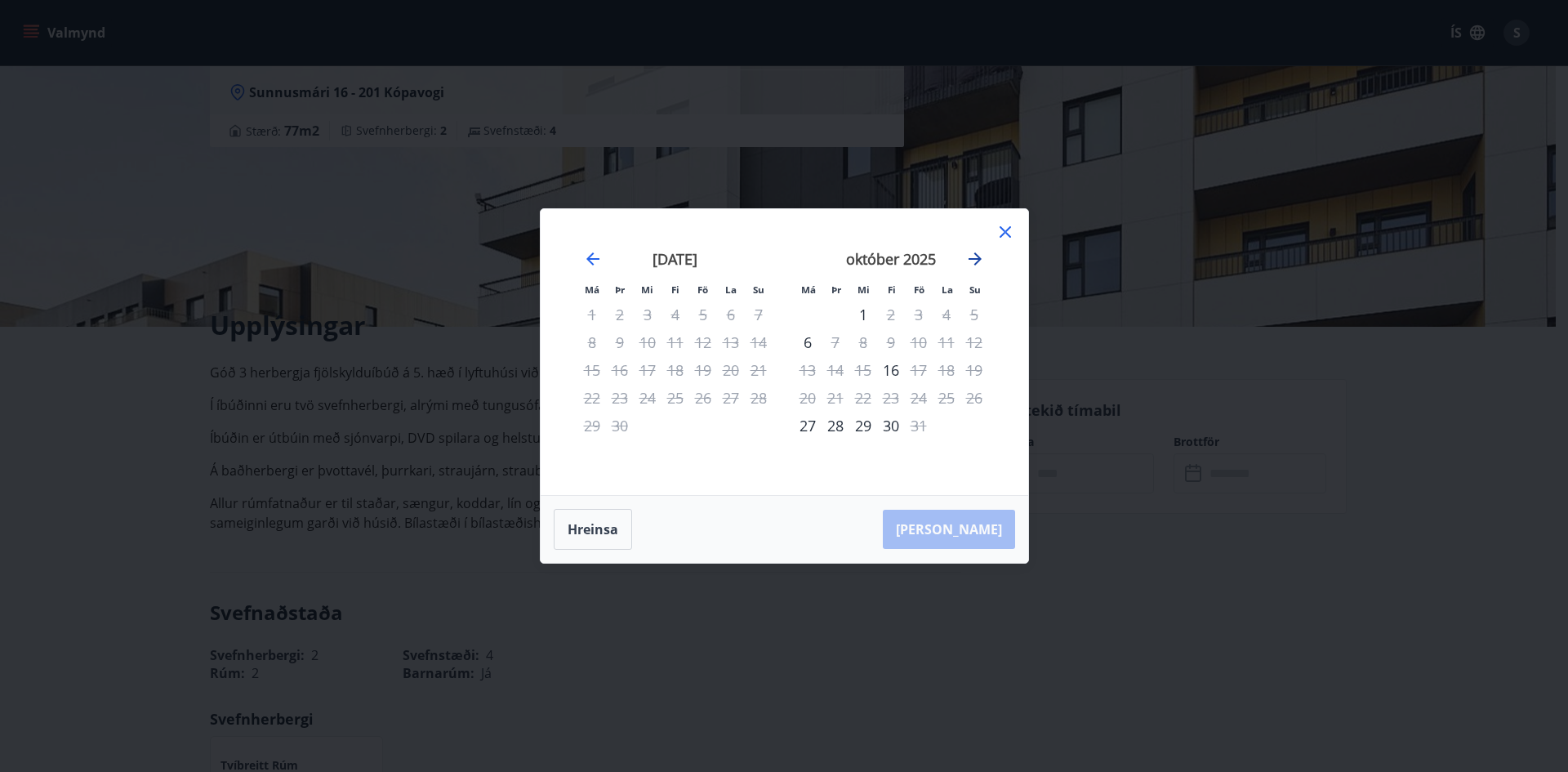
click at [981, 257] on icon "Move forward to switch to the next month." at bounding box center [975, 258] width 19 height 19
click at [976, 253] on icon "Move forward to switch to the next month." at bounding box center [975, 258] width 19 height 19
click at [979, 258] on icon "Move forward to switch to the next month." at bounding box center [975, 259] width 13 height 13
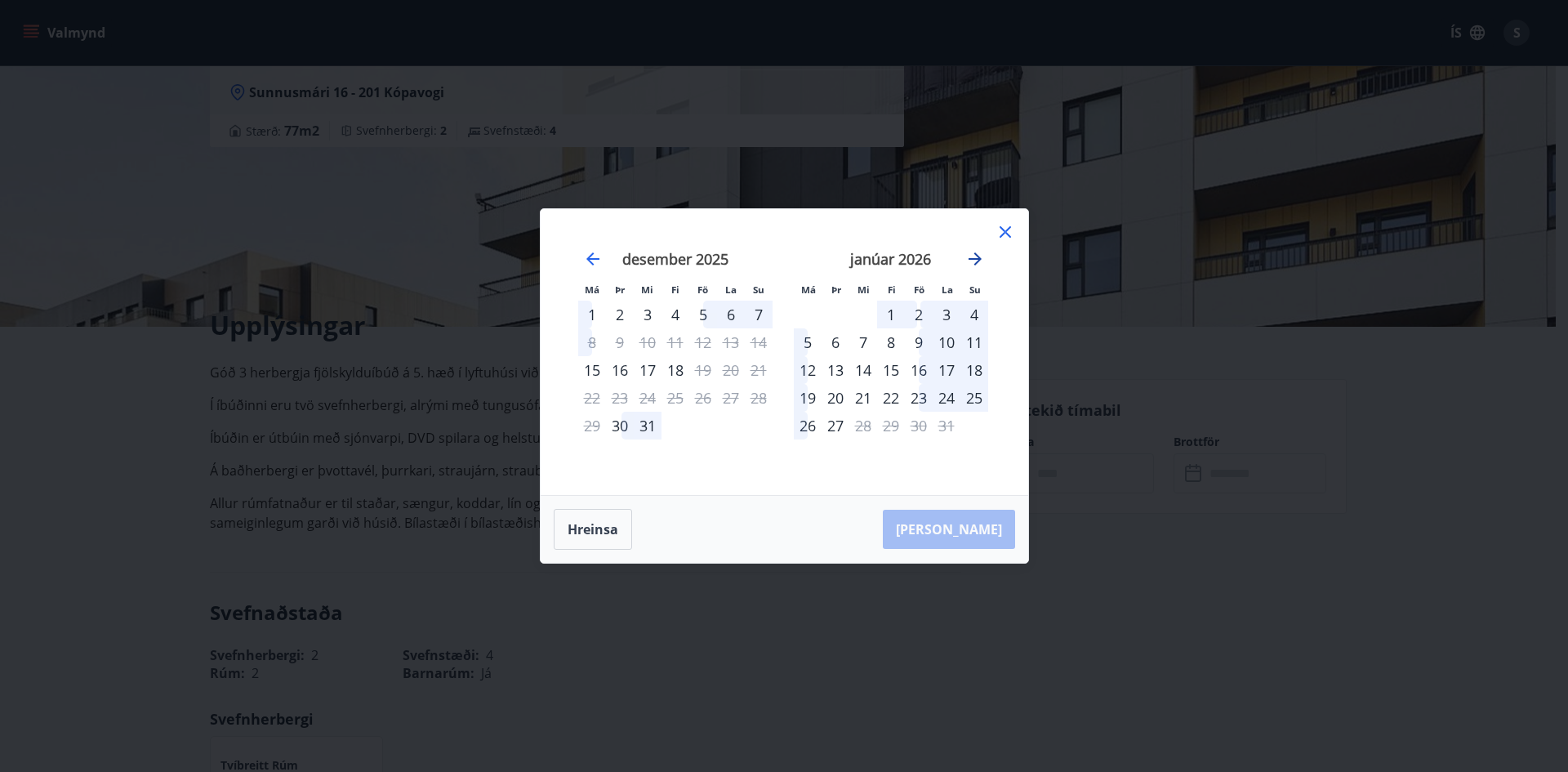
click at [974, 260] on icon "Move forward to switch to the next month." at bounding box center [975, 259] width 13 height 13
click at [977, 260] on icon "Move forward to switch to the next month." at bounding box center [975, 259] width 13 height 13
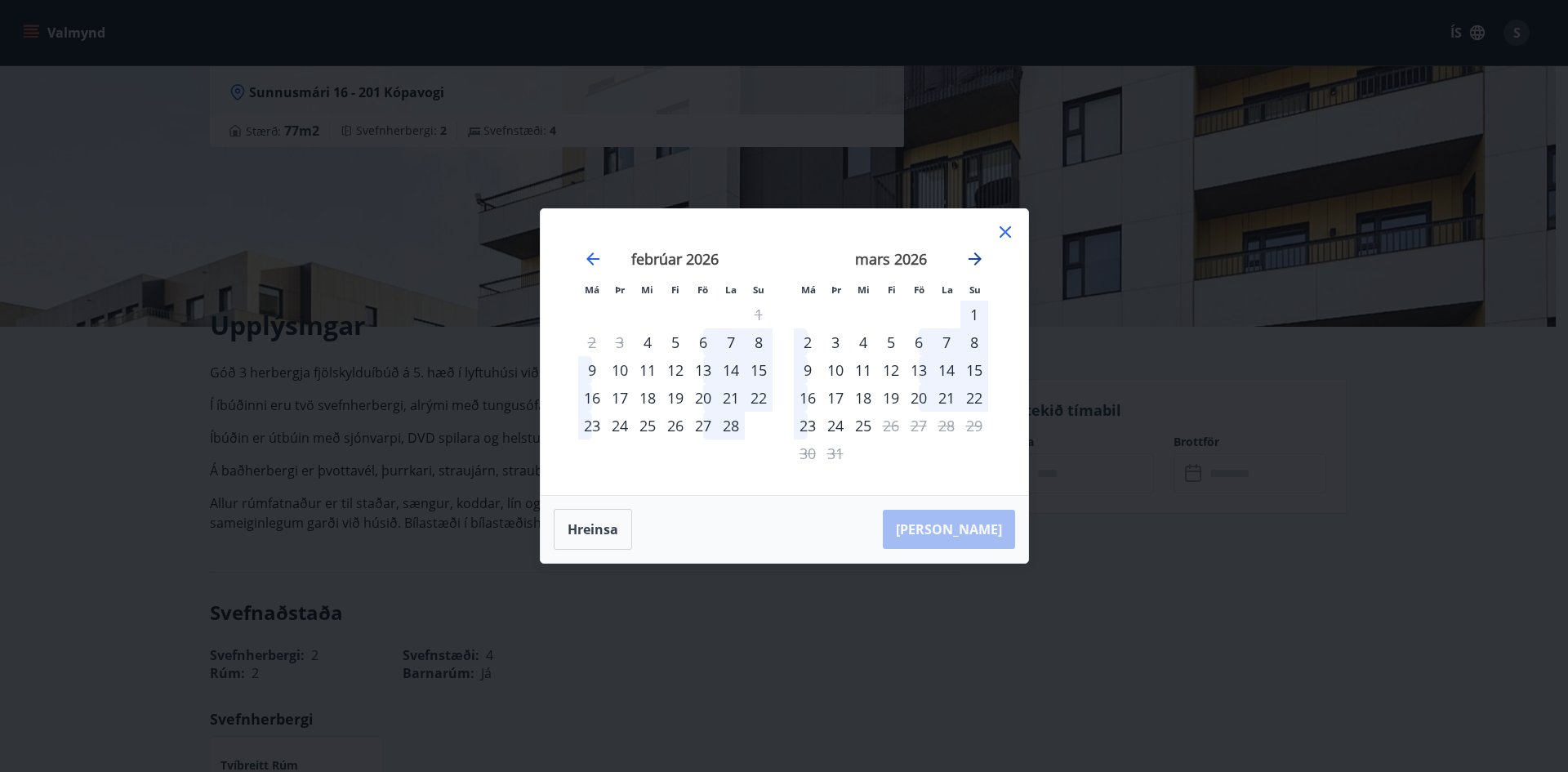
click at [977, 260] on icon "Move forward to switch to the next month." at bounding box center [975, 259] width 13 height 13
click at [888, 339] on div "9" at bounding box center [891, 342] width 27 height 27
click at [807, 369] on div "13" at bounding box center [808, 370] width 27 height 27
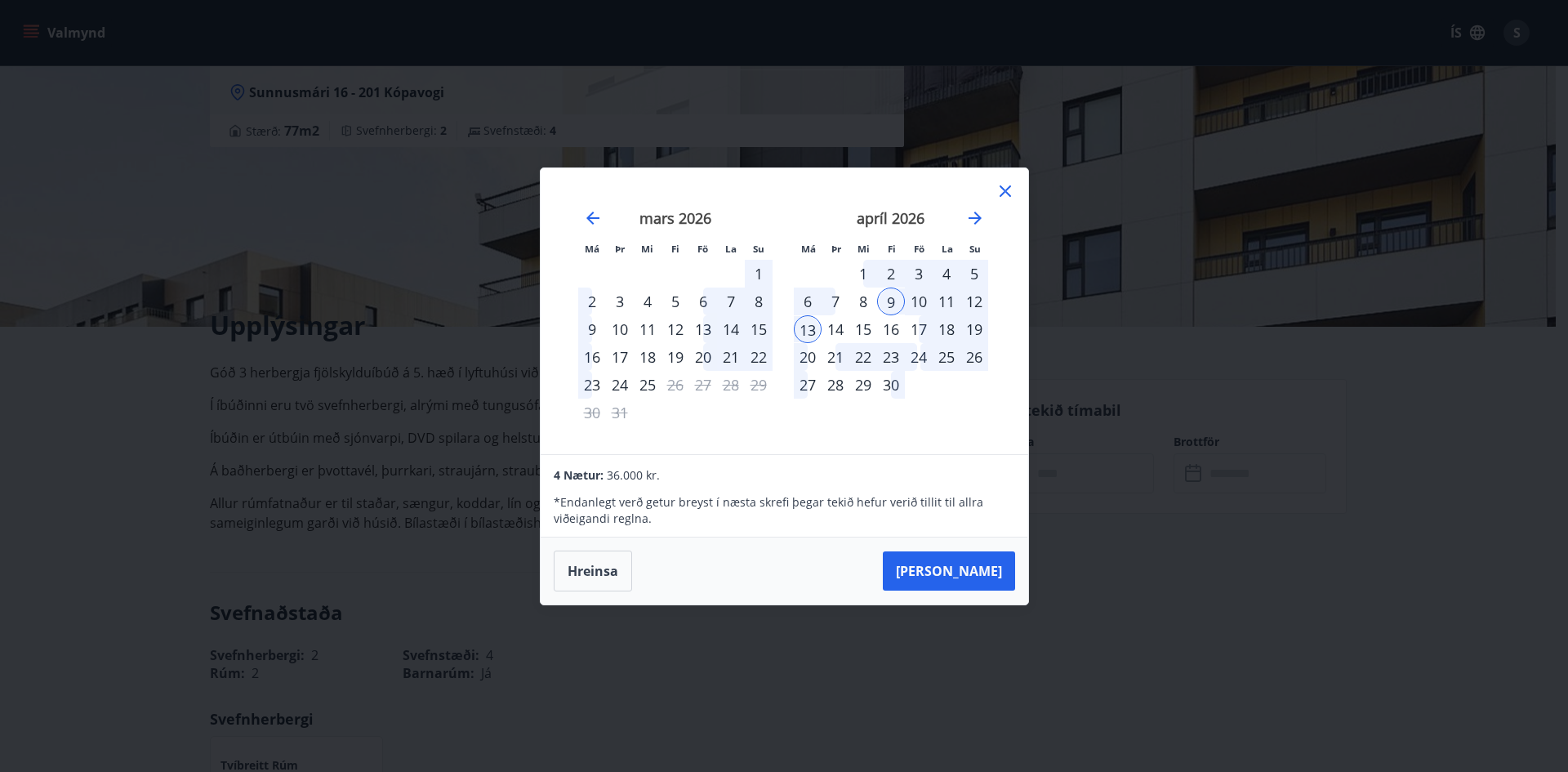
click at [890, 329] on div "16" at bounding box center [891, 329] width 27 height 27
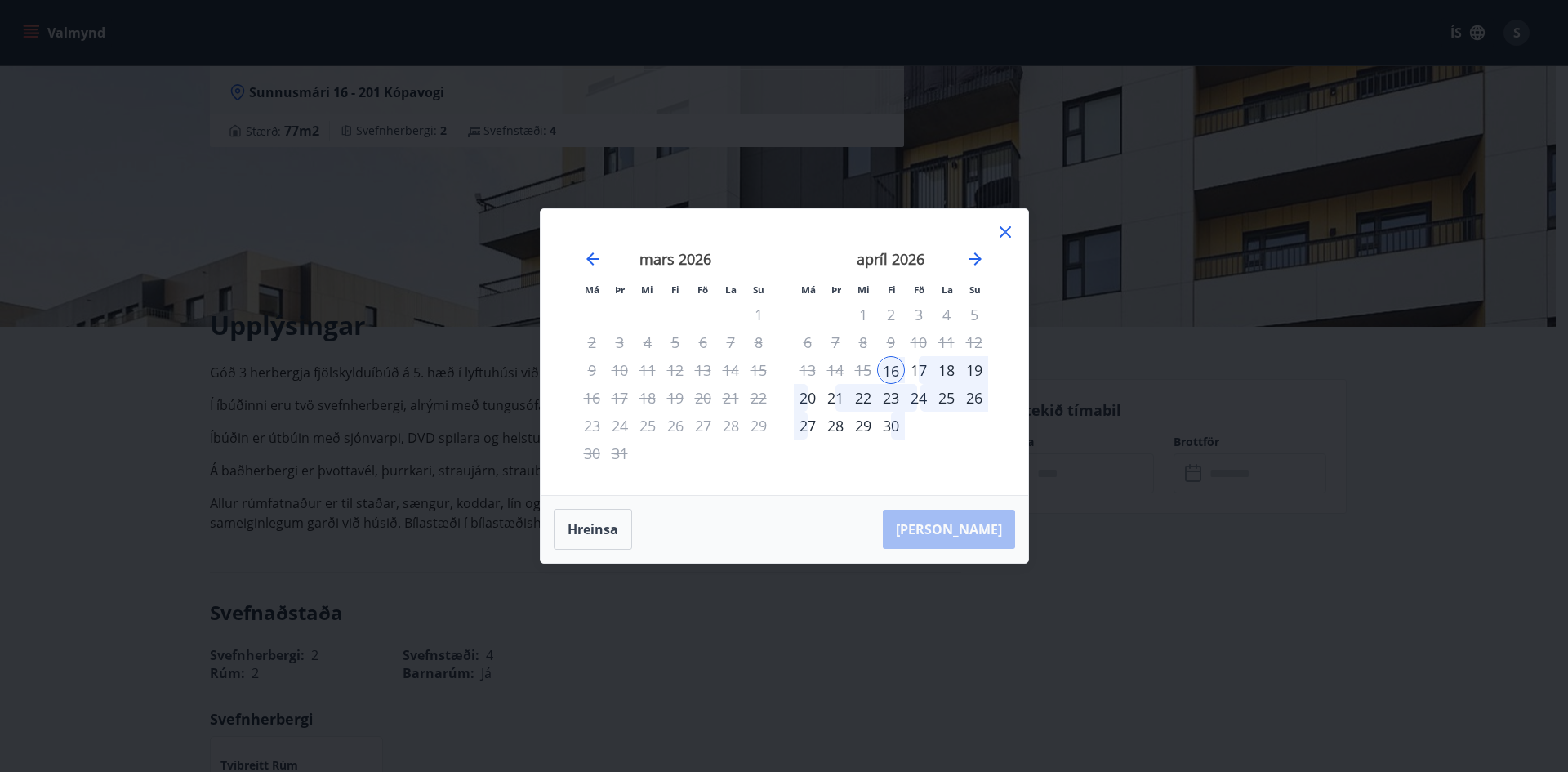
click at [890, 393] on div "23" at bounding box center [891, 398] width 27 height 27
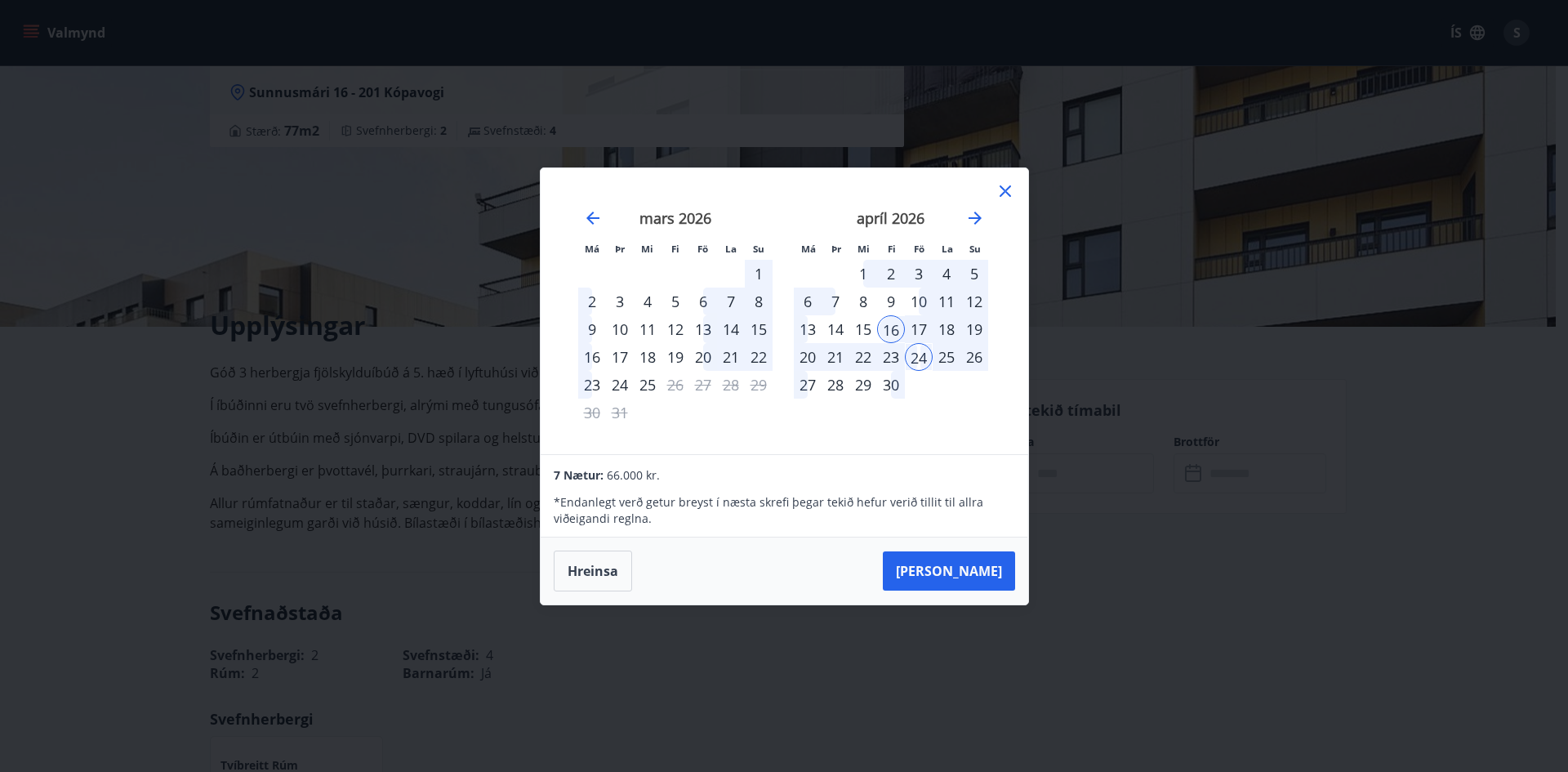
click at [580, 569] on button "Hreinsa" at bounding box center [593, 570] width 78 height 41
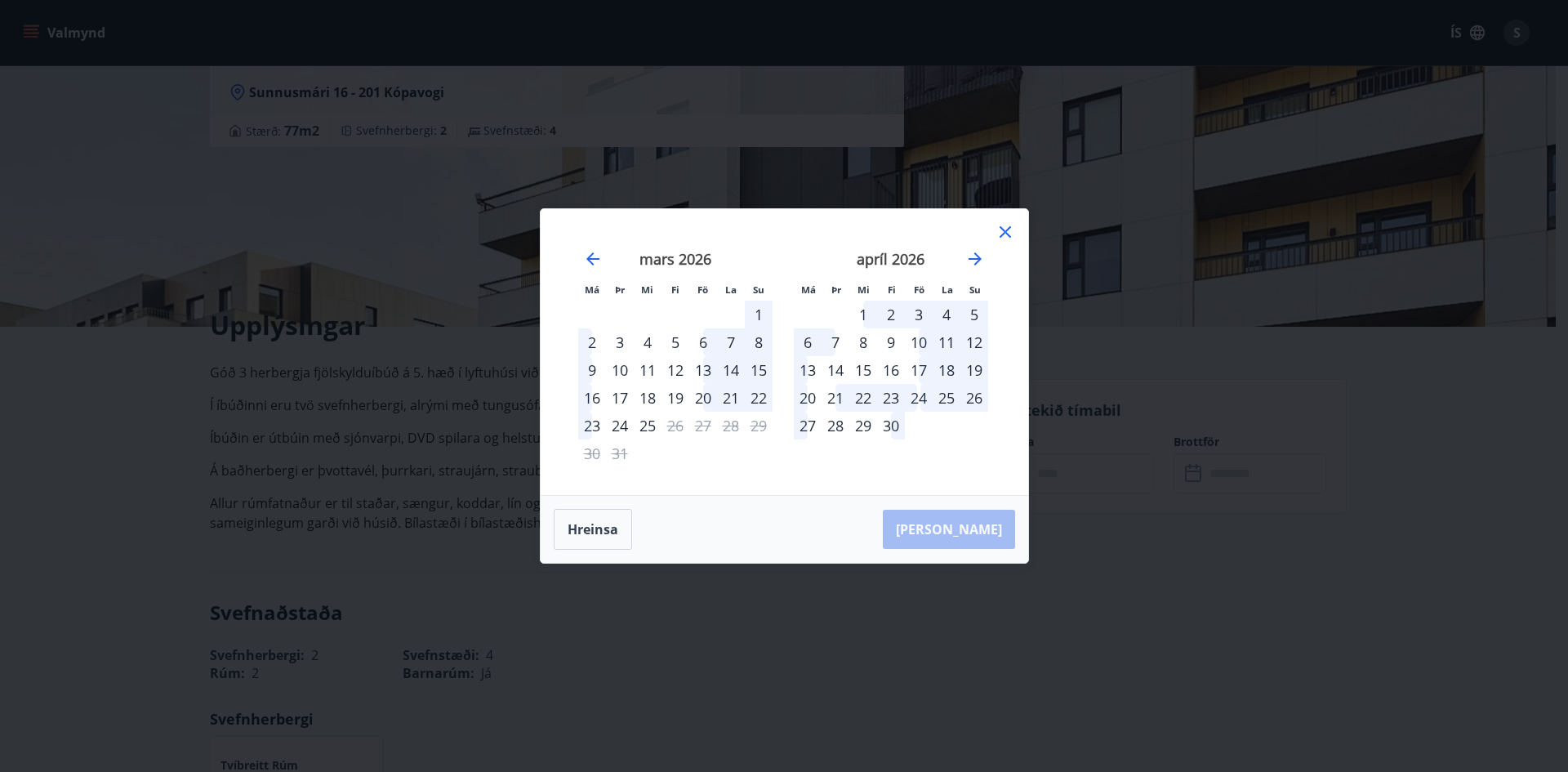
click at [1006, 225] on icon at bounding box center [1005, 231] width 19 height 19
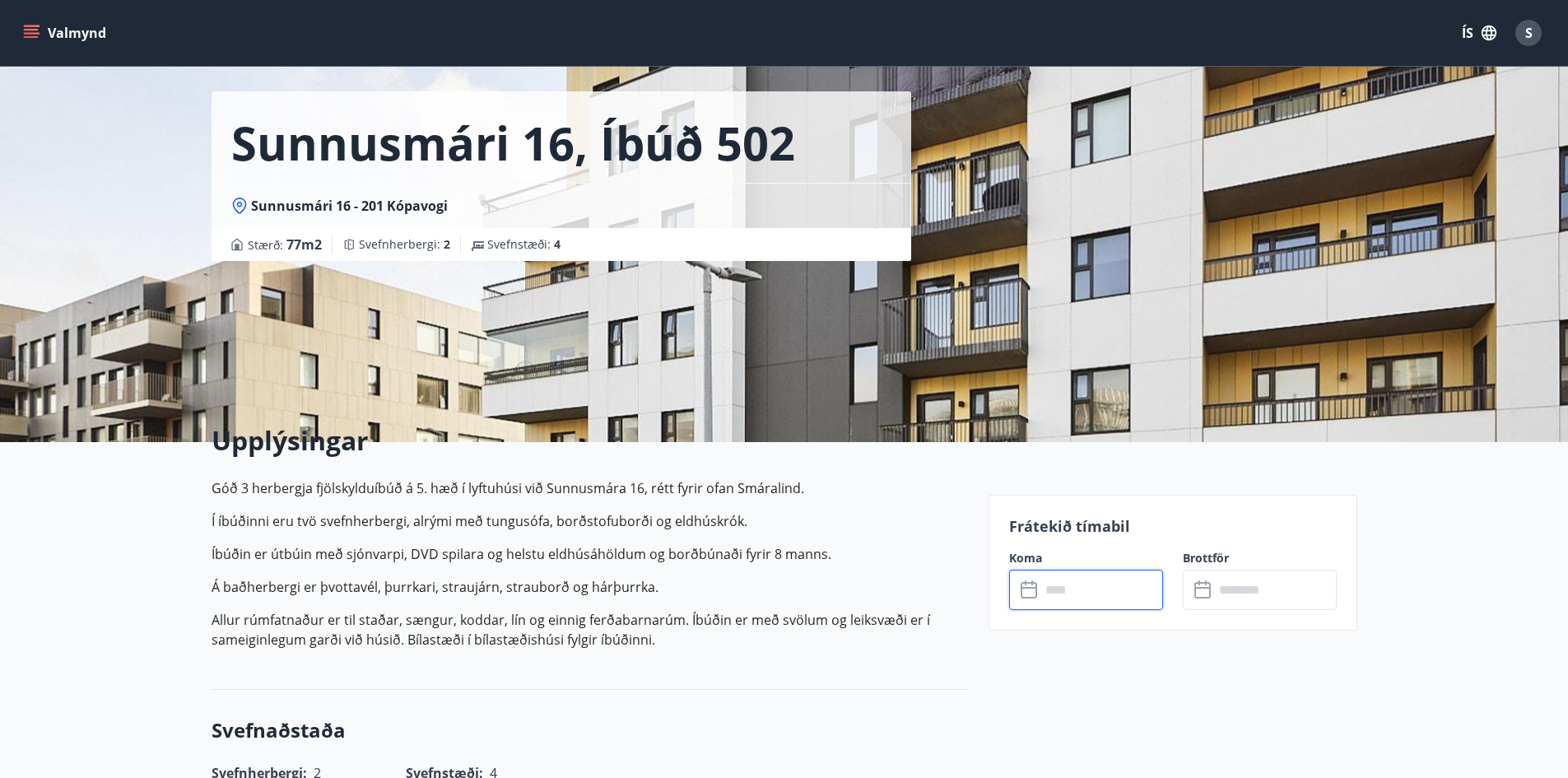
scroll to position [0, 0]
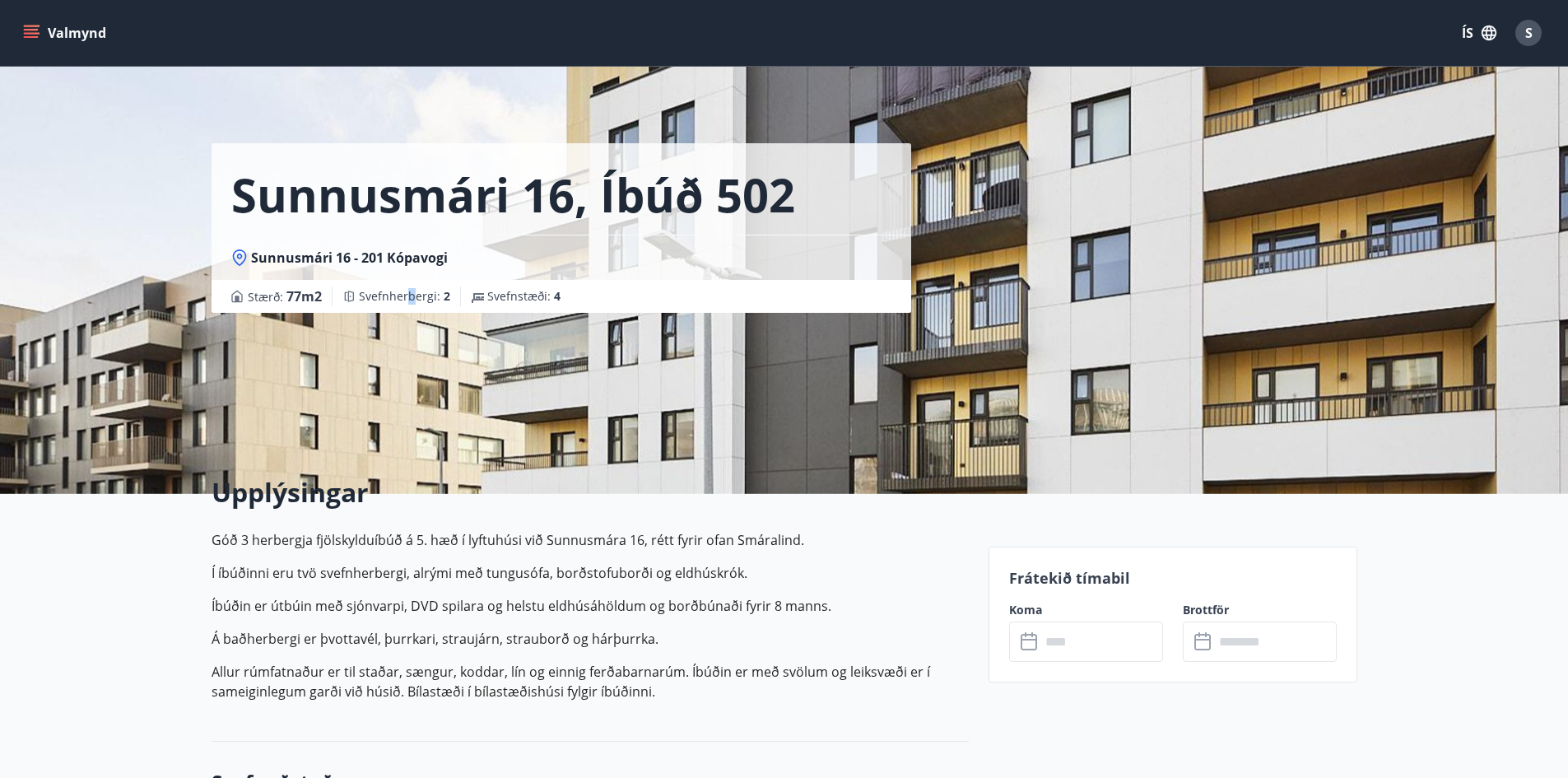
click at [411, 372] on div "Sunnusmári 16, íbúð 502 Sunnusmári 16 - 201 Kópavogi Stærð : 77 m2 Svefnherberg…" at bounding box center [593, 246] width 763 height 494
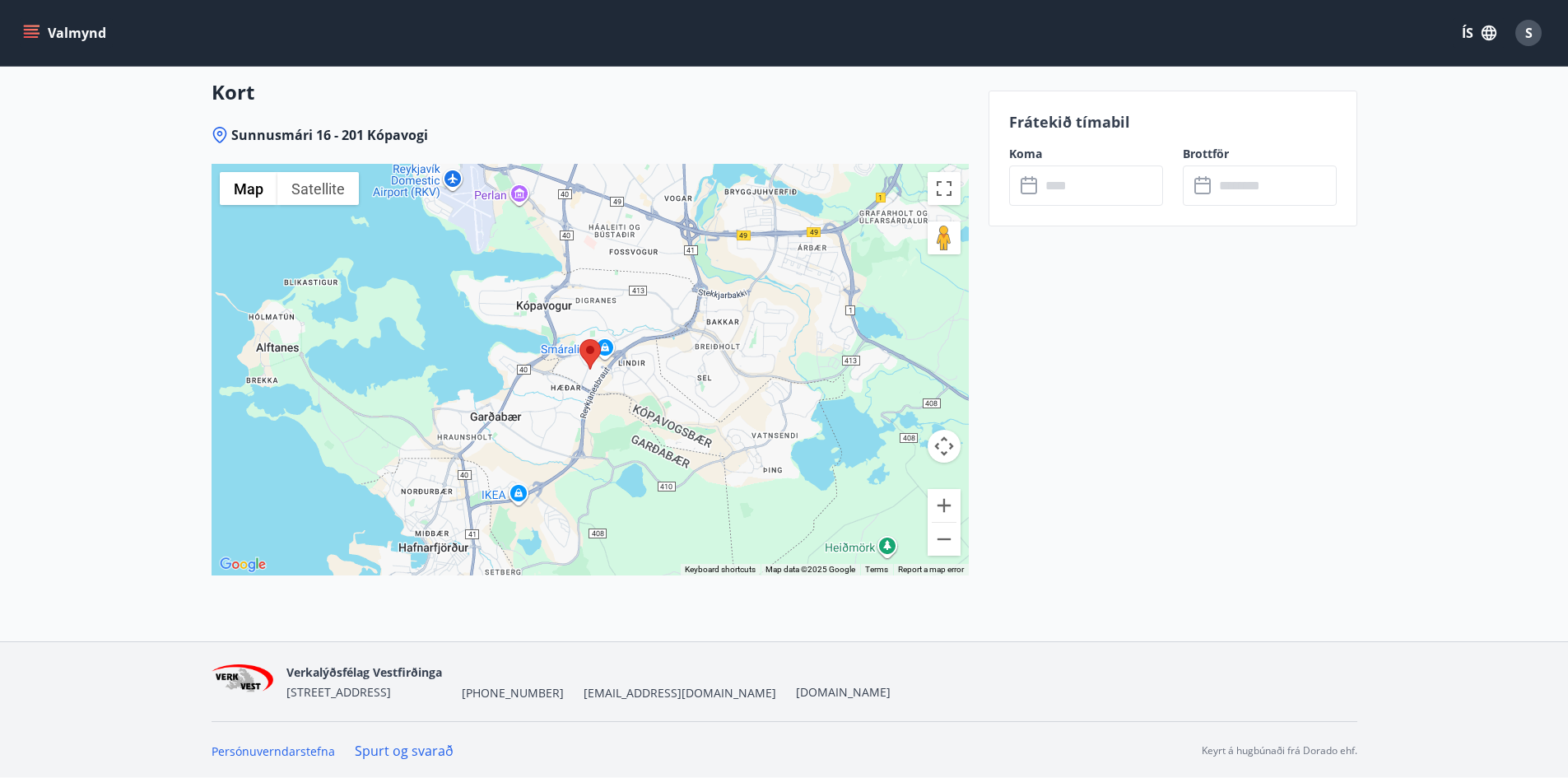
scroll to position [2065, 0]
click at [579, 338] on area at bounding box center [579, 338] width 0 height 0
click at [607, 352] on div at bounding box center [589, 367] width 757 height 411
click at [579, 338] on area at bounding box center [579, 338] width 0 height 0
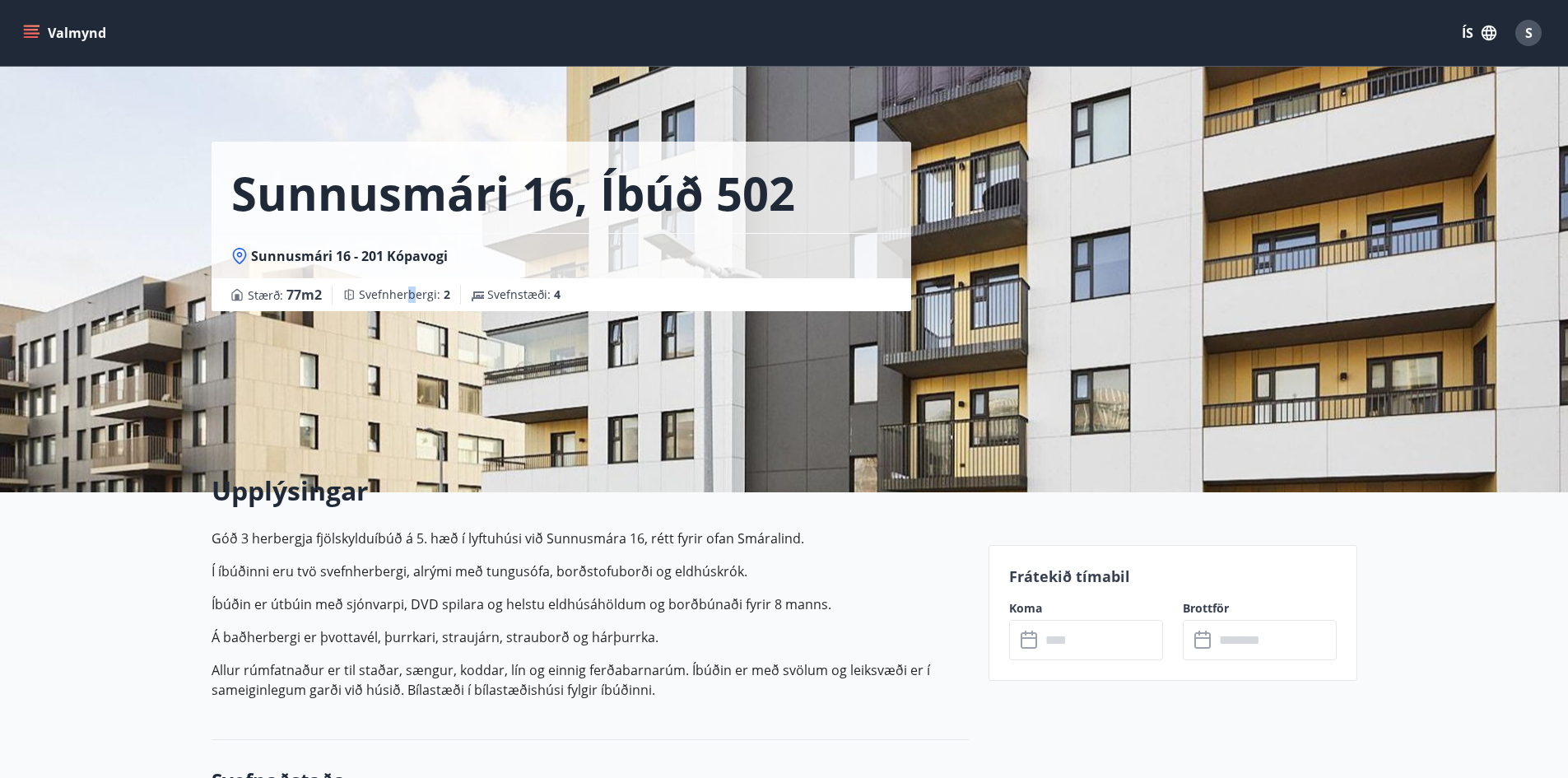
scroll to position [0, 0]
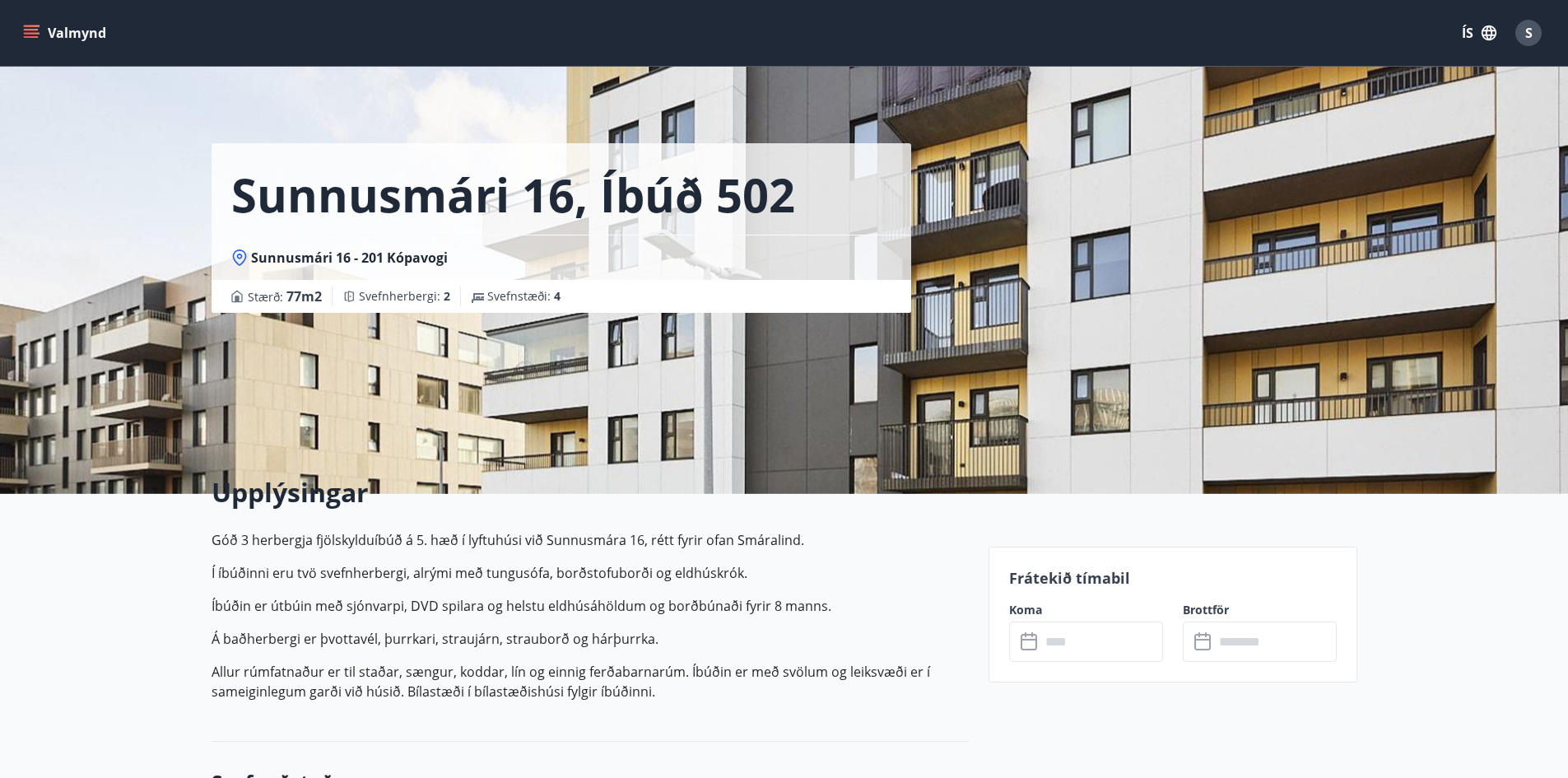
click at [339, 382] on div "Sunnusmári 16, íbúð 502 Sunnusmári 16 - 201 Kópavogi Stærð : 77 m2 Svefnherberg…" at bounding box center [593, 246] width 763 height 494
click at [374, 302] on span "Svefnherbergi : 2" at bounding box center [404, 296] width 91 height 17
click at [670, 395] on div "Sunnusmári 16, íbúð 502 Sunnusmári 16 - 201 Kópavogi Stærð : 77 m2 Svefnherberg…" at bounding box center [593, 246] width 763 height 494
click at [310, 433] on div "Sunnusmári 16, íbúð 502 Sunnusmári 16 - 201 Kópavogi Stærð : 77 m2 Svefnherberg…" at bounding box center [593, 246] width 763 height 494
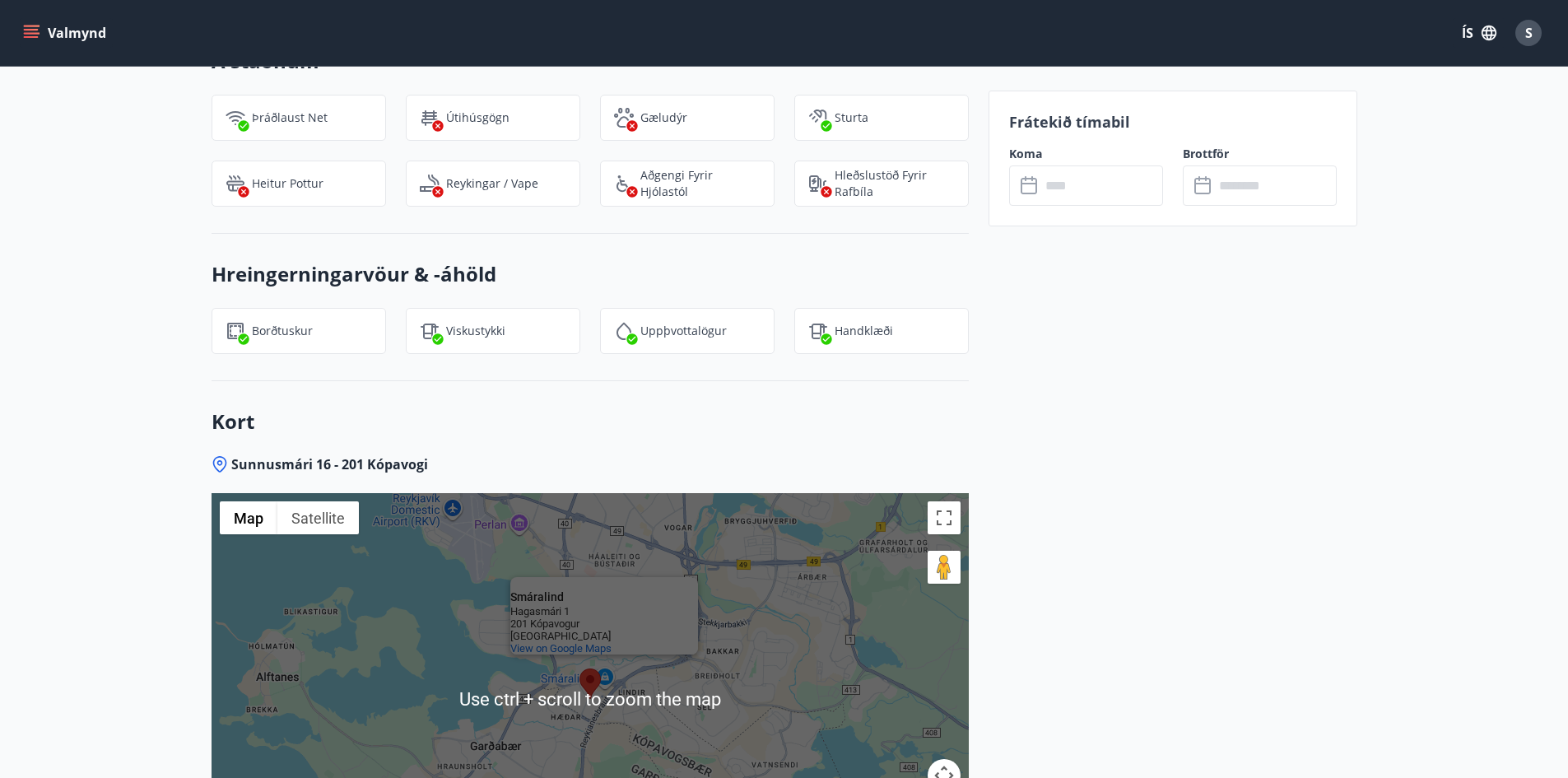
scroll to position [1736, 0]
click at [315, 514] on button "Satellite" at bounding box center [318, 516] width 82 height 33
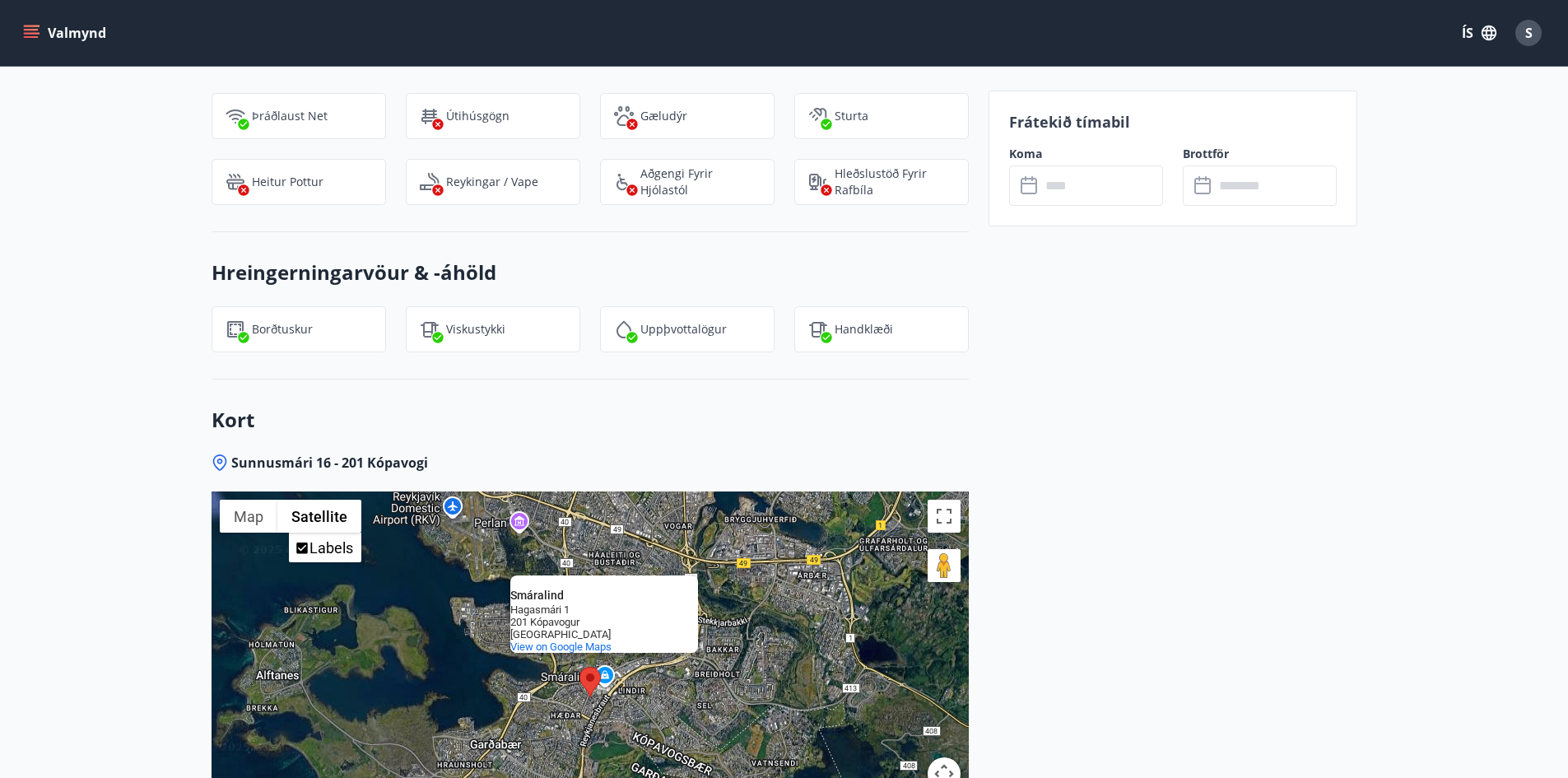
click at [940, 564] on button "Drag Pegman onto the map to open Street View" at bounding box center [944, 566] width 33 height 33
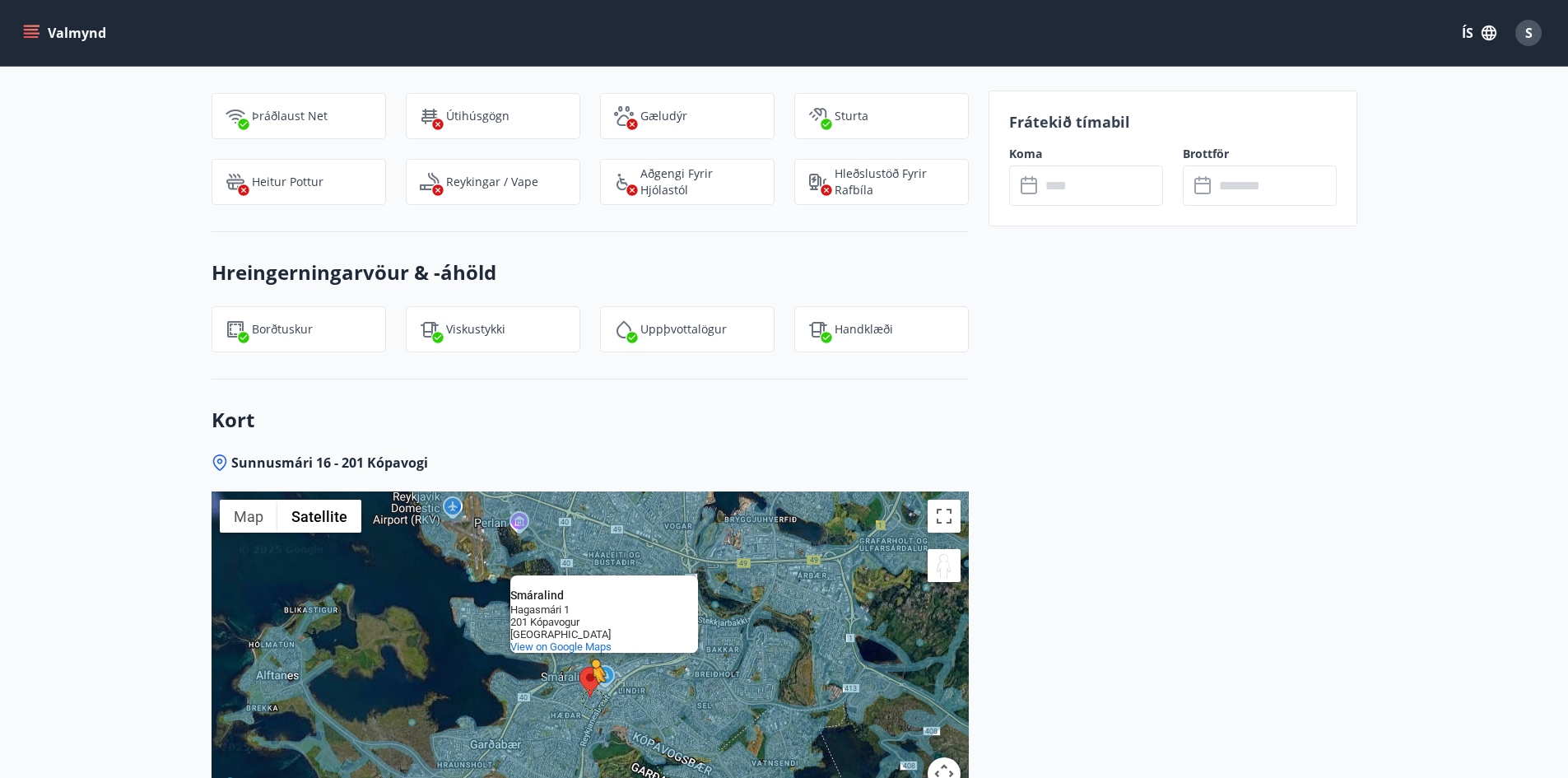
drag, startPoint x: 937, startPoint y: 564, endPoint x: 591, endPoint y: 699, distance: 371.4
click at [591, 699] on div "To activate drag with keyboard, press Alt + Enter. Once in keyboard drag state,…" at bounding box center [589, 696] width 757 height 411
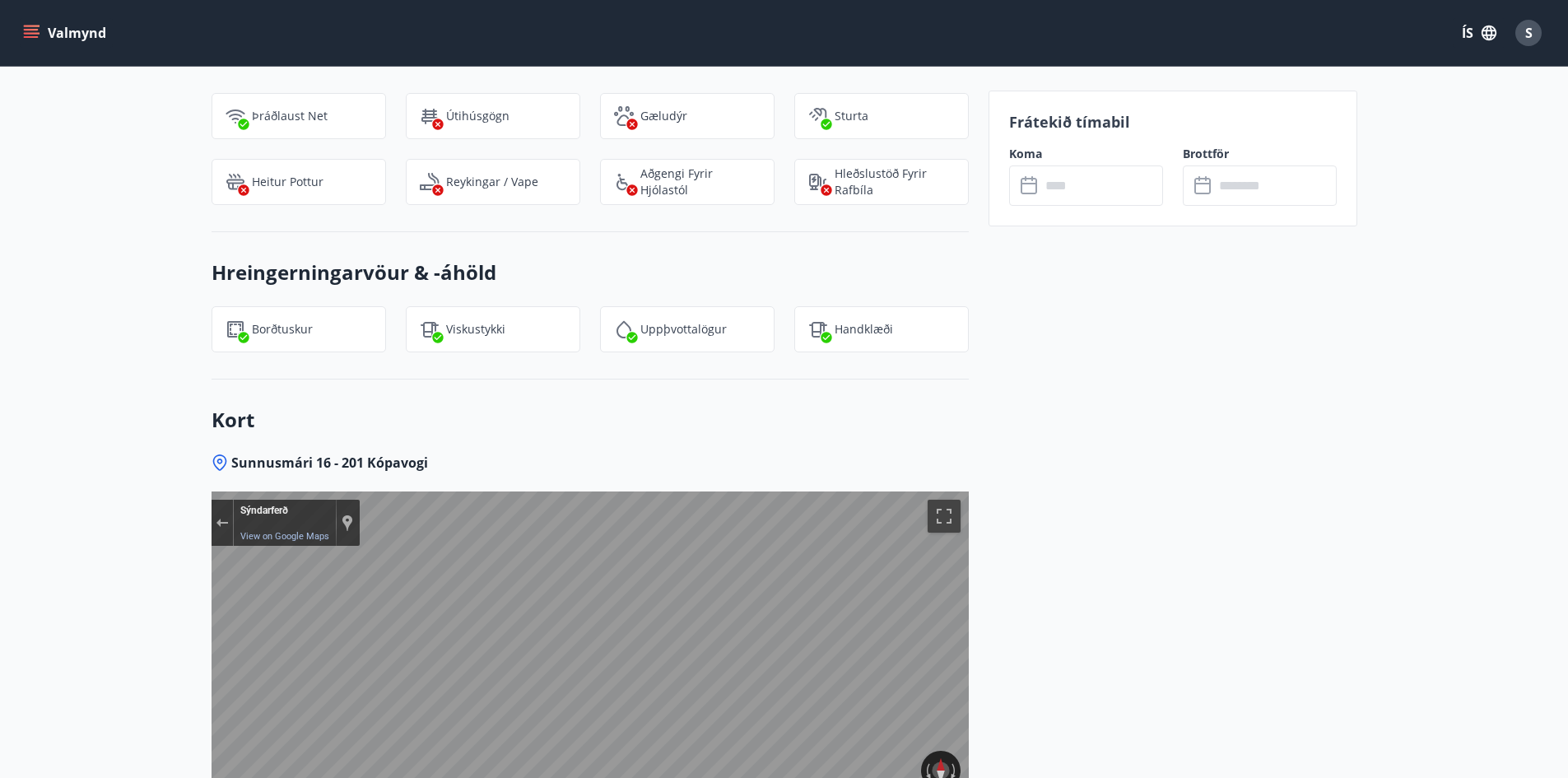
scroll to position [1861, 0]
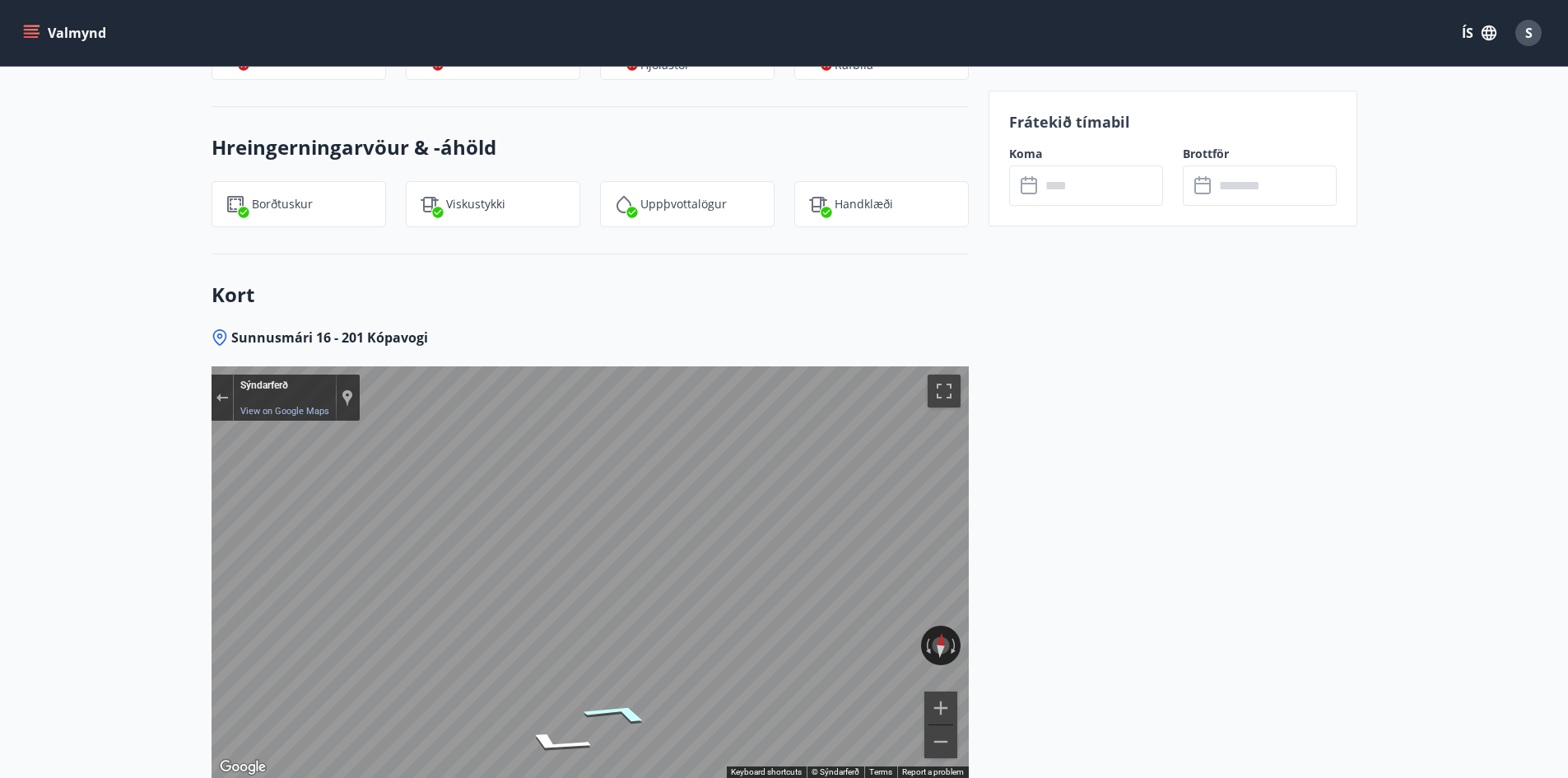
click at [618, 706] on icon "Go North" at bounding box center [618, 713] width 121 height 31
click at [618, 706] on icon "Go North" at bounding box center [617, 713] width 121 height 31
click at [618, 706] on icon "Go Northeast" at bounding box center [621, 713] width 122 height 32
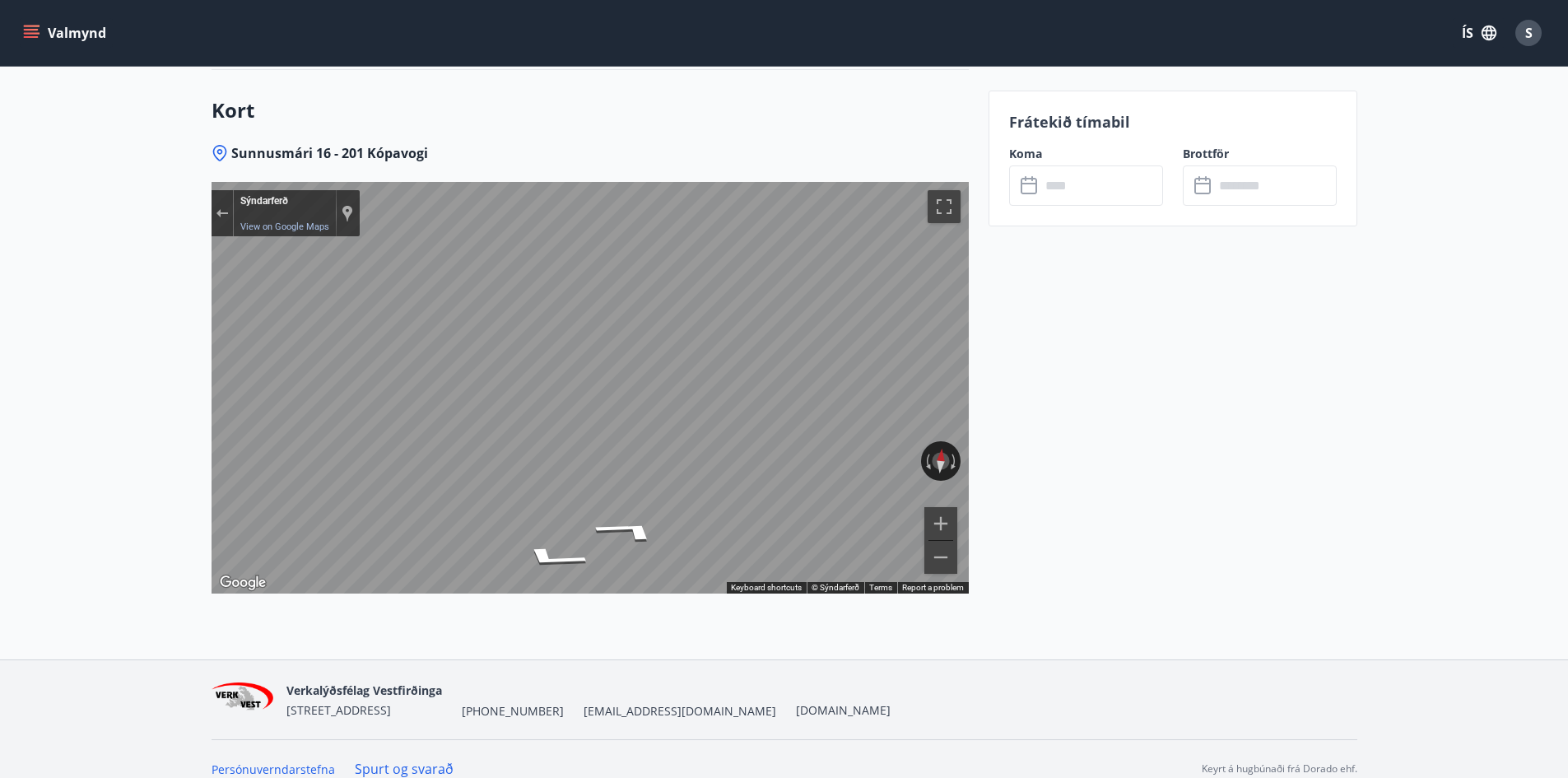
scroll to position [2065, 0]
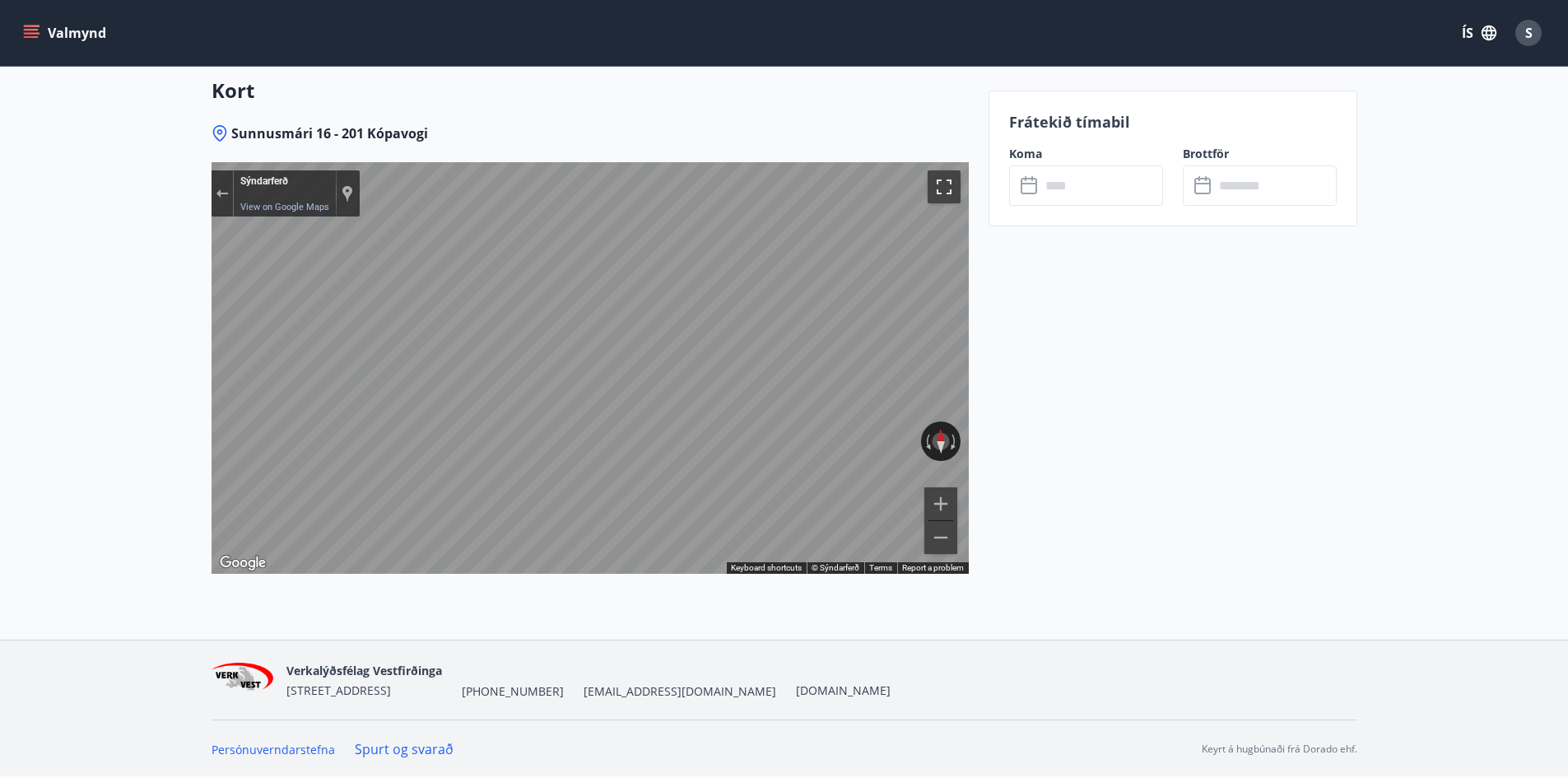
click at [945, 188] on button "Toggle fullscreen view" at bounding box center [944, 187] width 33 height 33
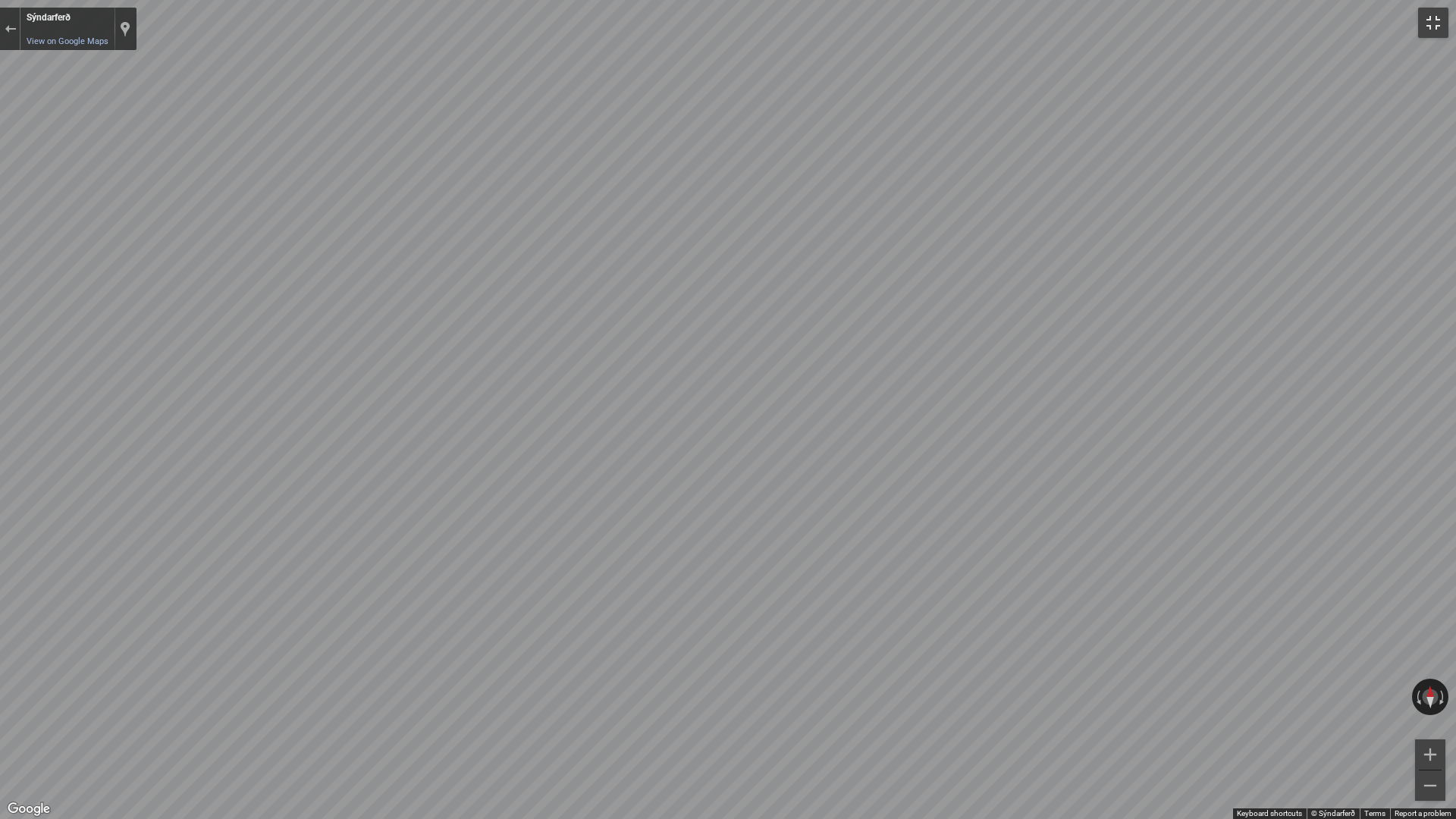
click at [1442, 21] on button "Toggle fullscreen view" at bounding box center [1433, 23] width 31 height 31
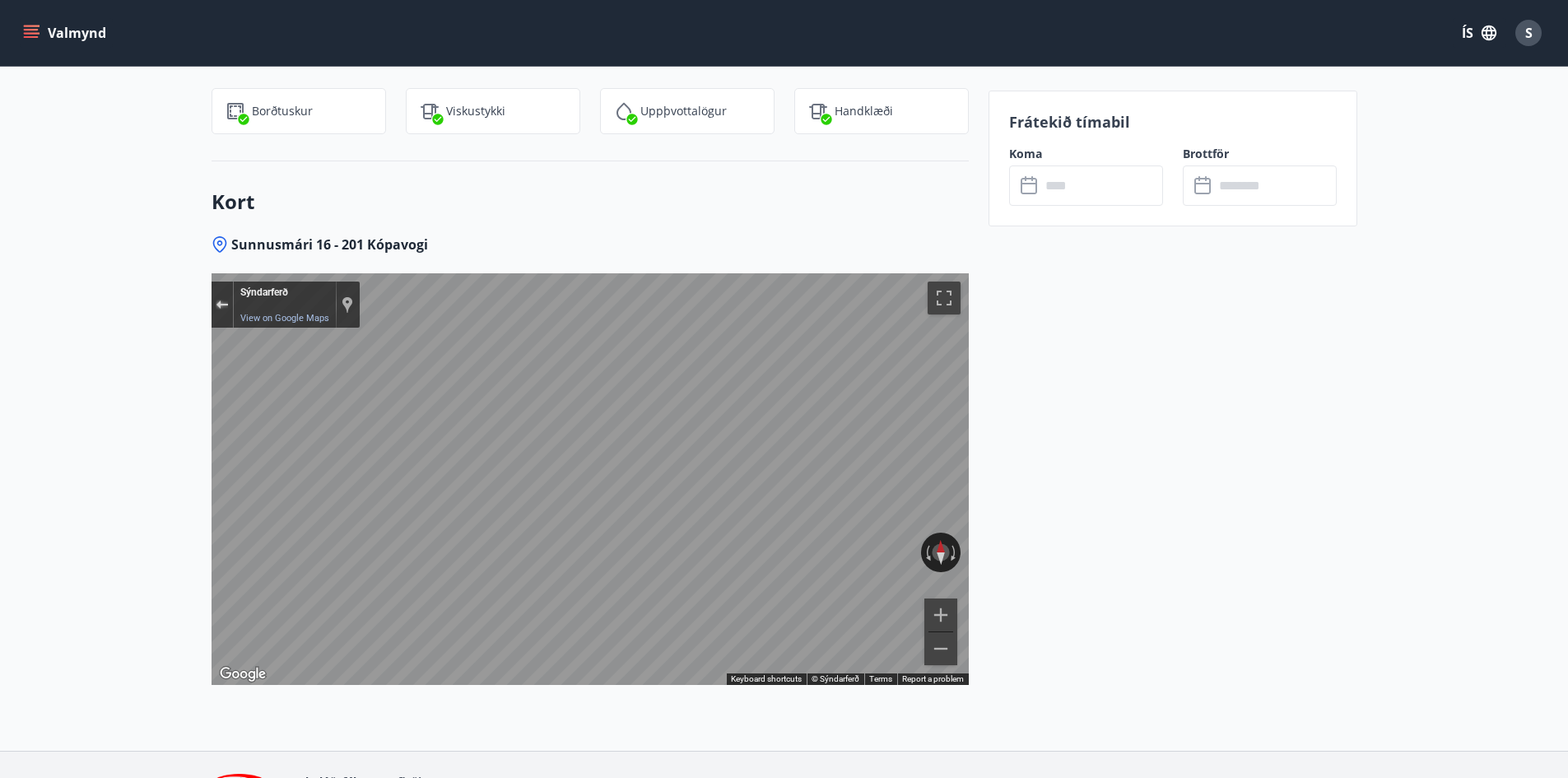
click at [217, 303] on div "Exit the Street View" at bounding box center [221, 304] width 12 height 10
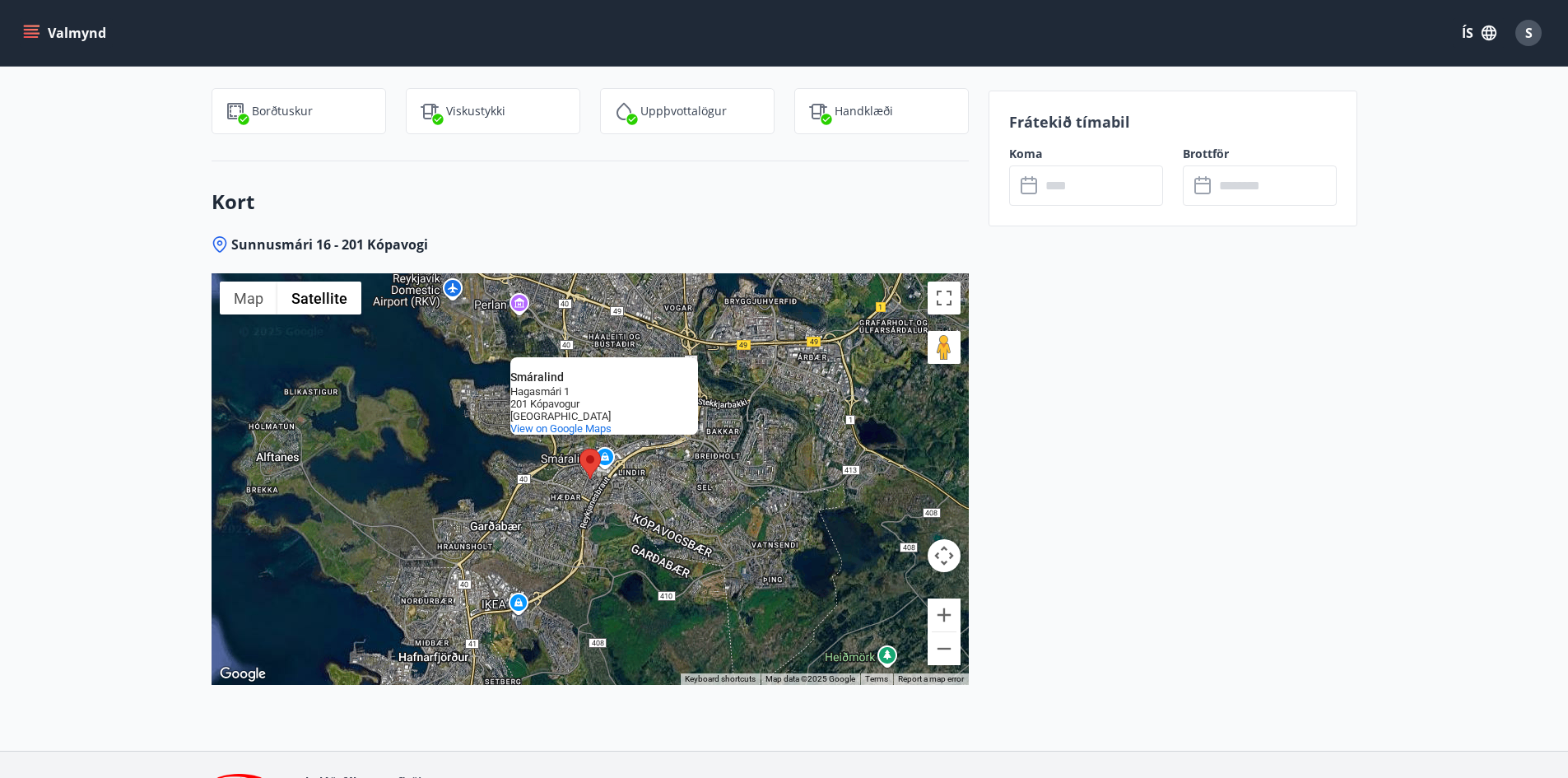
click at [554, 461] on div "To navigate, press the arrow keys. Smáralind Smáralind Hagasmári 1 201 Kópavogu…" at bounding box center [589, 478] width 757 height 411
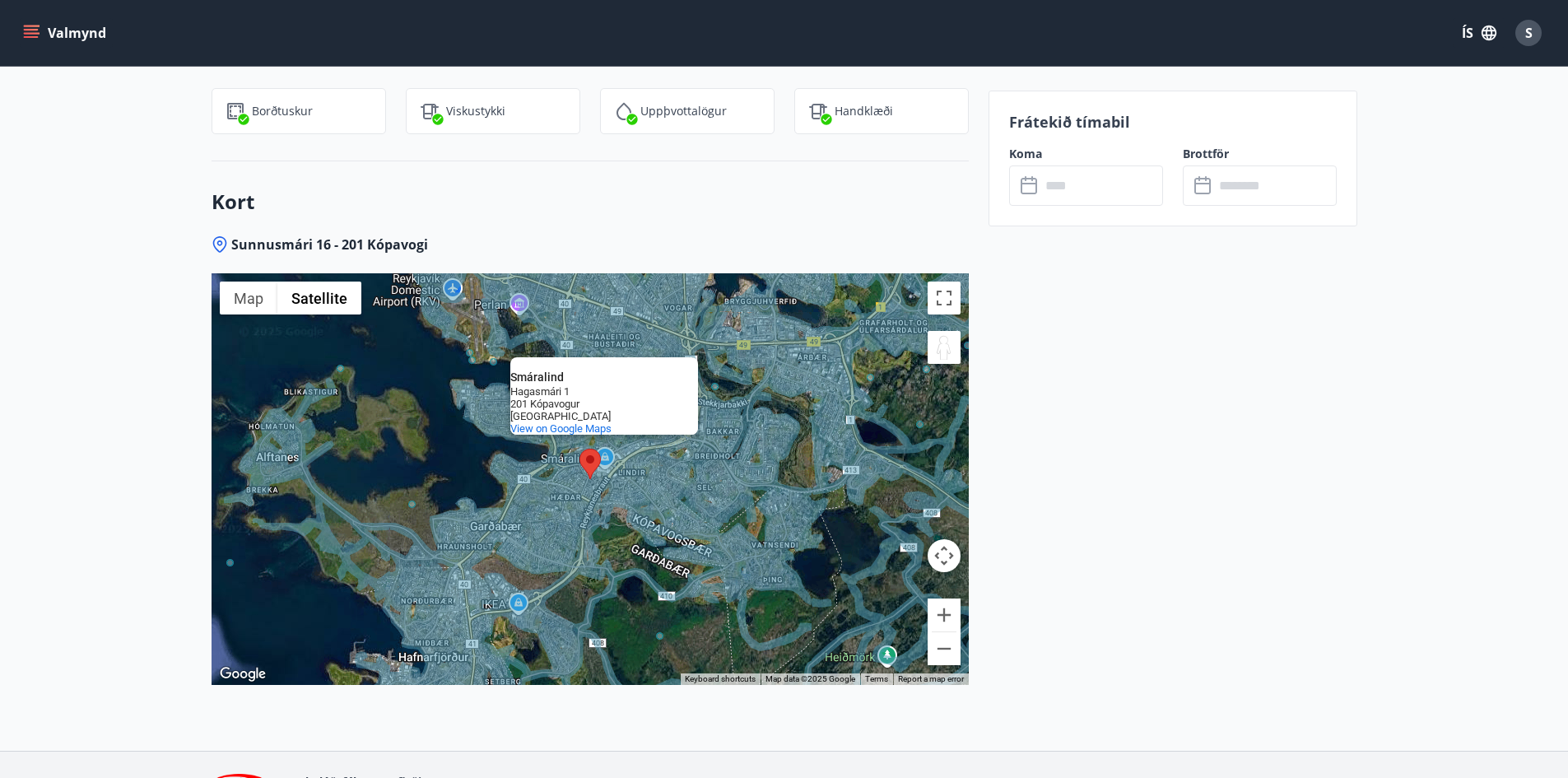
drag, startPoint x: 946, startPoint y: 353, endPoint x: 961, endPoint y: 377, distance: 28.3
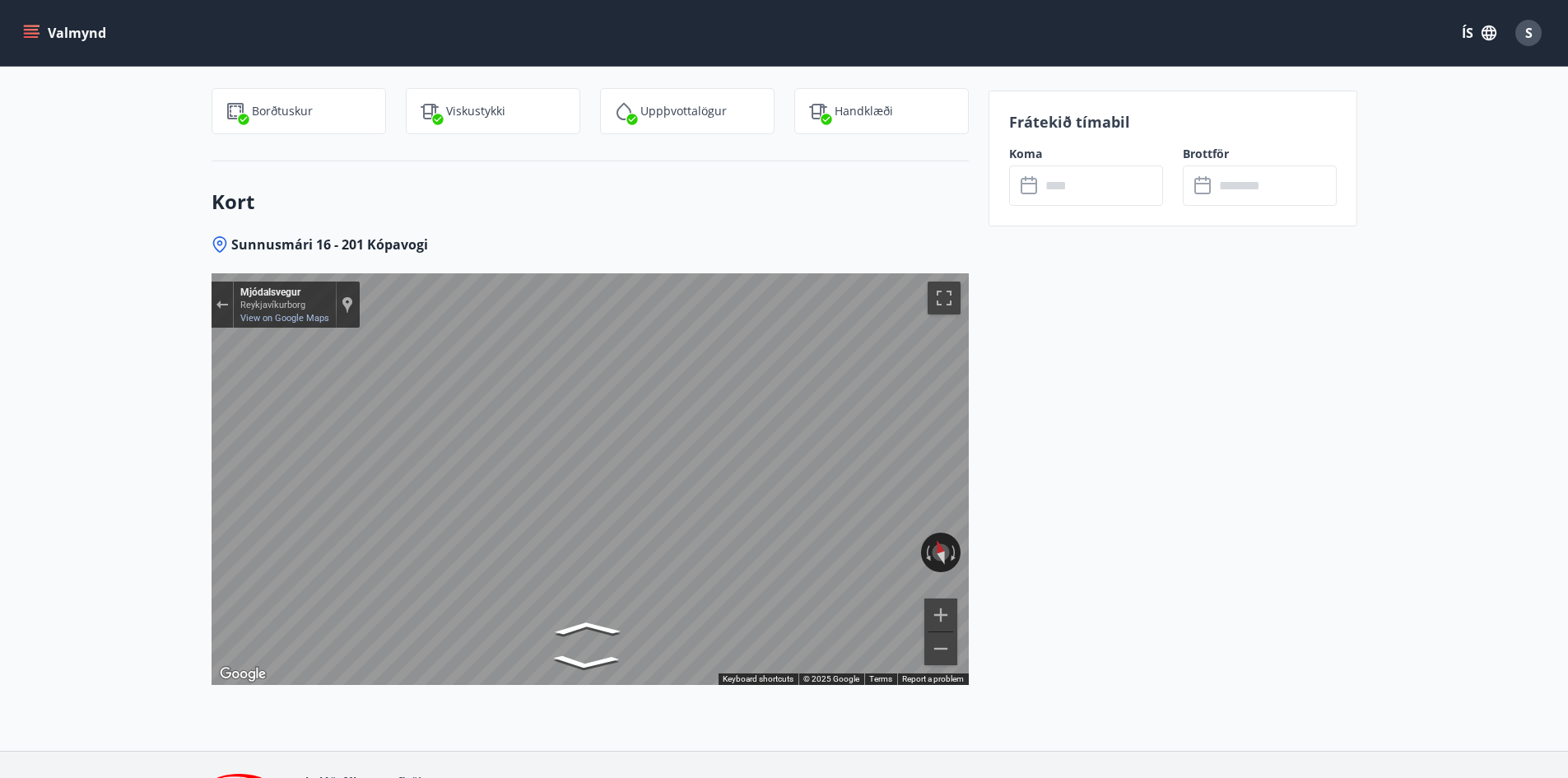
click at [220, 300] on div "Exit the Street View" at bounding box center [221, 304] width 12 height 10
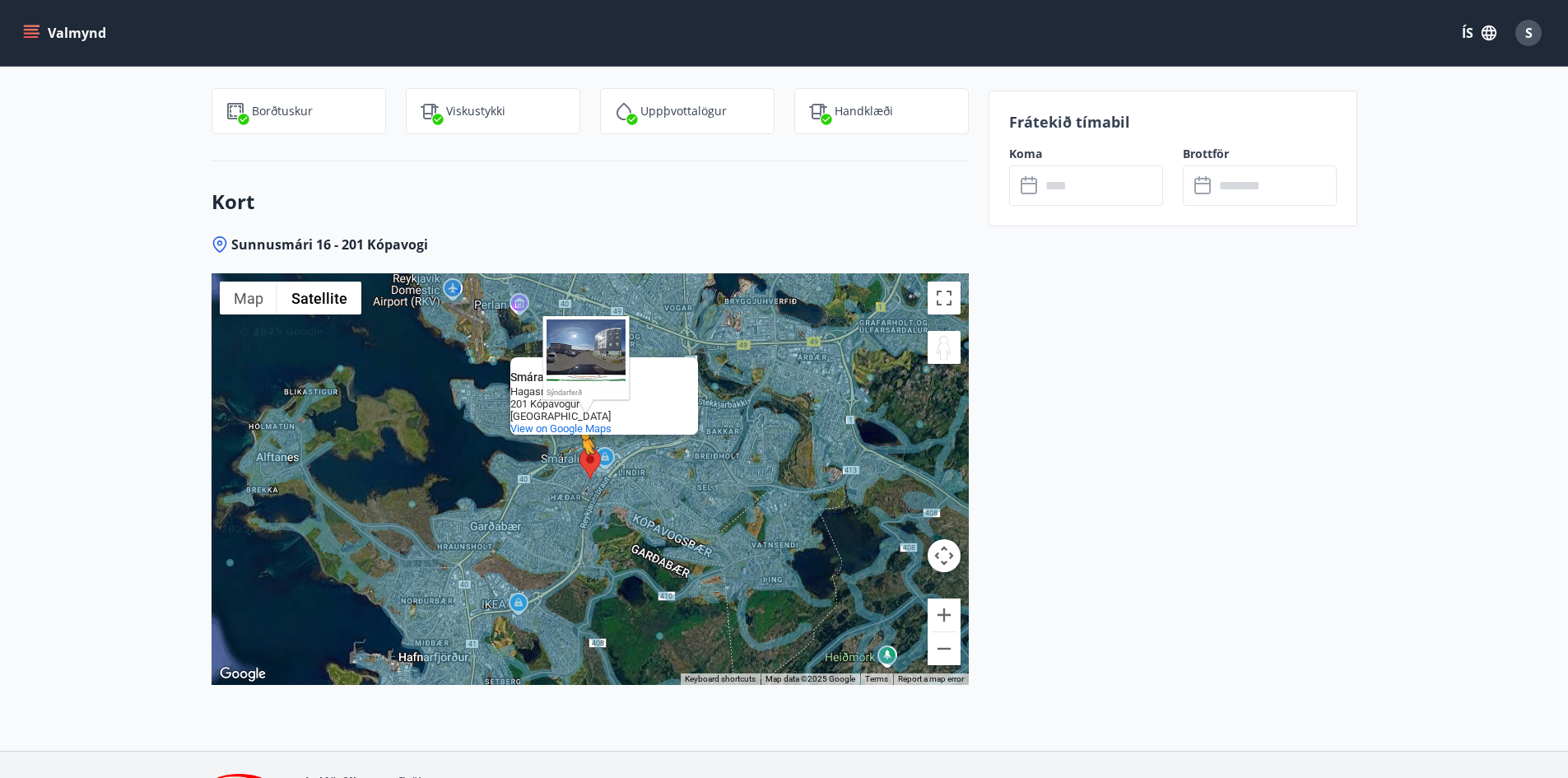
drag, startPoint x: 934, startPoint y: 342, endPoint x: 584, endPoint y: 473, distance: 373.7
click at [584, 473] on div "To activate drag with keyboard, press Alt + Enter. Once in keyboard drag state,…" at bounding box center [589, 478] width 757 height 411
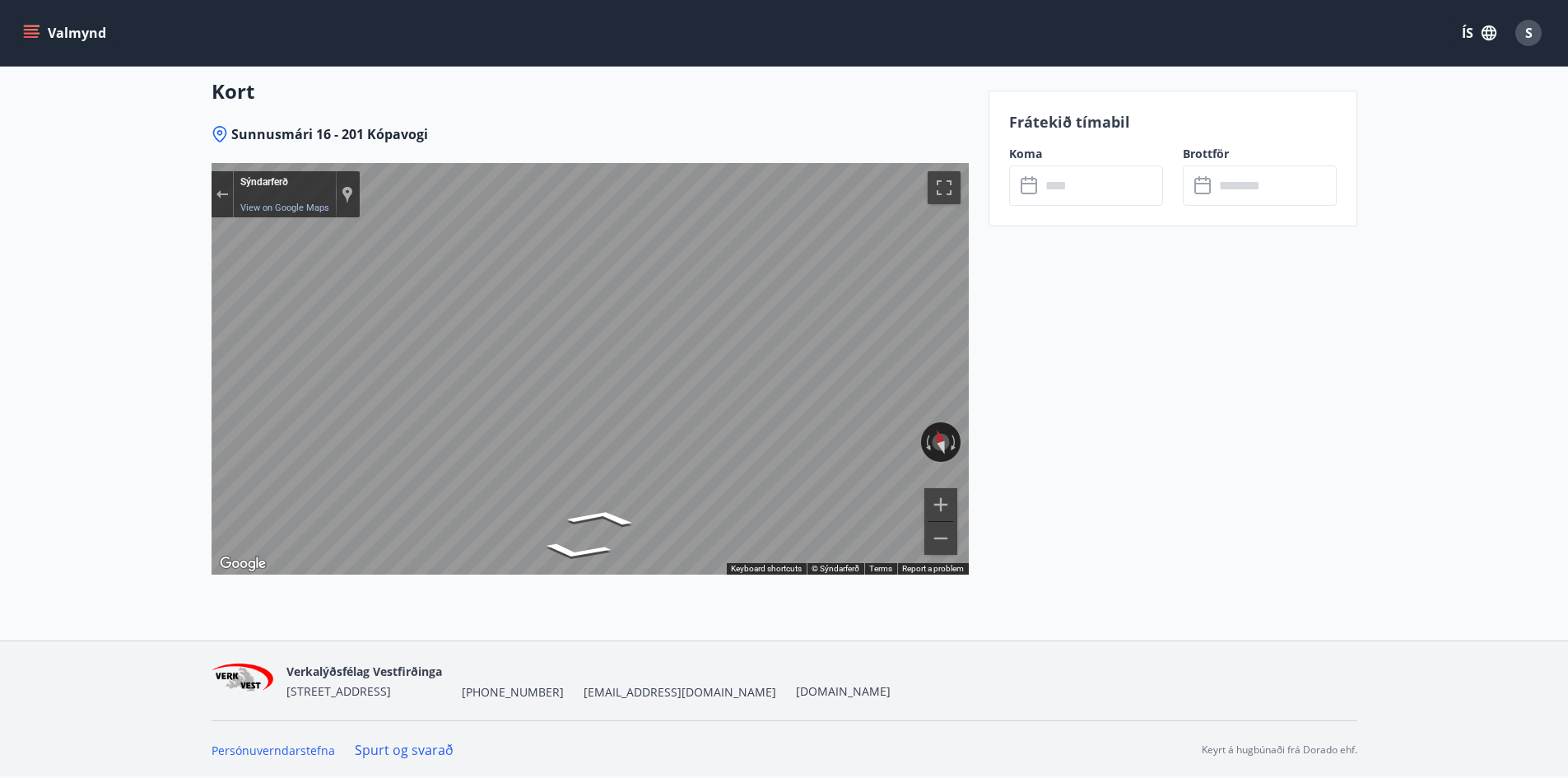
scroll to position [2065, 0]
click at [222, 198] on div "Exit the Street View" at bounding box center [221, 193] width 12 height 10
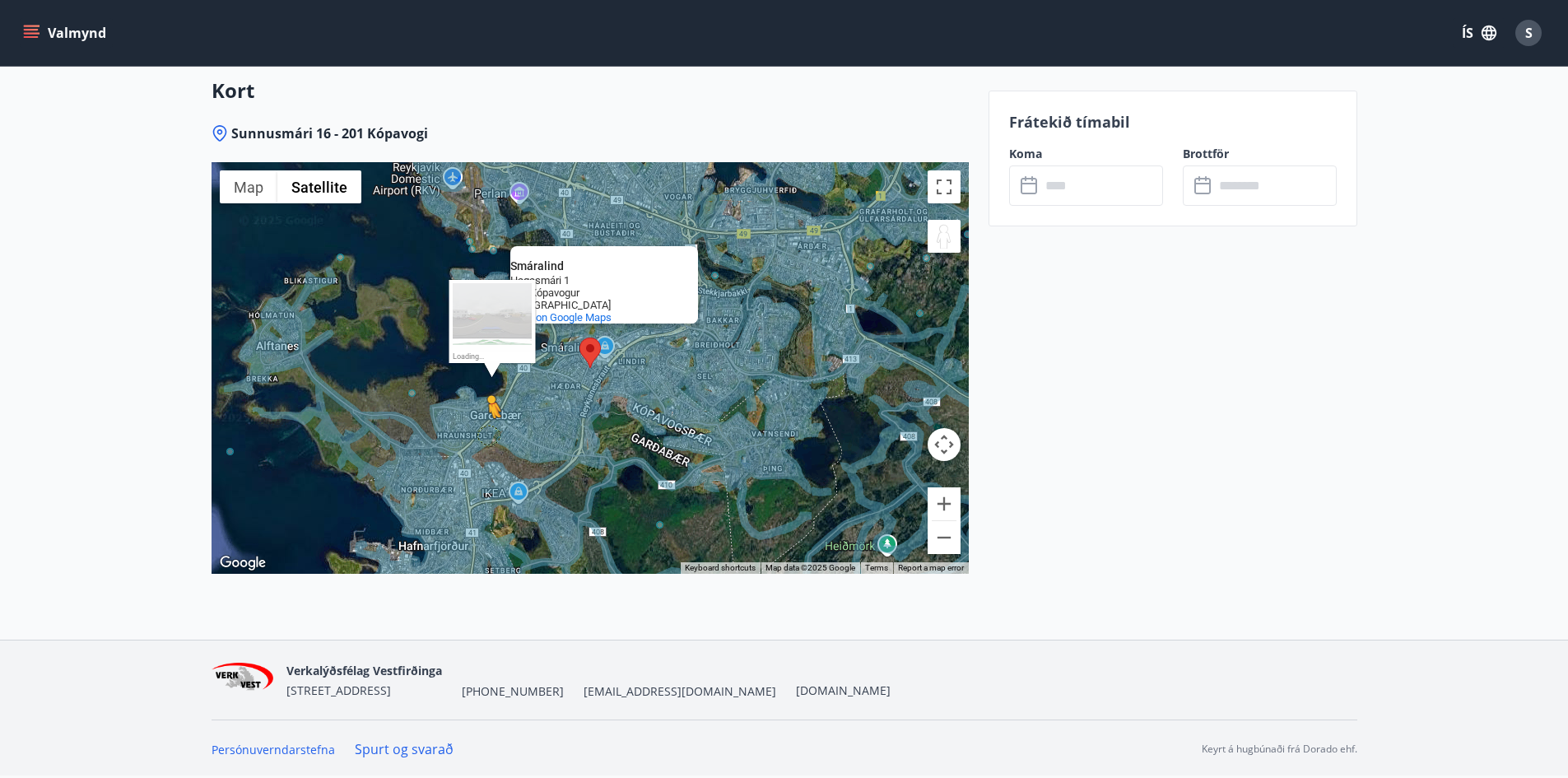
drag, startPoint x: 944, startPoint y: 239, endPoint x: 486, endPoint y: 434, distance: 497.8
click at [486, 434] on div "To activate drag with keyboard, press Alt + Enter. Once in keyboard drag state,…" at bounding box center [589, 367] width 757 height 411
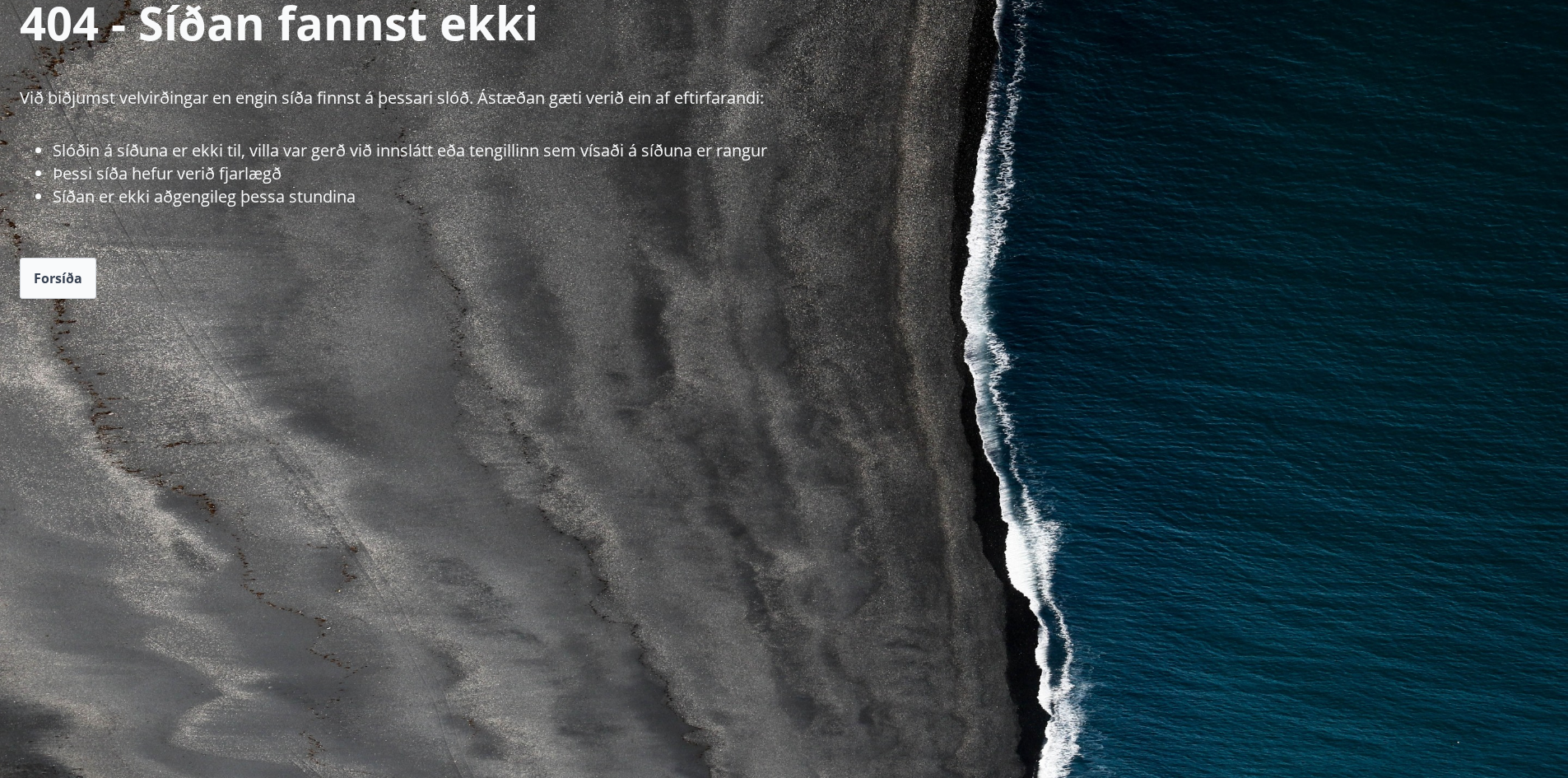
scroll to position [54, 0]
